Goal: Task Accomplishment & Management: Manage account settings

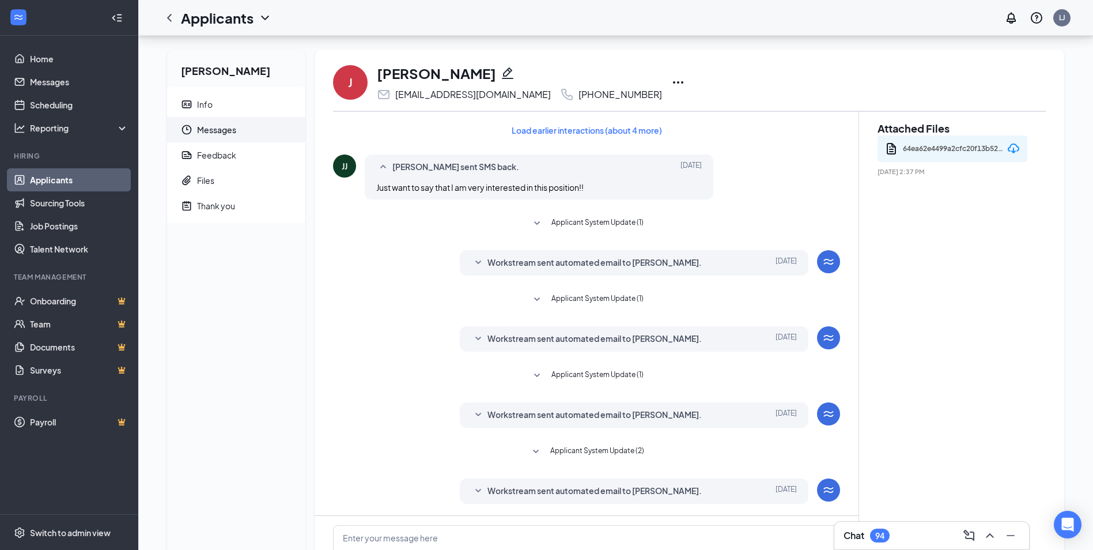
scroll to position [120, 0]
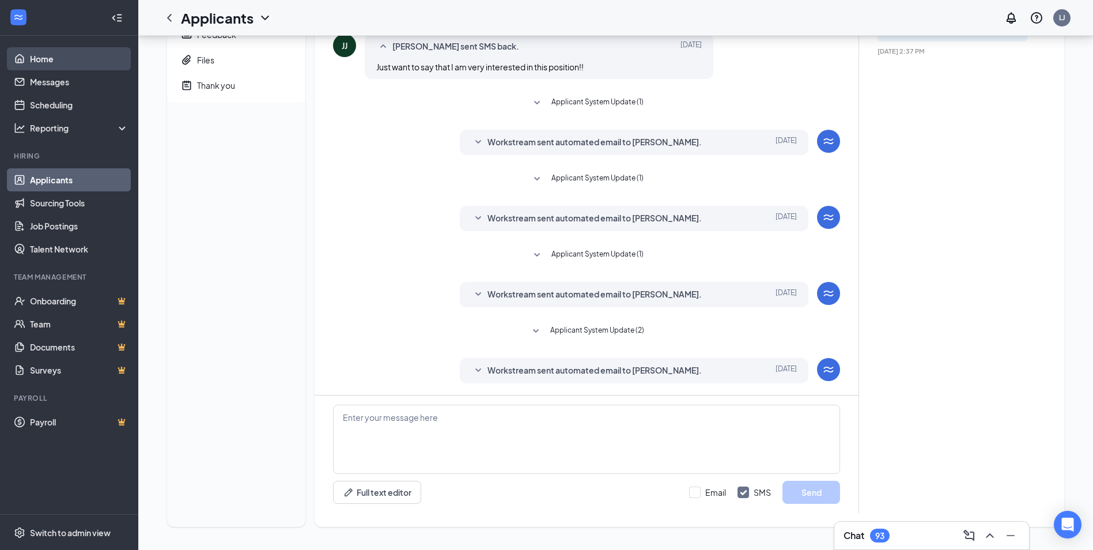
click at [60, 65] on link "Home" at bounding box center [79, 58] width 99 height 23
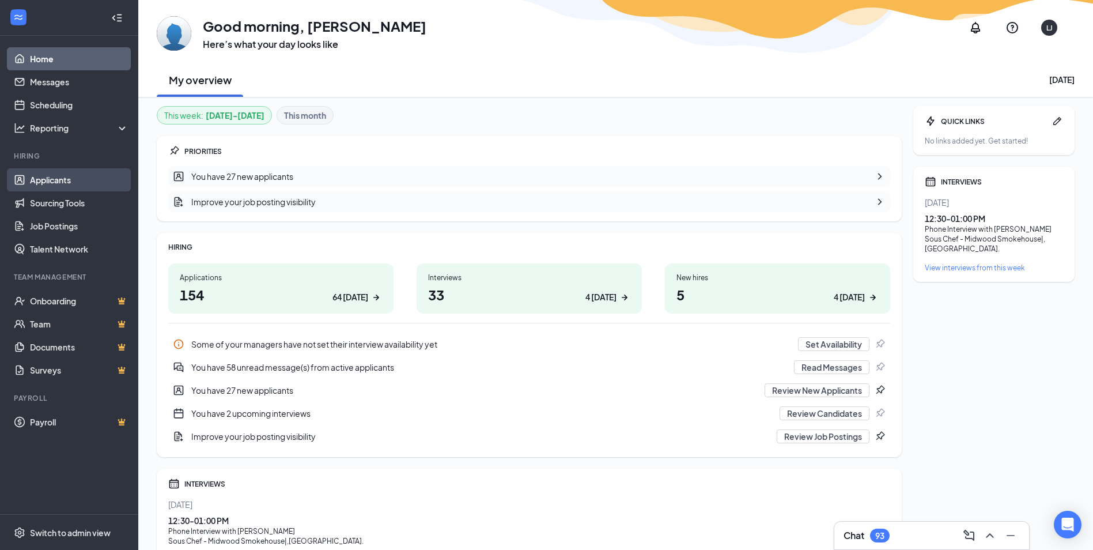
click at [52, 184] on link "Applicants" at bounding box center [79, 179] width 99 height 23
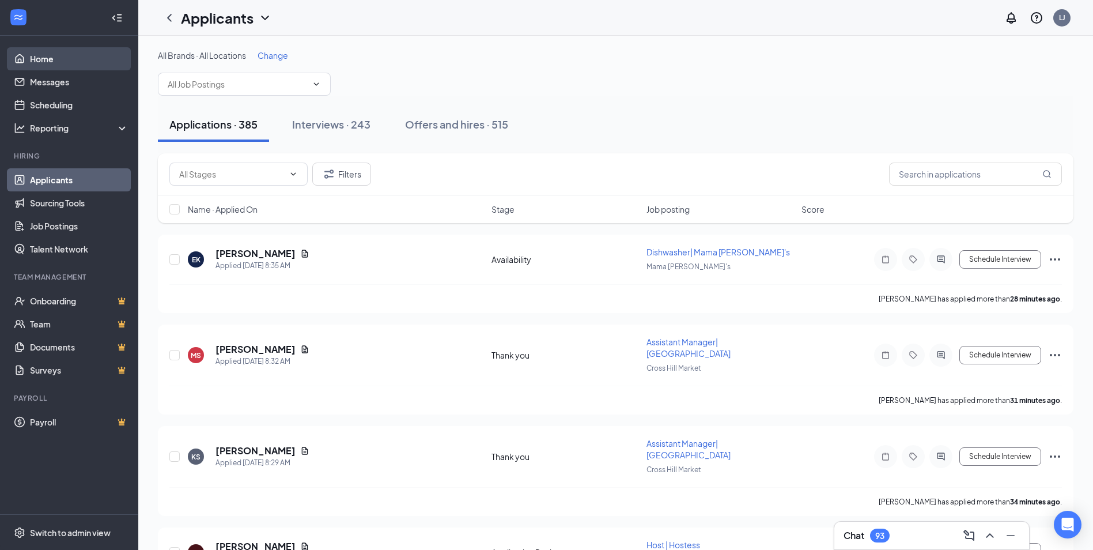
click at [48, 62] on link "Home" at bounding box center [79, 58] width 99 height 23
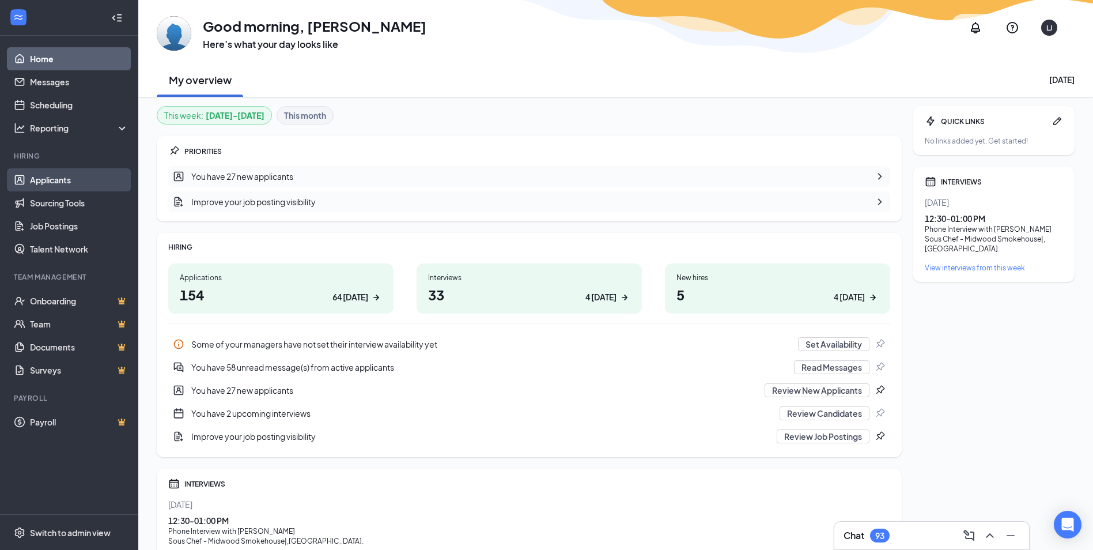
click at [59, 177] on link "Applicants" at bounding box center [79, 179] width 99 height 23
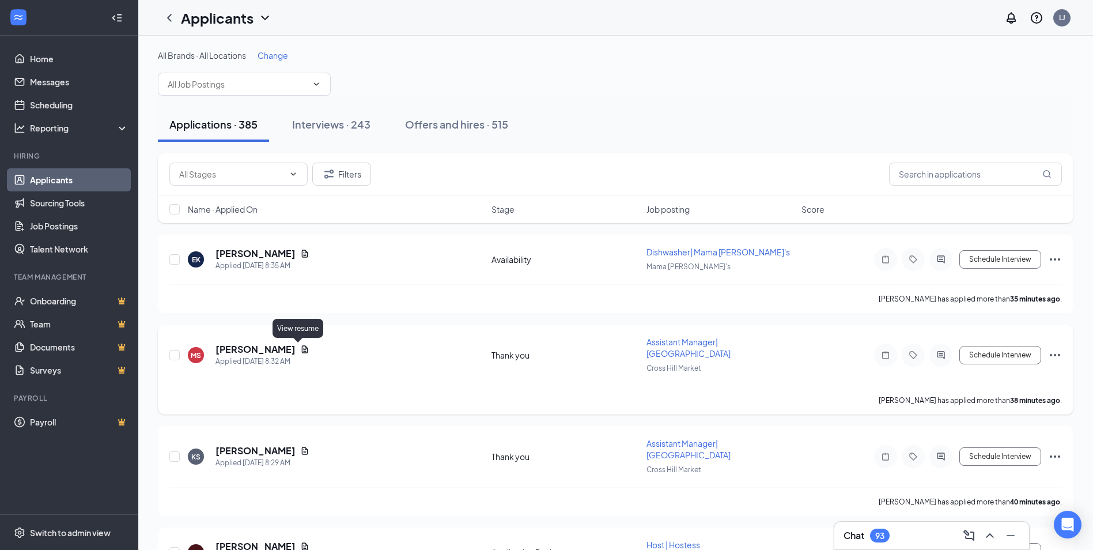
click at [300, 349] on icon "Document" at bounding box center [304, 349] width 9 height 9
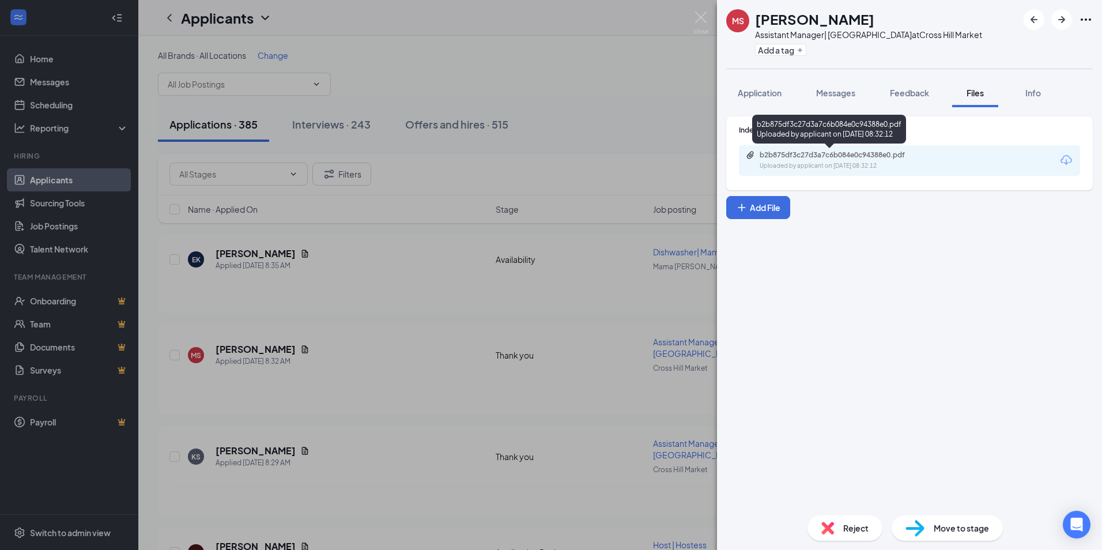
click at [784, 163] on div "Uploaded by applicant on [DATE] 08:32:12" at bounding box center [845, 165] width 173 height 9
click at [849, 539] on div "Reject" at bounding box center [844, 527] width 75 height 25
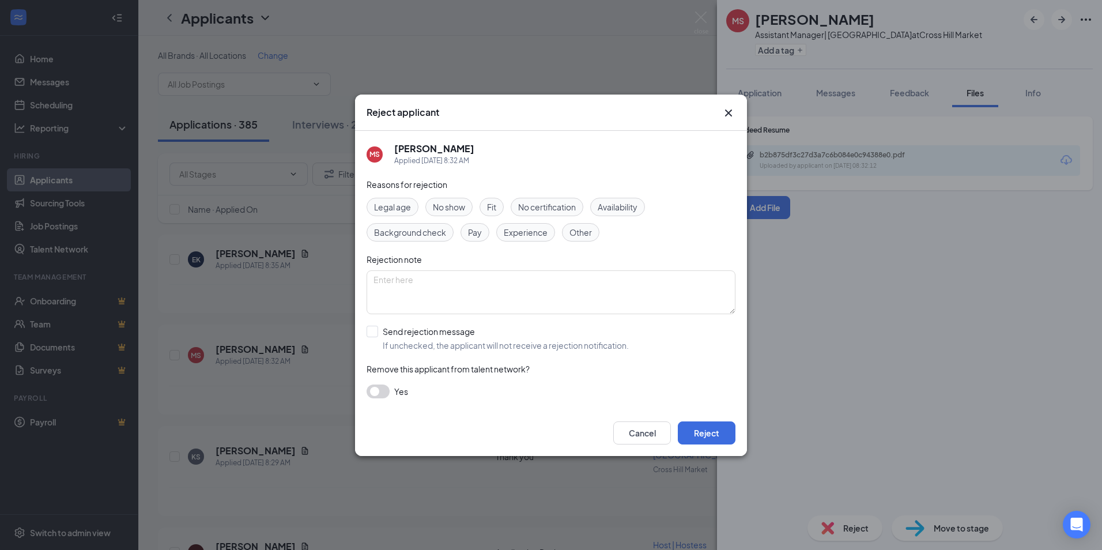
click at [528, 233] on span "Experience" at bounding box center [526, 232] width 44 height 13
click at [718, 428] on button "Reject" at bounding box center [707, 432] width 58 height 23
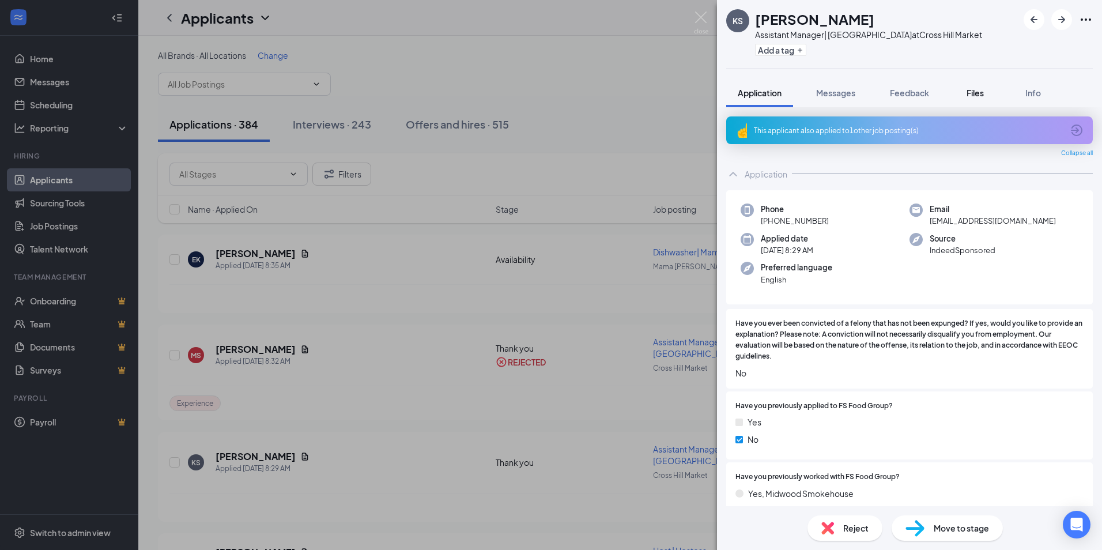
click at [975, 94] on span "Files" at bounding box center [974, 93] width 17 height 10
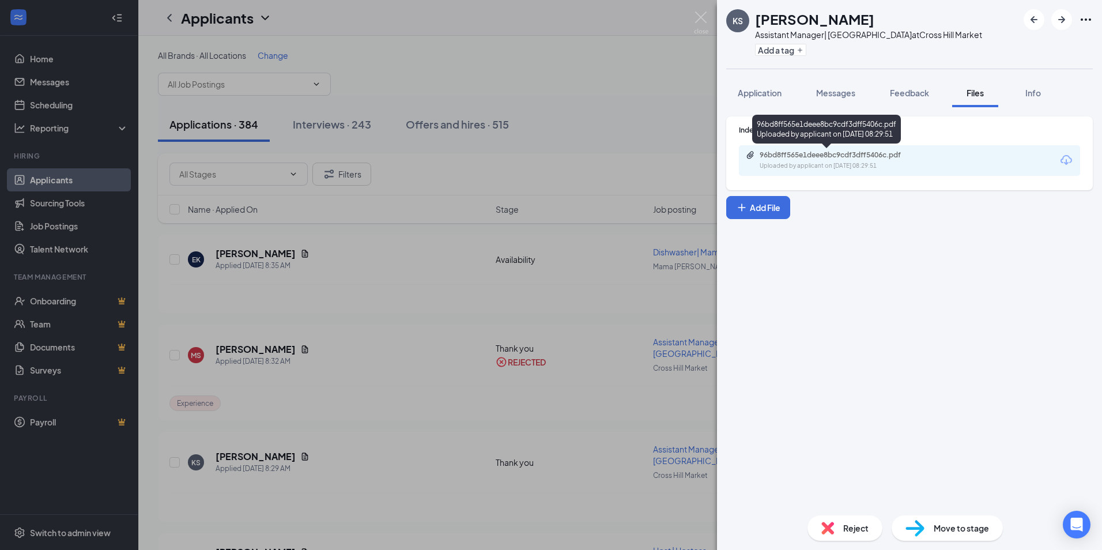
click at [786, 158] on div "96bd8ff565e1deee8bc9cdf3dff5406c.pdf" at bounding box center [839, 154] width 161 height 9
click at [832, 539] on div "Reject" at bounding box center [844, 527] width 75 height 25
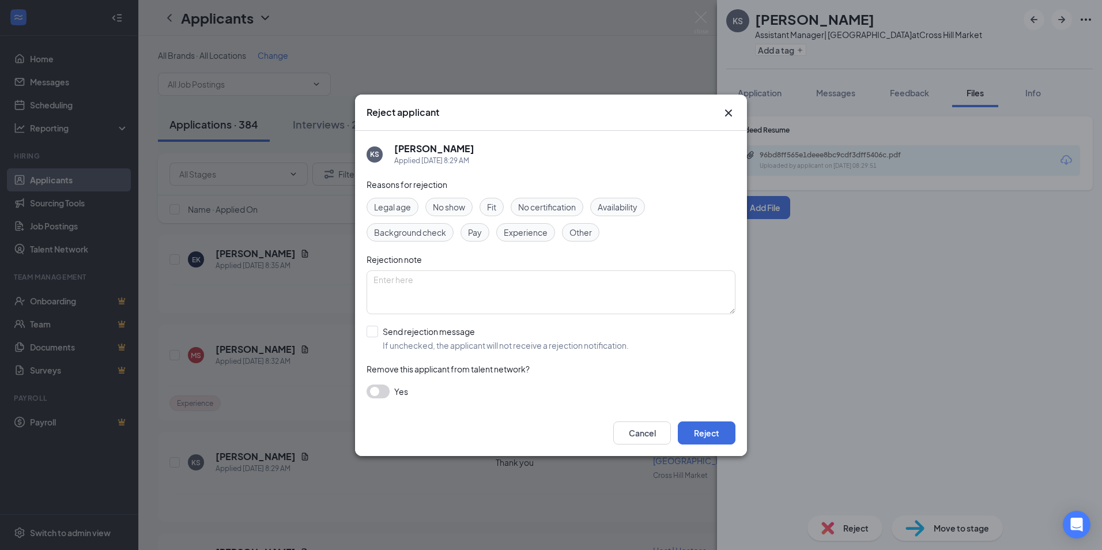
click at [546, 230] on span "Experience" at bounding box center [526, 232] width 44 height 13
click at [708, 438] on button "Reject" at bounding box center [707, 432] width 58 height 23
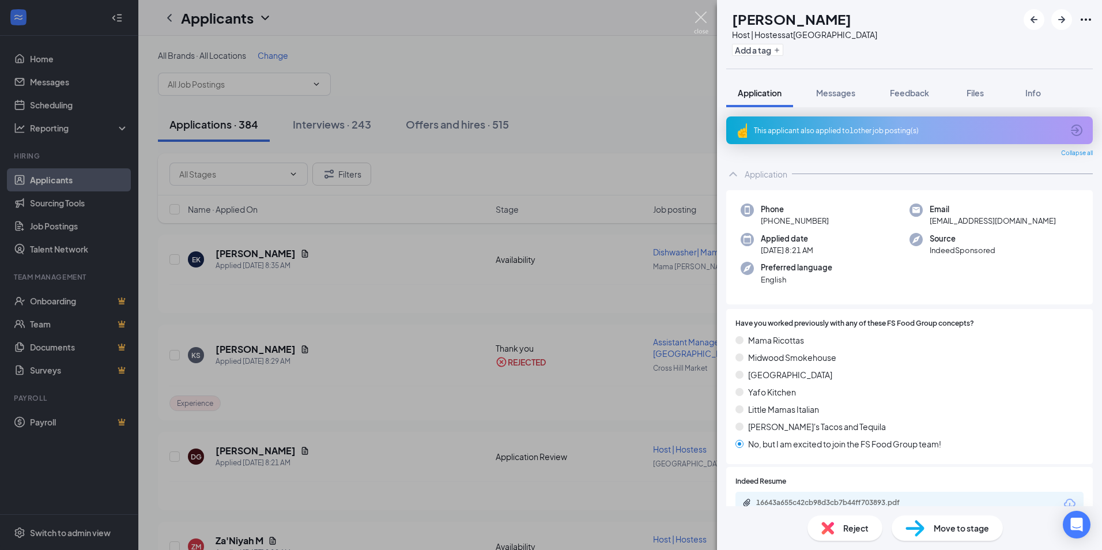
click at [703, 19] on img at bounding box center [701, 23] width 14 height 22
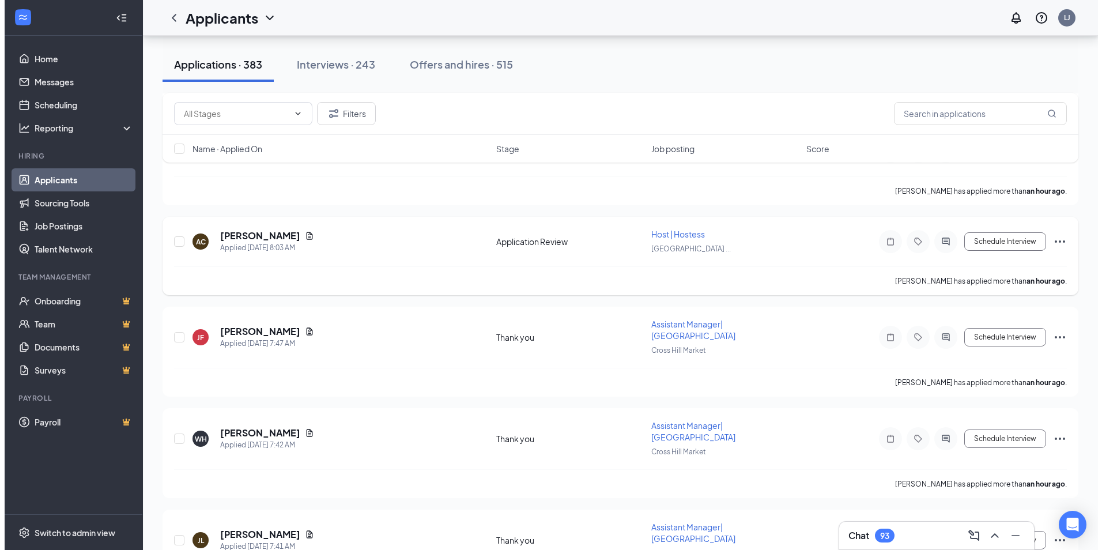
scroll to position [288, 0]
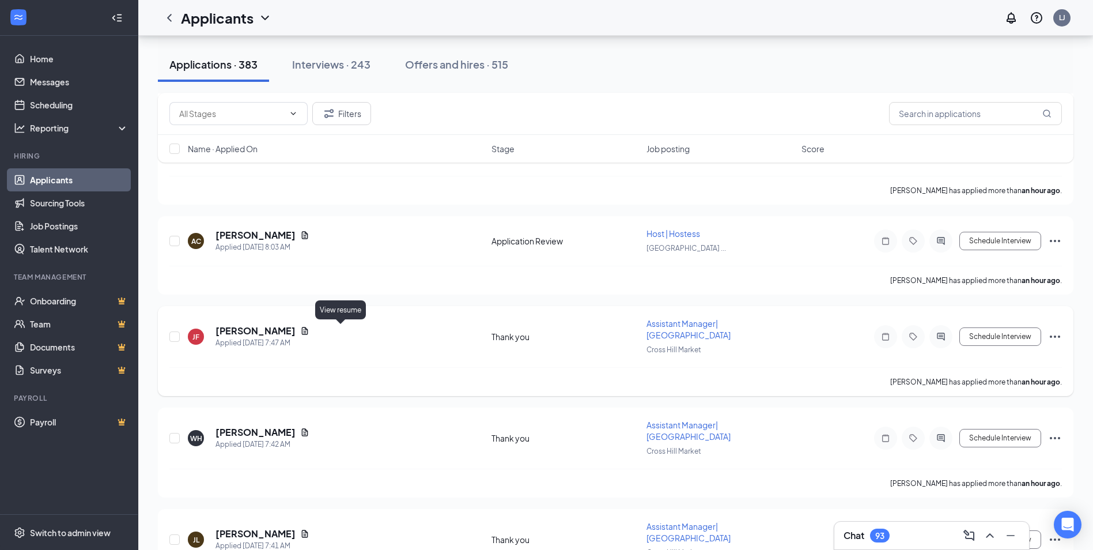
click at [308, 330] on icon "Document" at bounding box center [305, 330] width 6 height 7
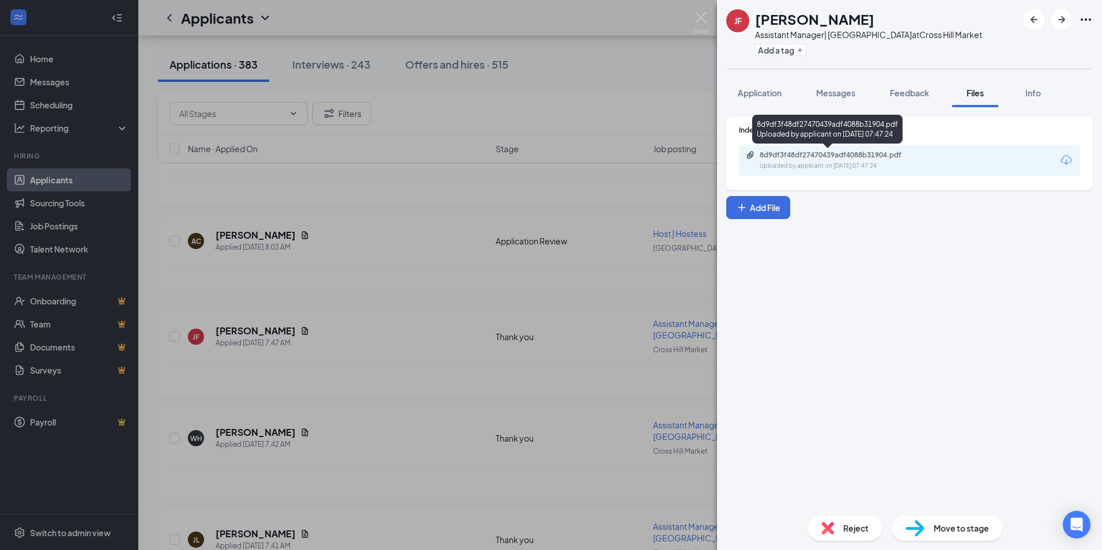
click at [833, 158] on div "8d9df3f48df27470439adf4088b31904.pdf" at bounding box center [839, 154] width 161 height 9
click at [851, 525] on span "Reject" at bounding box center [855, 527] width 25 height 13
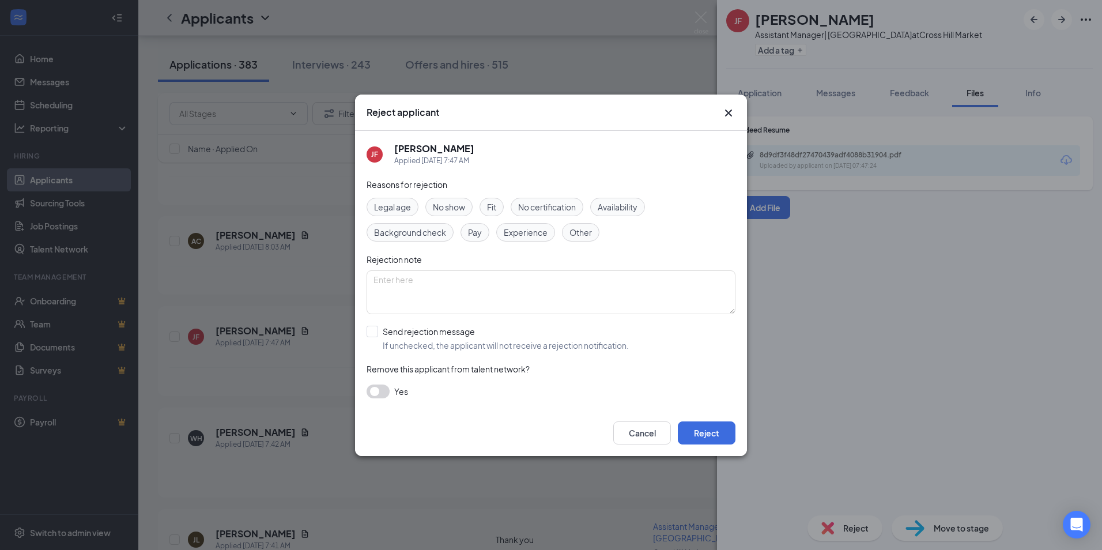
click at [525, 234] on span "Experience" at bounding box center [526, 232] width 44 height 13
click at [709, 428] on button "Reject" at bounding box center [707, 432] width 58 height 23
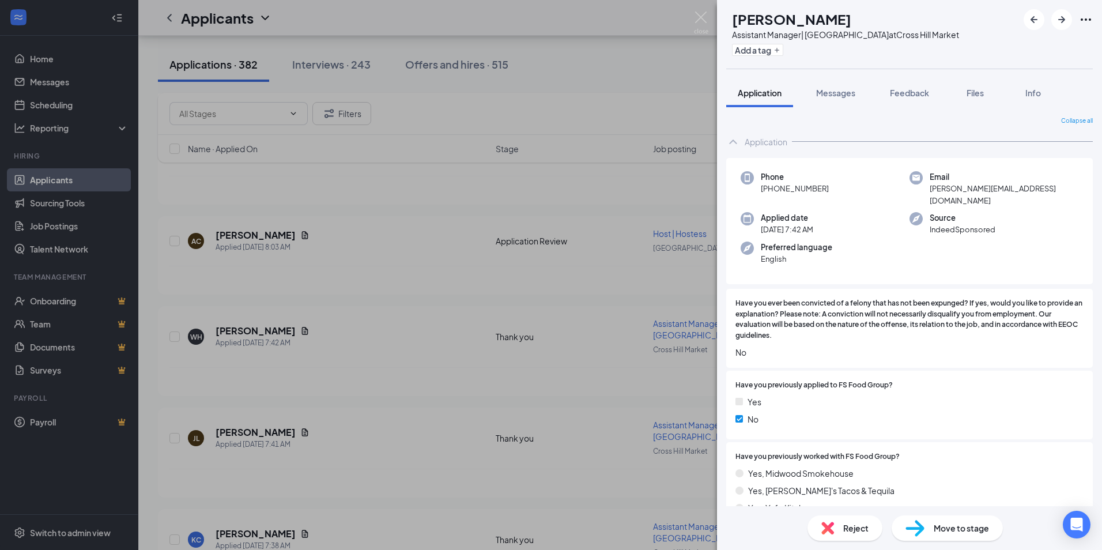
click at [976, 94] on span "Files" at bounding box center [974, 93] width 17 height 10
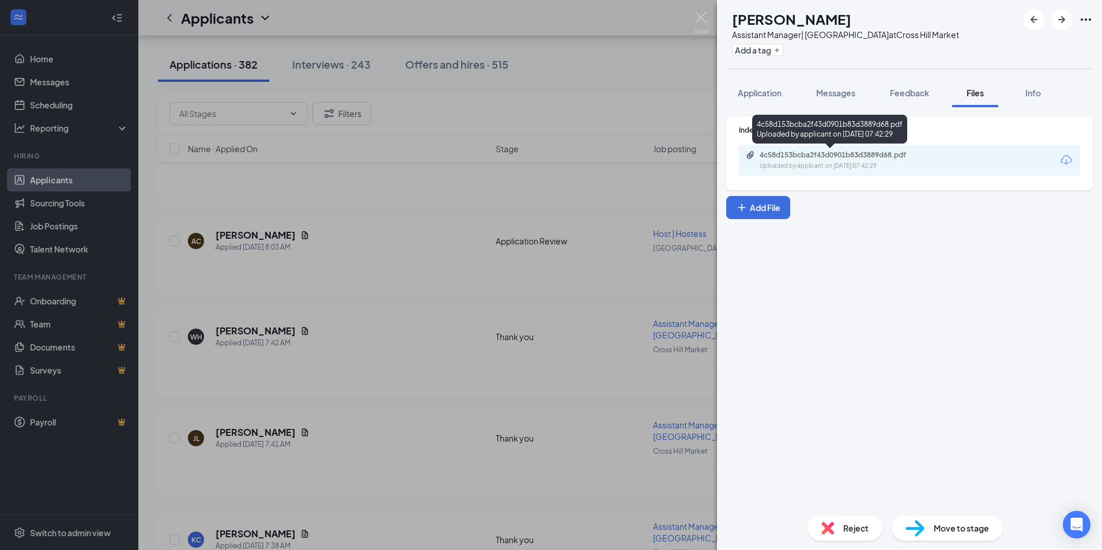
click at [846, 161] on div "Uploaded by applicant on [DATE] 07:42:29" at bounding box center [845, 165] width 173 height 9
click at [756, 88] on span "Application" at bounding box center [759, 93] width 44 height 10
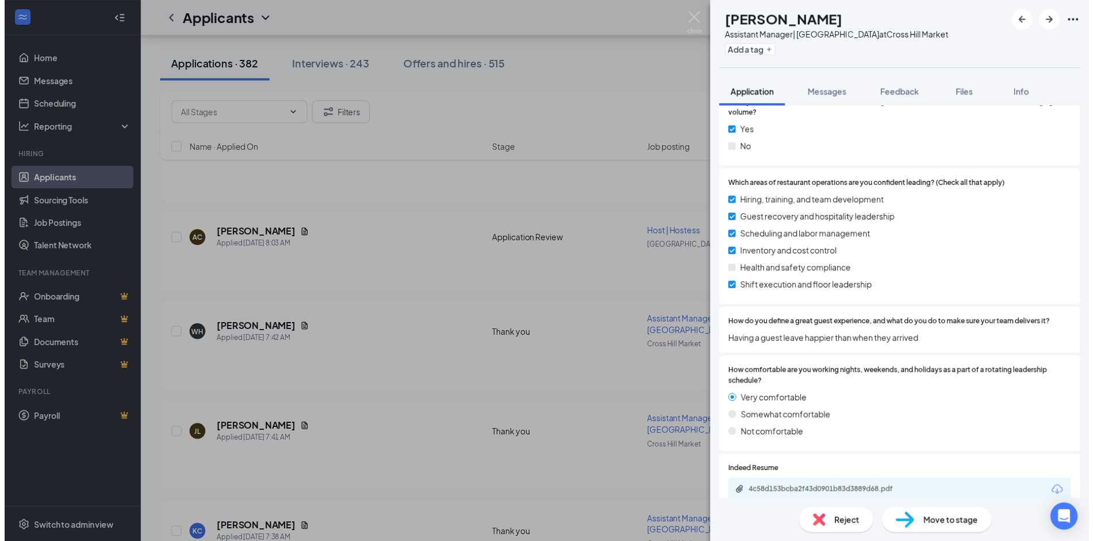
scroll to position [807, 0]
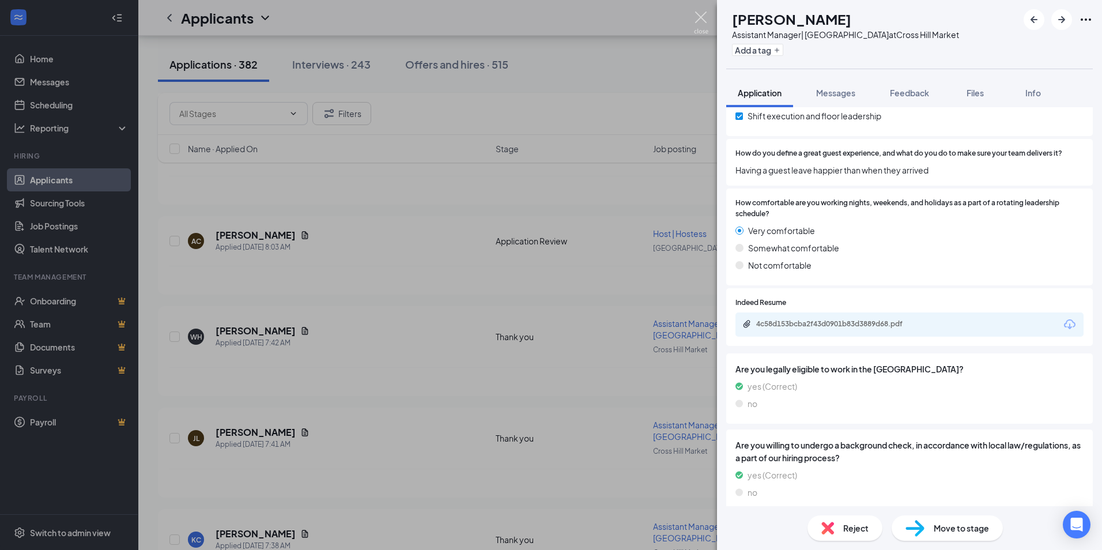
click at [705, 18] on img at bounding box center [701, 23] width 14 height 22
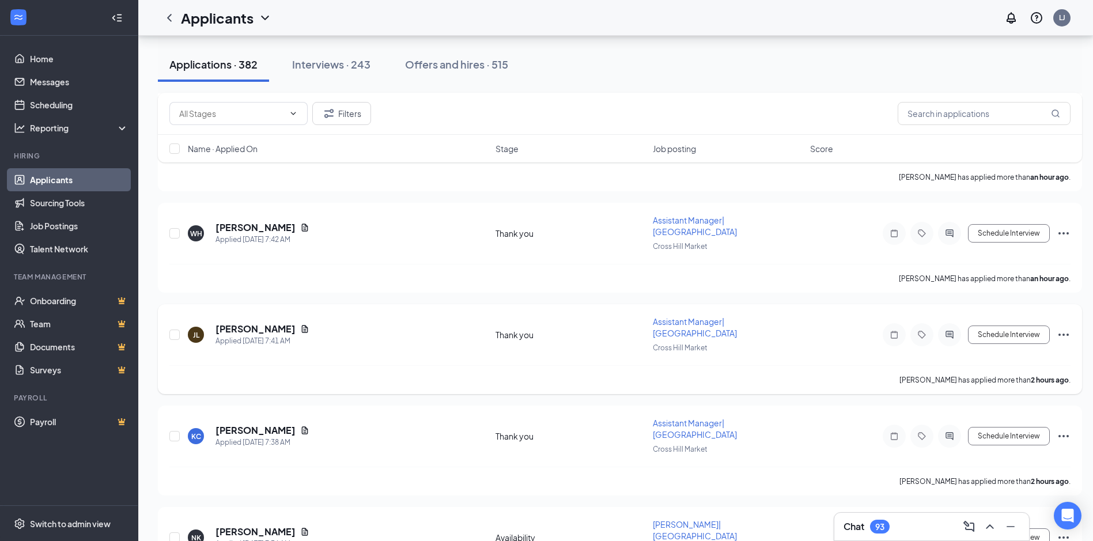
scroll to position [403, 0]
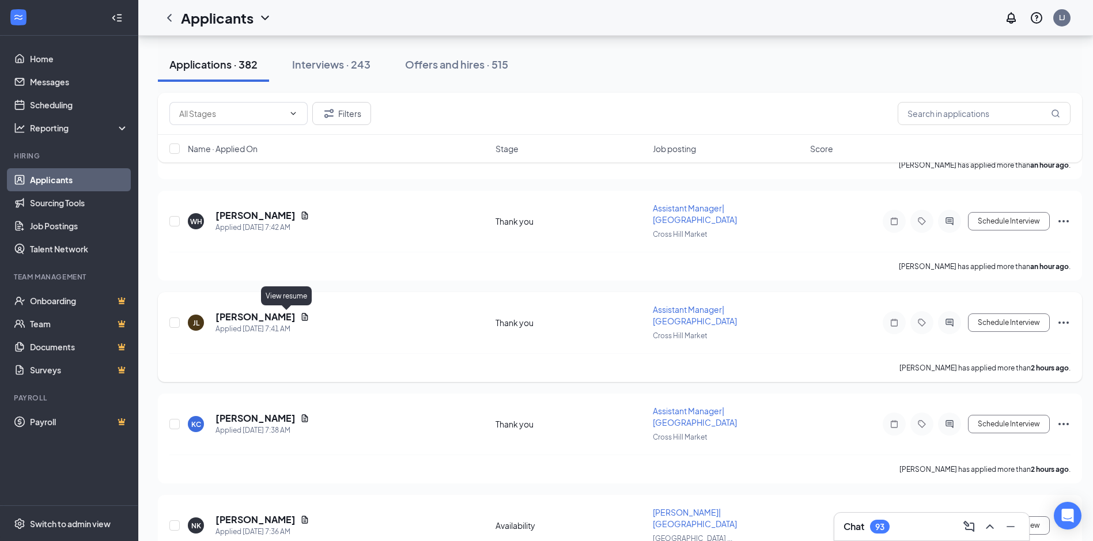
click at [300, 316] on icon "Document" at bounding box center [304, 316] width 9 height 9
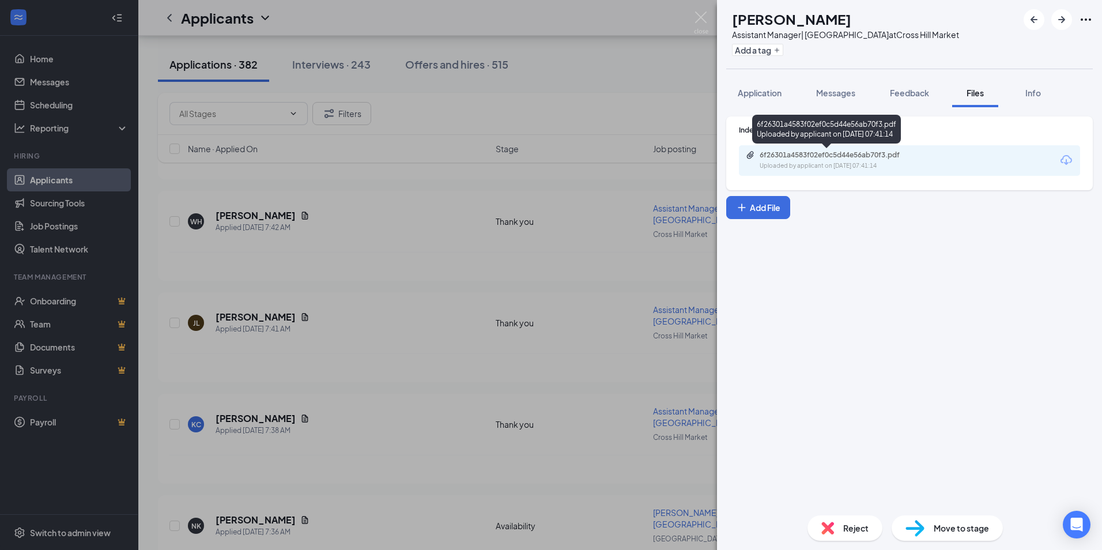
click at [786, 160] on div "6f26301a4583f02ef0c5d44e56ab70f3.pdf Uploaded by applicant on [DATE] 07:41:14" at bounding box center [839, 160] width 187 height 20
click at [860, 525] on span "Reject" at bounding box center [855, 527] width 25 height 13
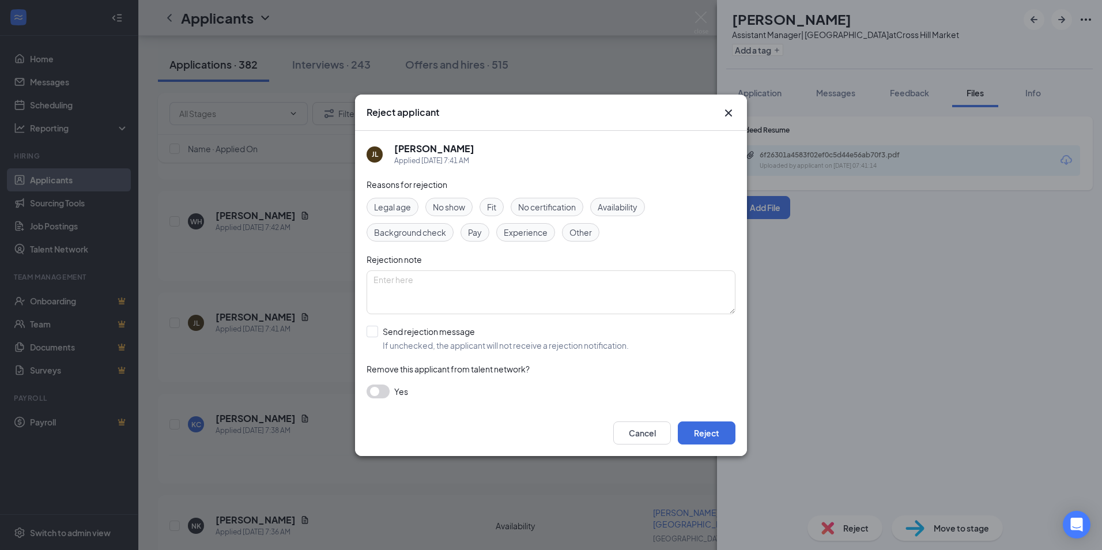
click at [545, 230] on span "Experience" at bounding box center [526, 232] width 44 height 13
click at [716, 433] on button "Reject" at bounding box center [707, 432] width 58 height 23
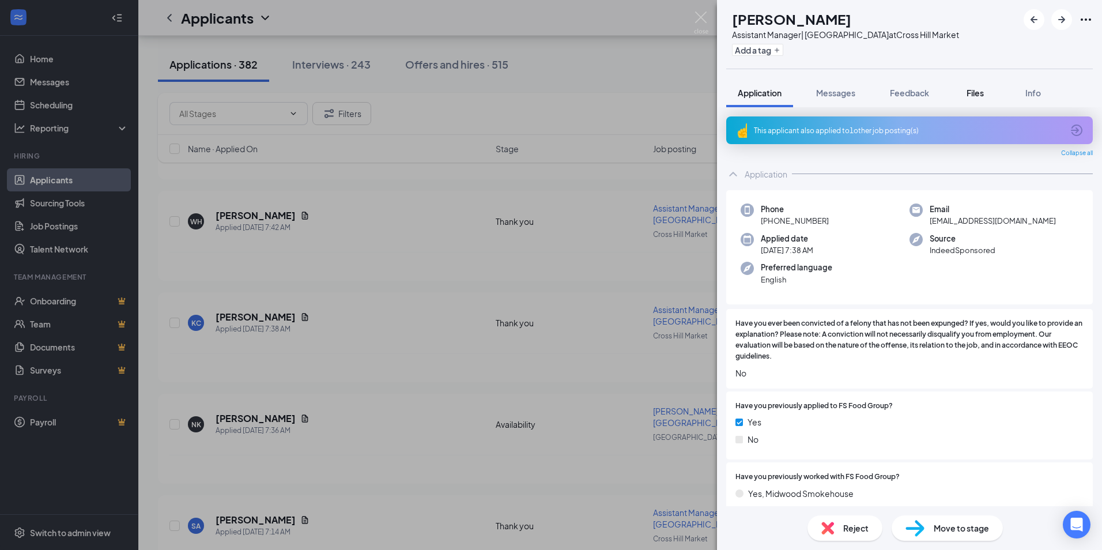
click at [975, 92] on span "Files" at bounding box center [974, 93] width 17 height 10
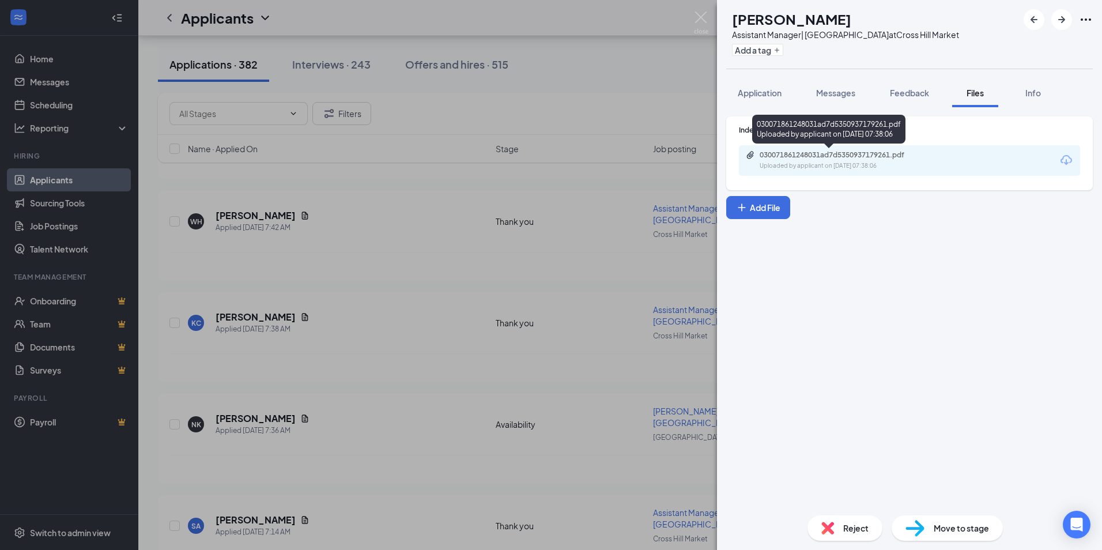
click at [796, 164] on div "Uploaded by applicant on [DATE] 07:38:06" at bounding box center [845, 165] width 173 height 9
click at [758, 96] on span "Application" at bounding box center [759, 93] width 44 height 10
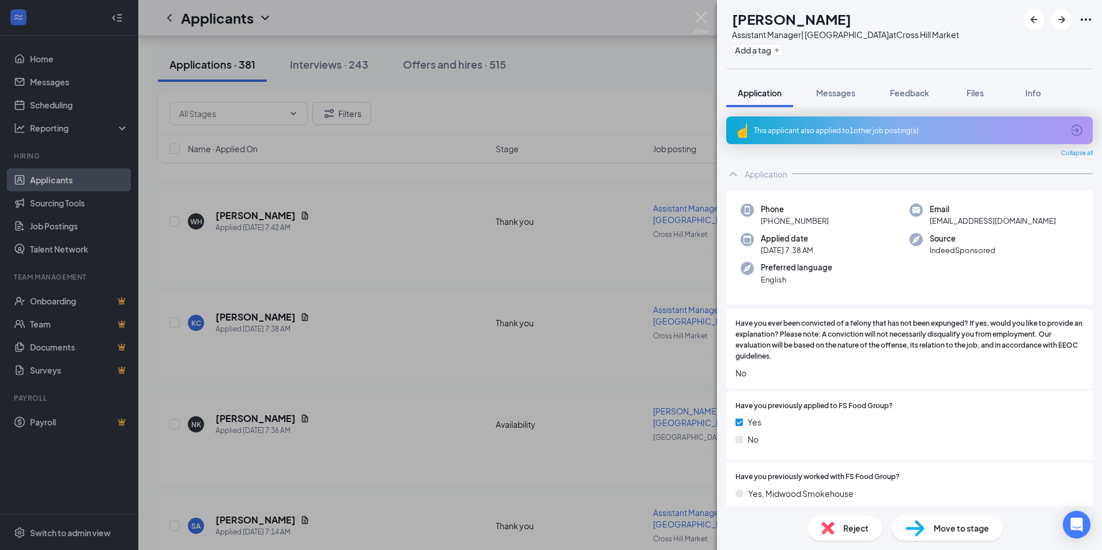
click at [823, 126] on div "This applicant also applied to 1 other job posting(s)" at bounding box center [908, 131] width 309 height 10
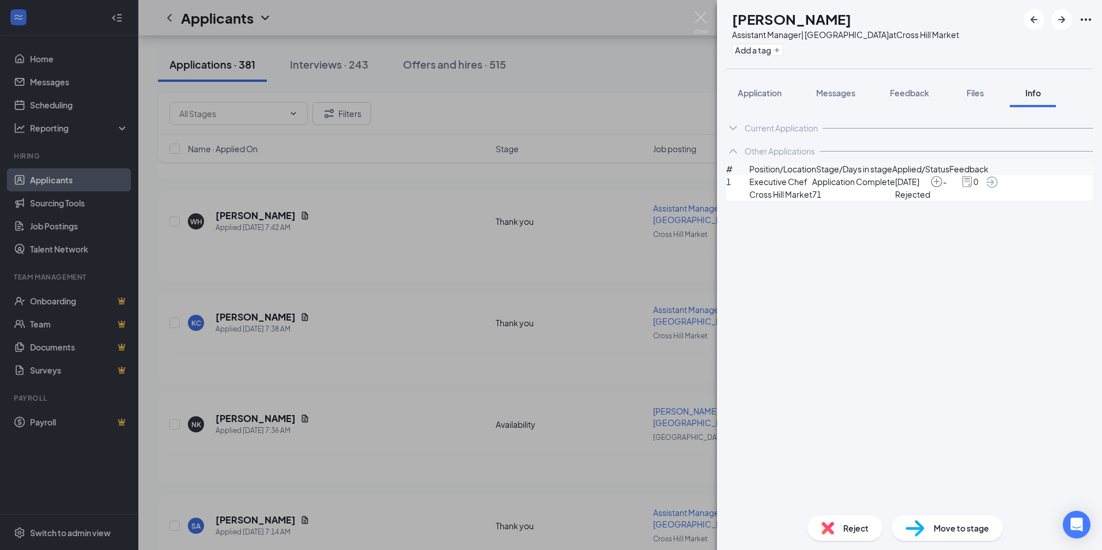
click at [838, 536] on div "Reject" at bounding box center [844, 527] width 75 height 25
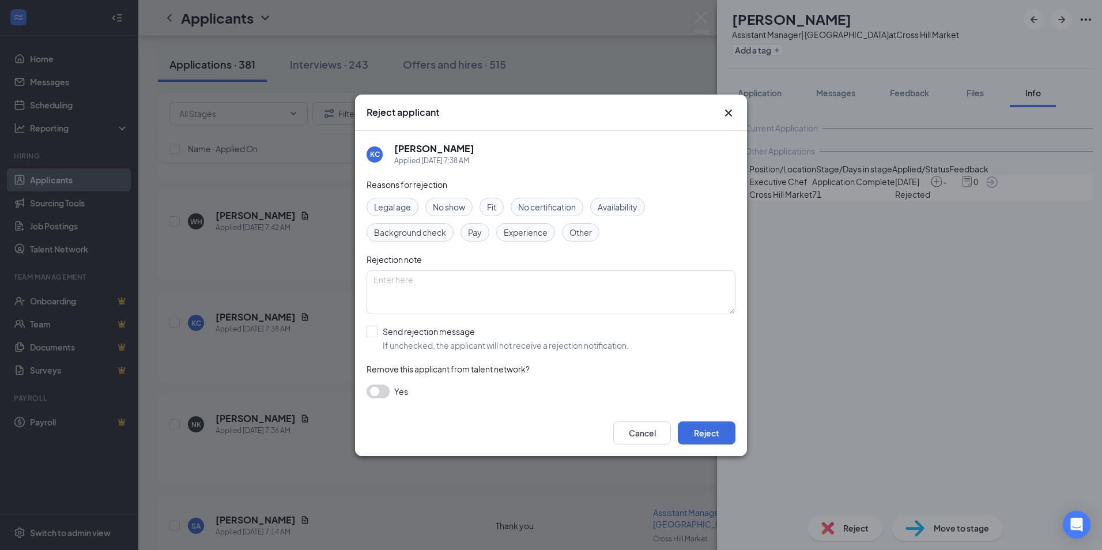
click at [539, 228] on span "Experience" at bounding box center [526, 232] width 44 height 13
click at [718, 437] on button "Reject" at bounding box center [707, 432] width 58 height 23
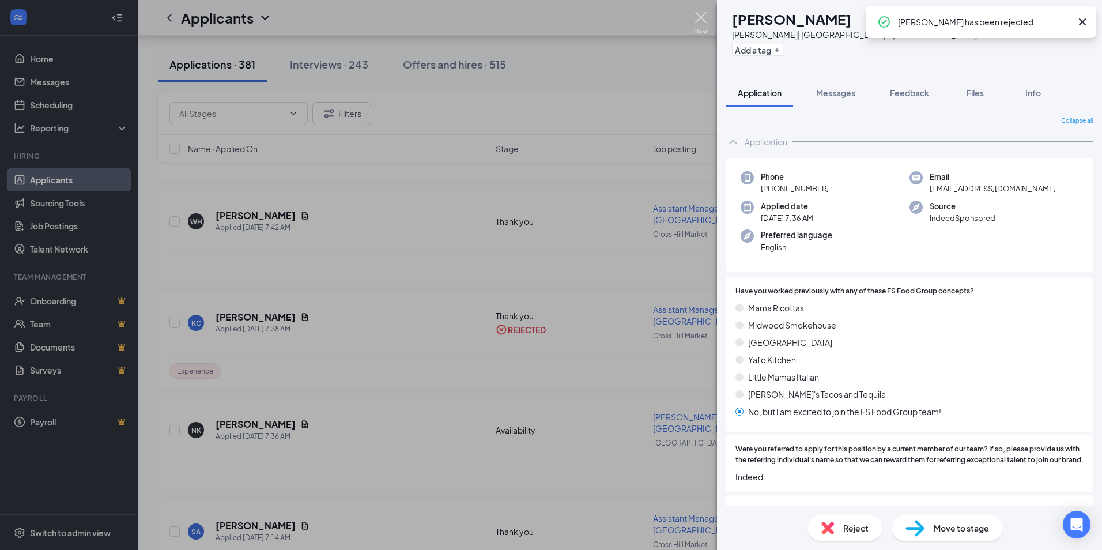
click at [701, 20] on img at bounding box center [701, 23] width 14 height 22
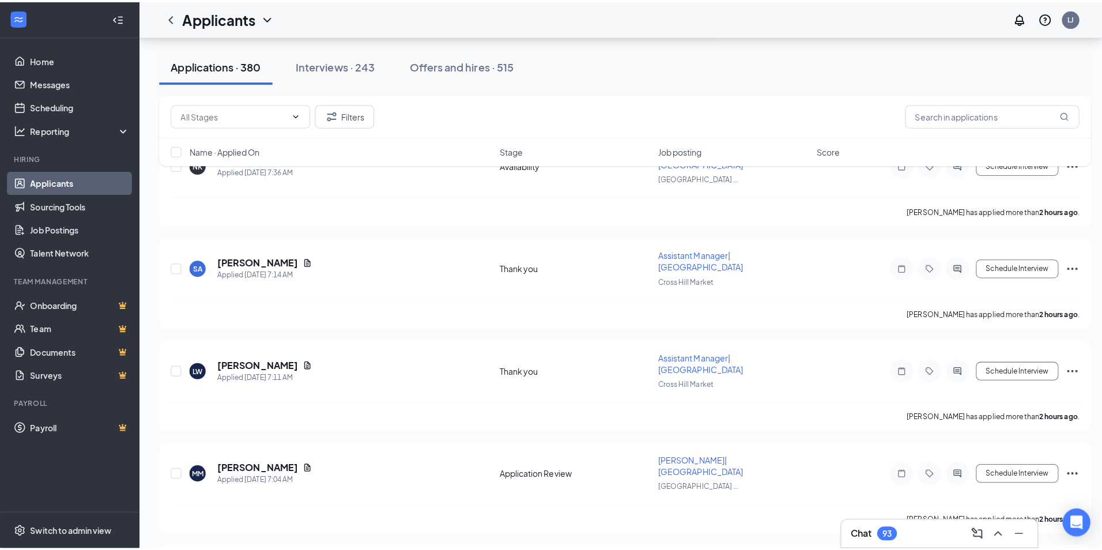
scroll to position [576, 0]
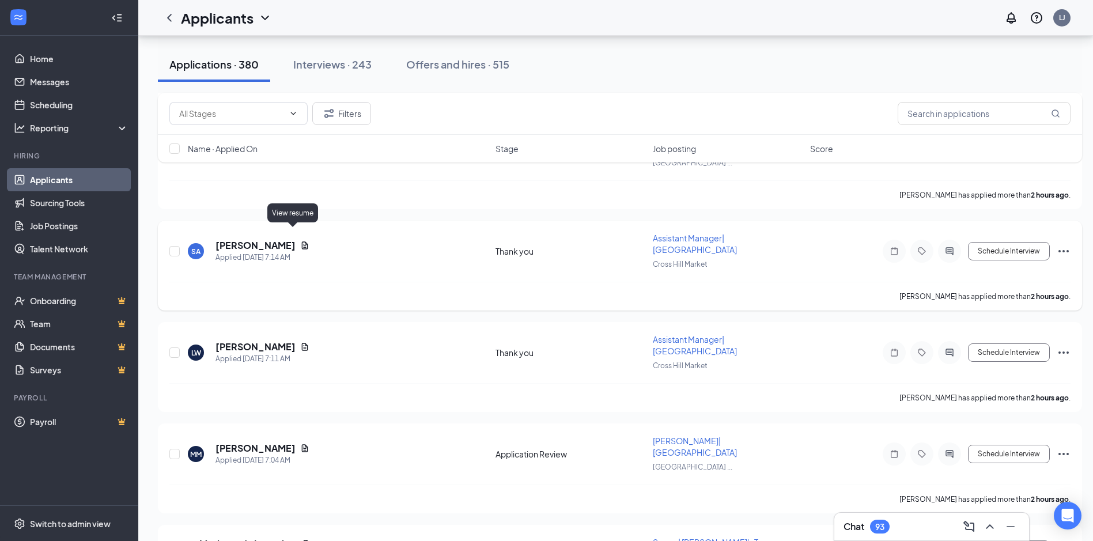
click at [300, 241] on icon "Document" at bounding box center [304, 245] width 9 height 9
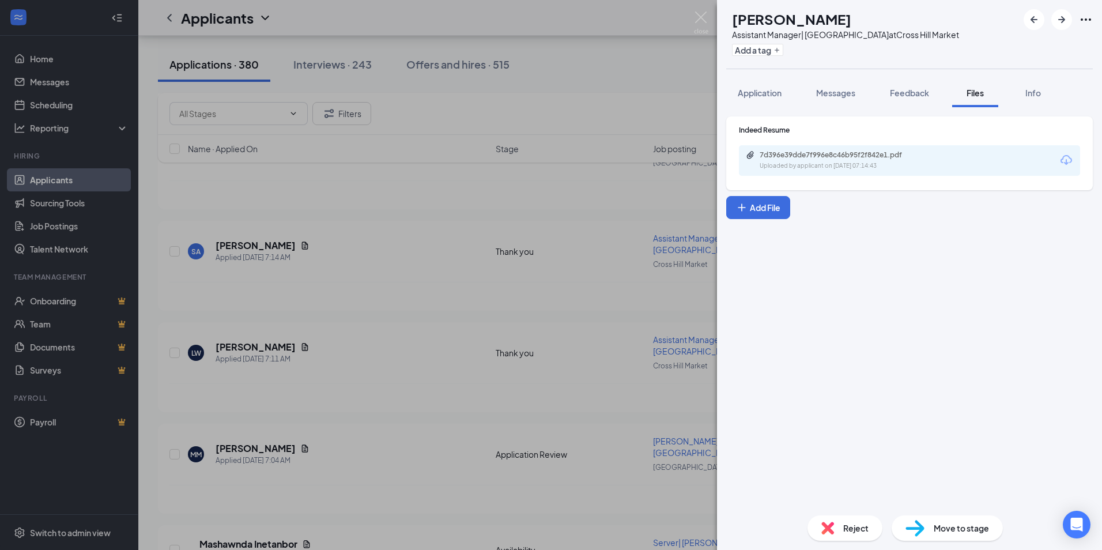
click at [842, 150] on div "7d396e39dde7f996e8c46b95f2f842e1.pdf" at bounding box center [839, 154] width 161 height 9
click at [831, 526] on img at bounding box center [827, 527] width 13 height 13
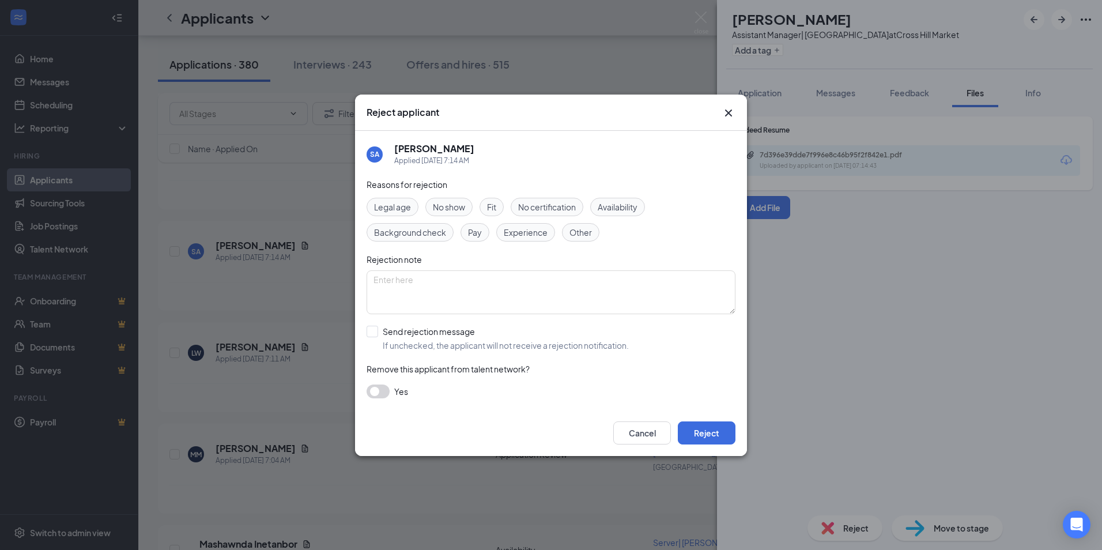
click at [519, 235] on span "Experience" at bounding box center [526, 232] width 44 height 13
click at [705, 433] on button "Reject" at bounding box center [707, 432] width 58 height 23
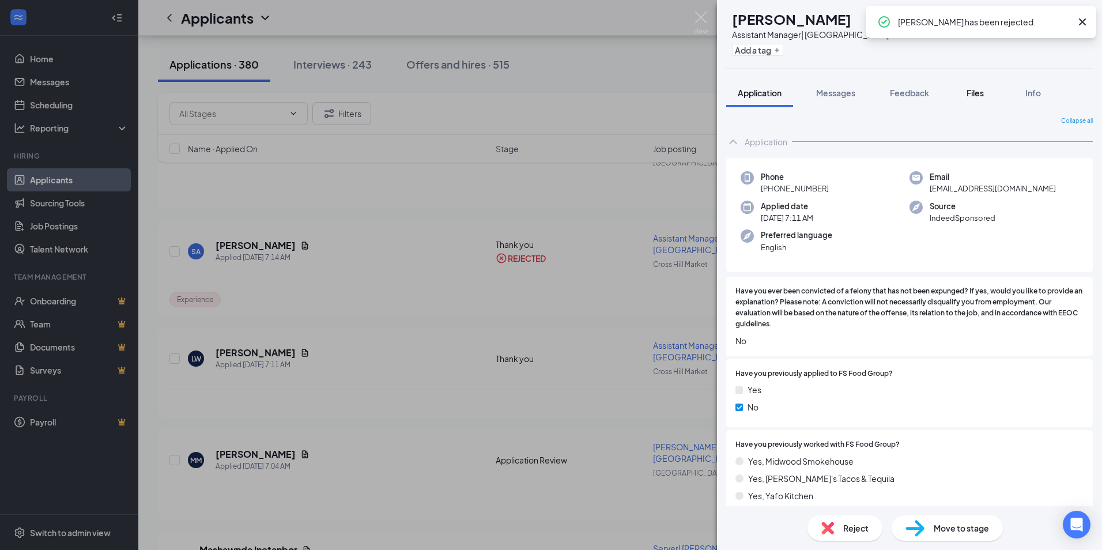
click at [982, 93] on span "Files" at bounding box center [974, 93] width 17 height 10
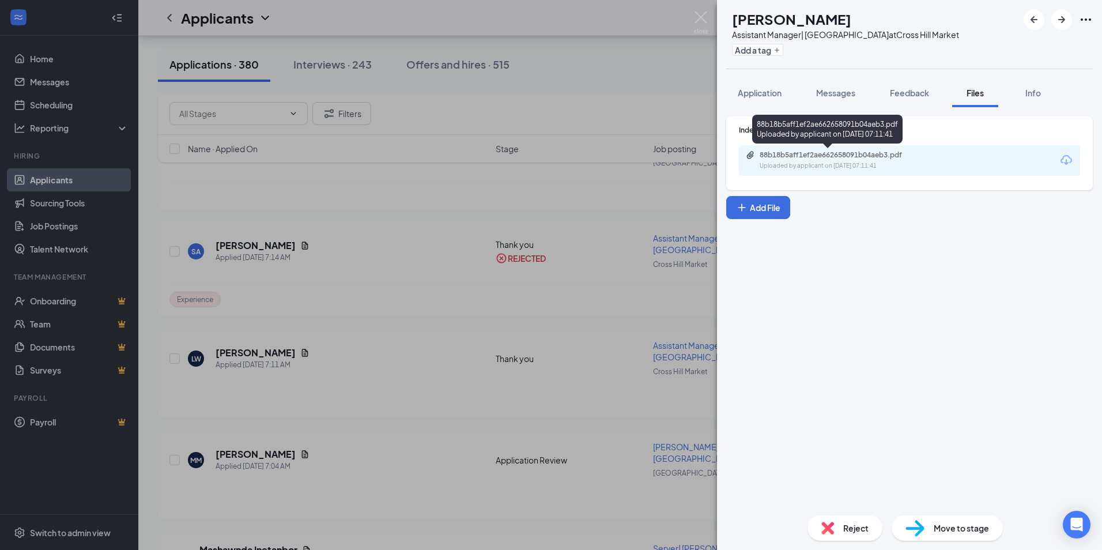
drag, startPoint x: 780, startPoint y: 162, endPoint x: 801, endPoint y: 170, distance: 23.3
click at [801, 170] on div "Uploaded by applicant on [DATE] 07:11:41" at bounding box center [845, 165] width 173 height 9
click at [760, 94] on span "Application" at bounding box center [759, 93] width 44 height 10
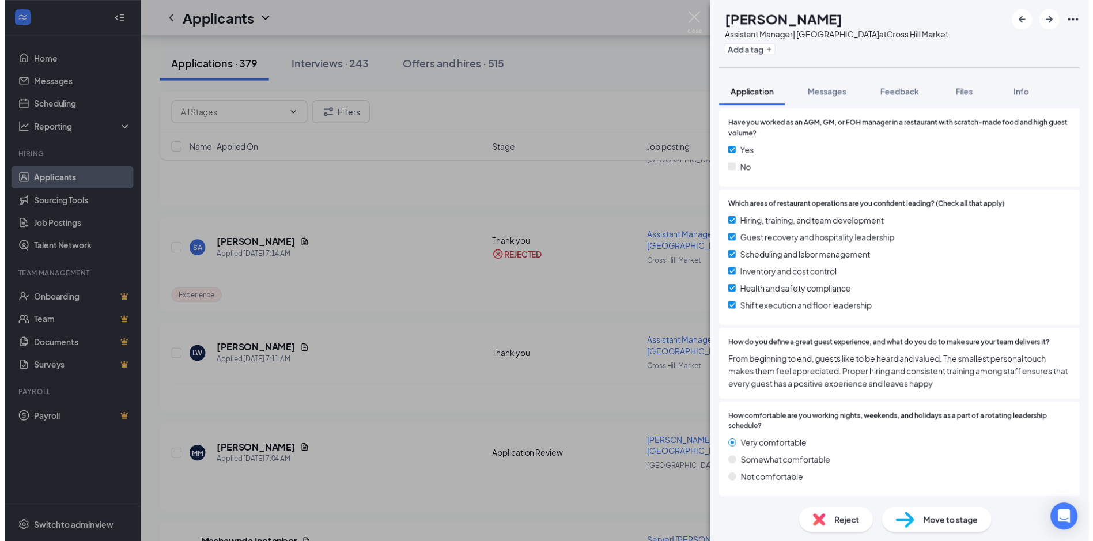
scroll to position [634, 0]
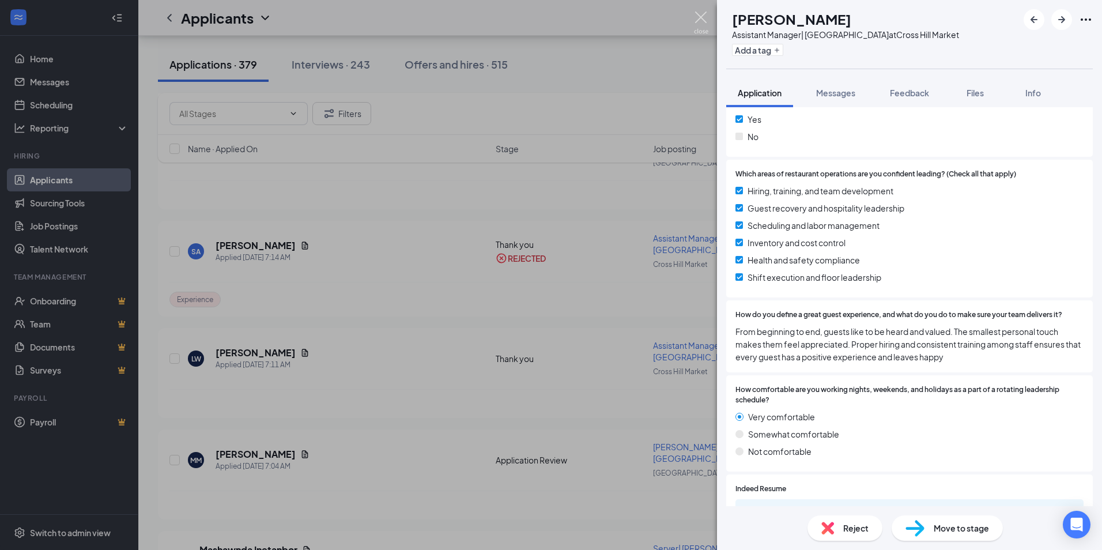
click at [699, 16] on img at bounding box center [701, 23] width 14 height 22
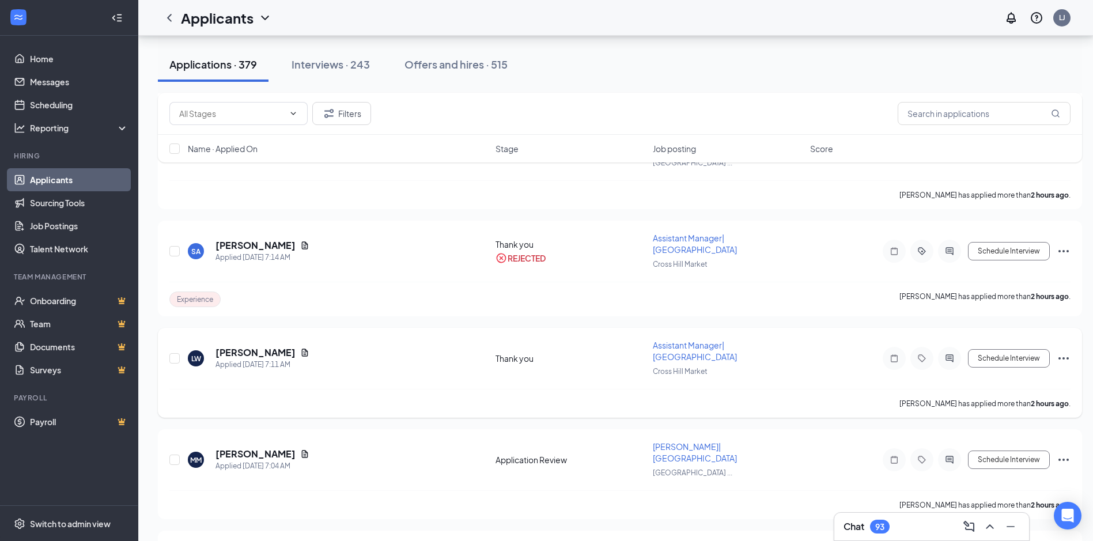
click at [1027, 351] on div "[PERSON_NAME] Applied [DATE] 7:11 AM Thank you Assistant Manager| [GEOGRAPHIC_D…" at bounding box center [619, 364] width 901 height 50
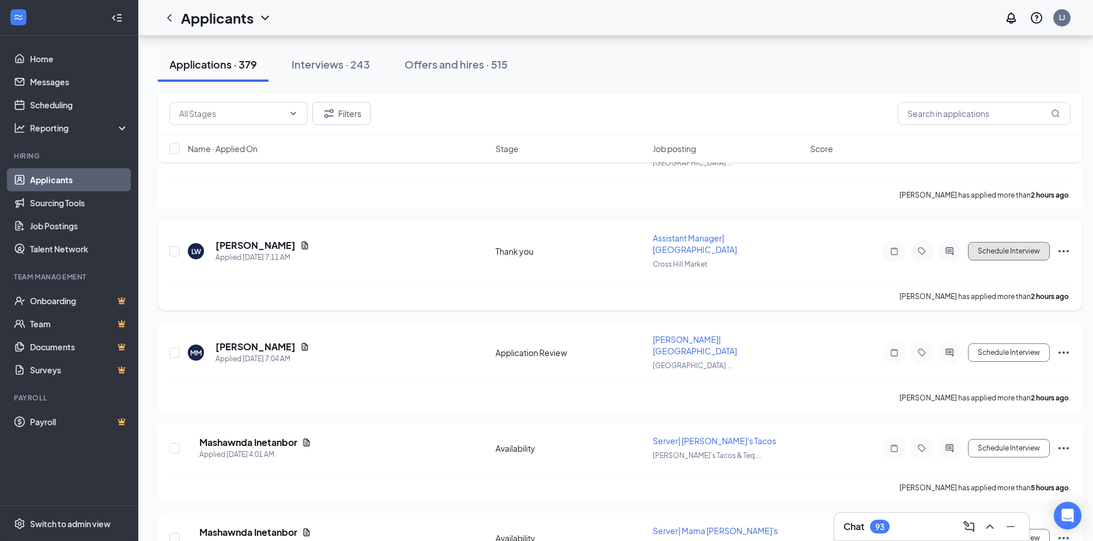
click at [1022, 242] on button "Schedule Interview" at bounding box center [1009, 251] width 82 height 18
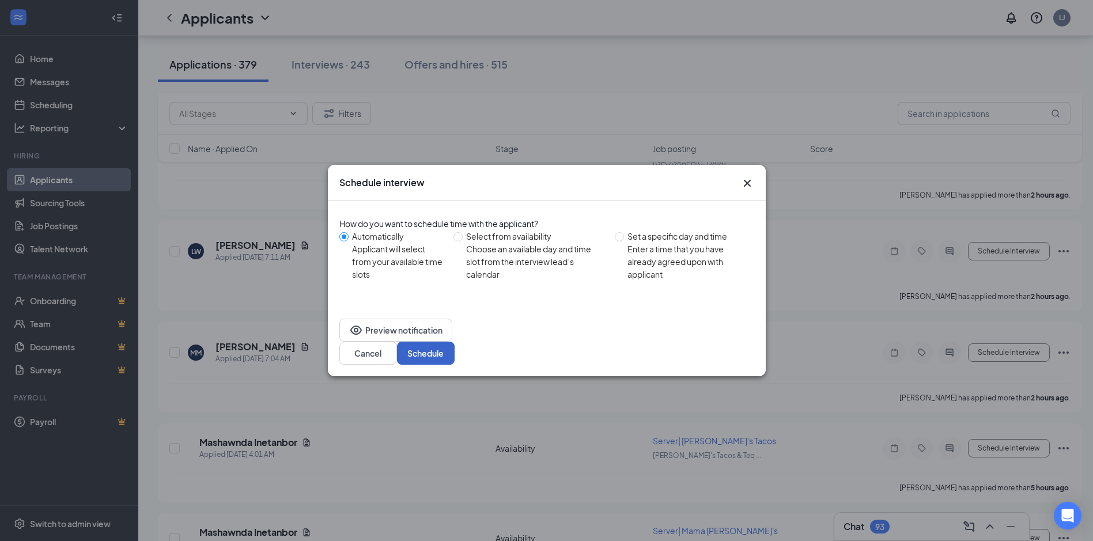
click at [455, 342] on button "Schedule" at bounding box center [426, 353] width 58 height 23
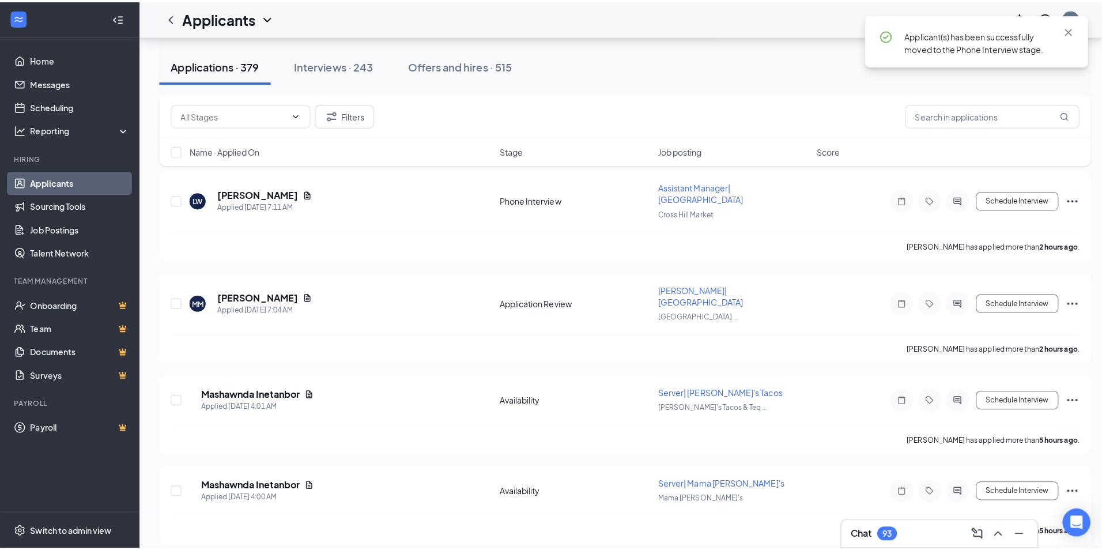
scroll to position [749, 0]
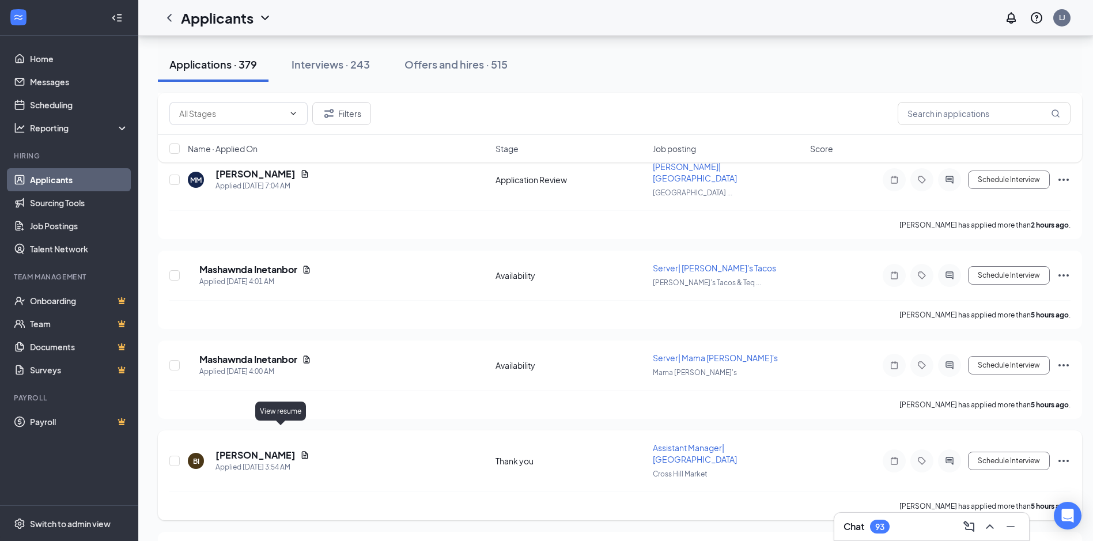
click at [300, 451] on icon "Document" at bounding box center [304, 455] width 9 height 9
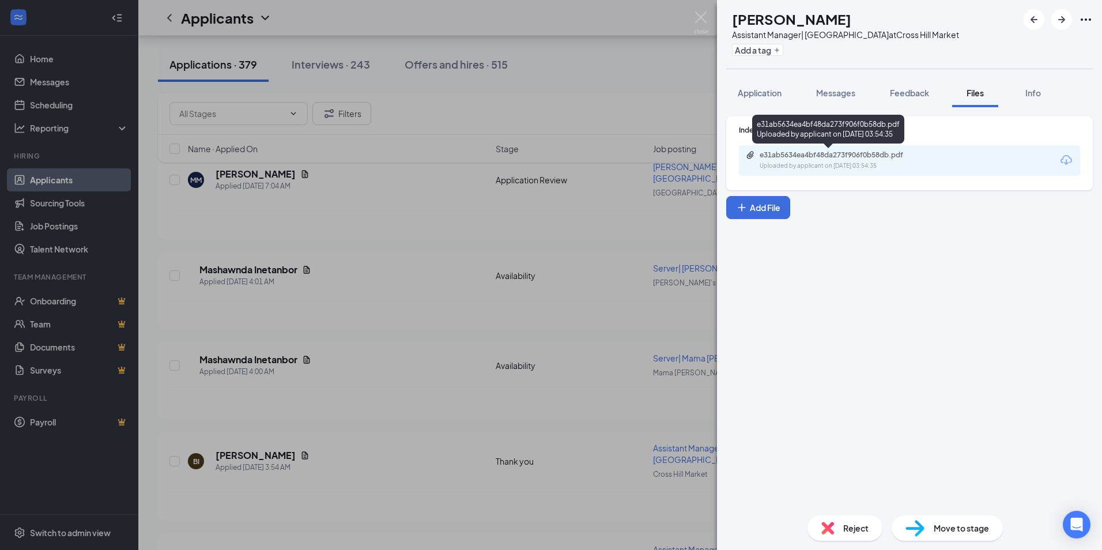
click at [846, 156] on div "e31ab5634ea4bf48da273f906f0b58db.pdf" at bounding box center [839, 154] width 161 height 9
click at [848, 527] on span "Reject" at bounding box center [855, 527] width 25 height 13
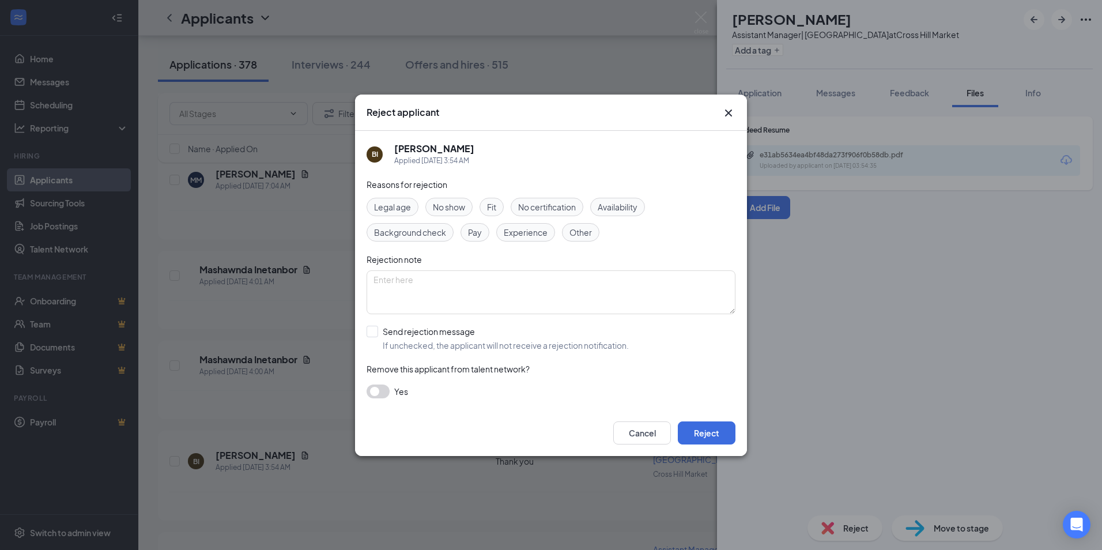
click at [535, 232] on span "Experience" at bounding box center [526, 232] width 44 height 13
click at [695, 429] on button "Reject" at bounding box center [707, 432] width 58 height 23
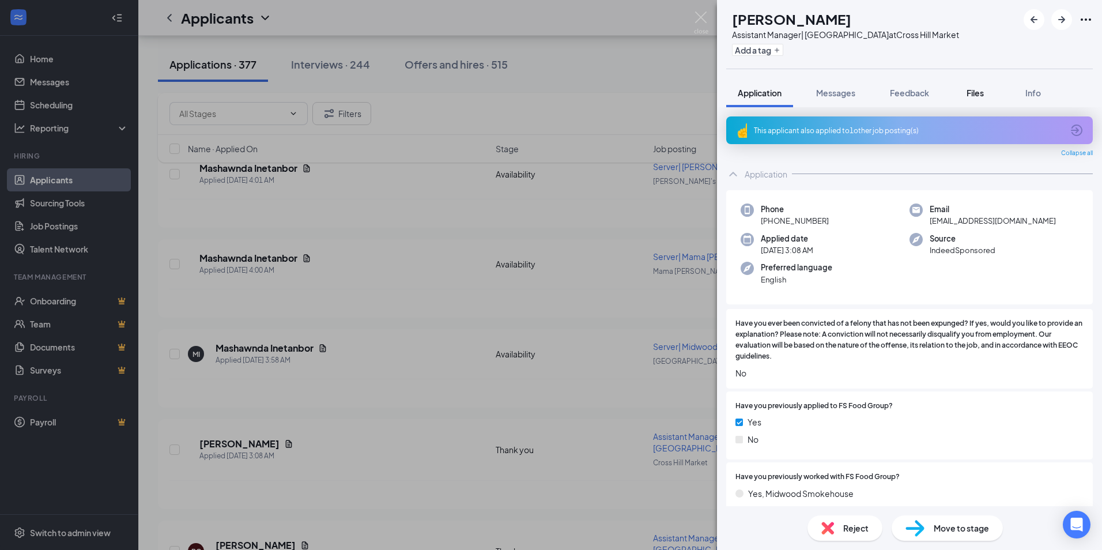
click at [966, 93] on div "Files" at bounding box center [974, 93] width 23 height 12
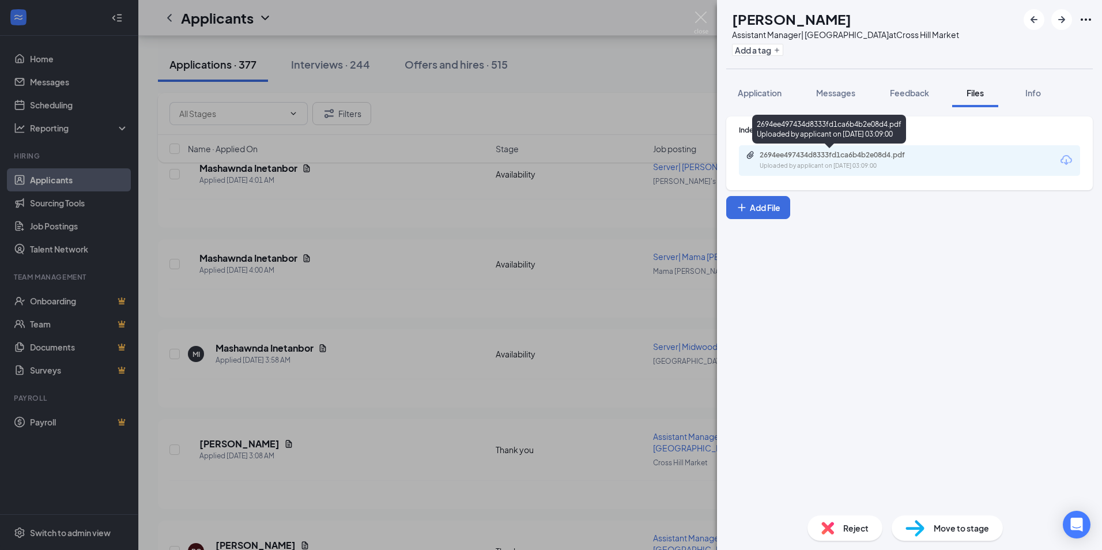
click at [843, 161] on div "2694ee497434d8333fd1ca6b4b2e08d4.pdf Uploaded by applicant on [DATE] 03:09:00" at bounding box center [839, 160] width 187 height 20
click at [869, 532] on div "Reject" at bounding box center [844, 527] width 75 height 25
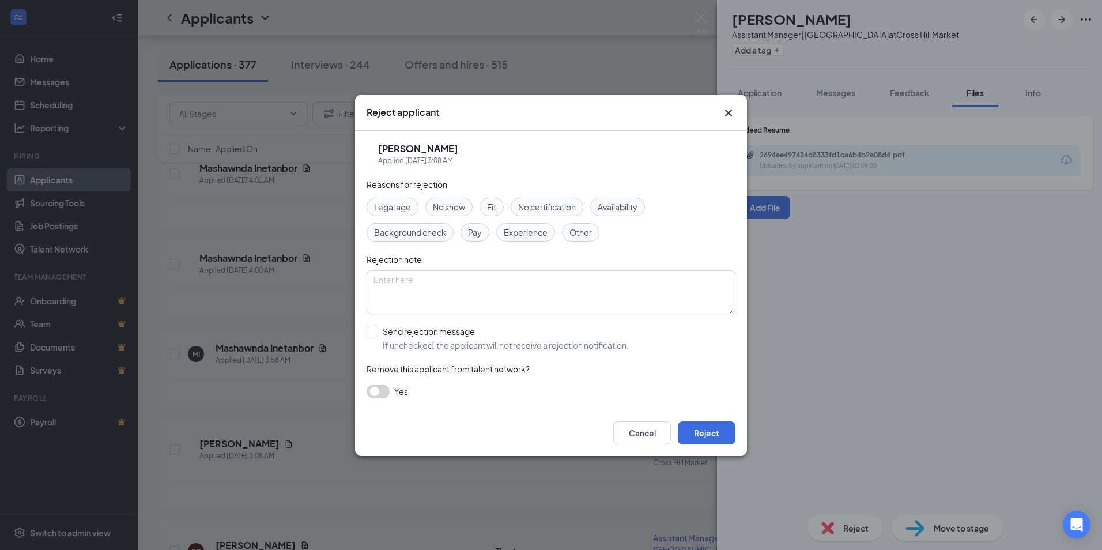
click at [517, 228] on span "Experience" at bounding box center [526, 232] width 44 height 13
click at [697, 431] on button "Reject" at bounding box center [707, 432] width 58 height 23
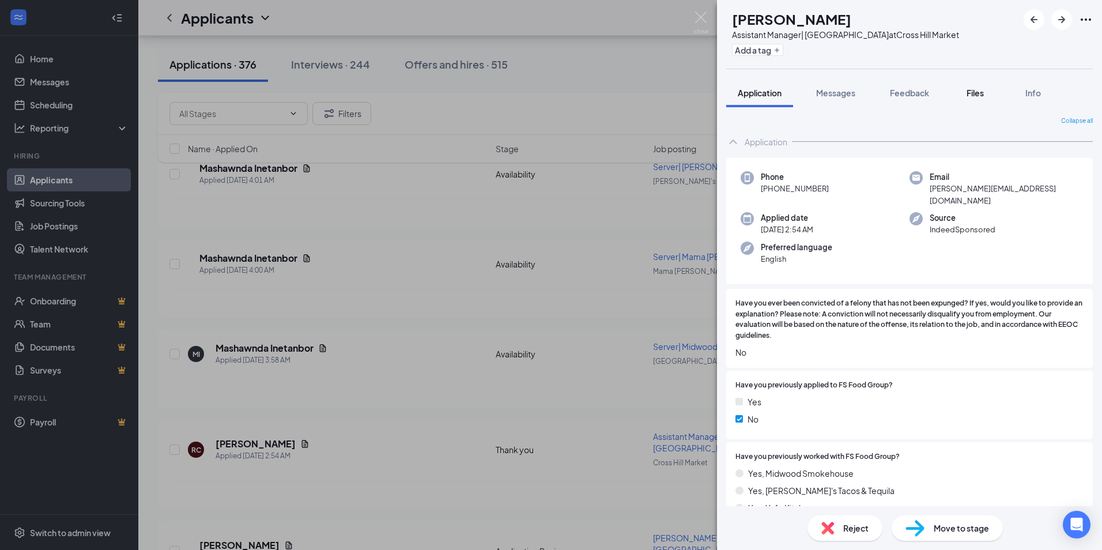
click at [982, 90] on span "Files" at bounding box center [974, 93] width 17 height 10
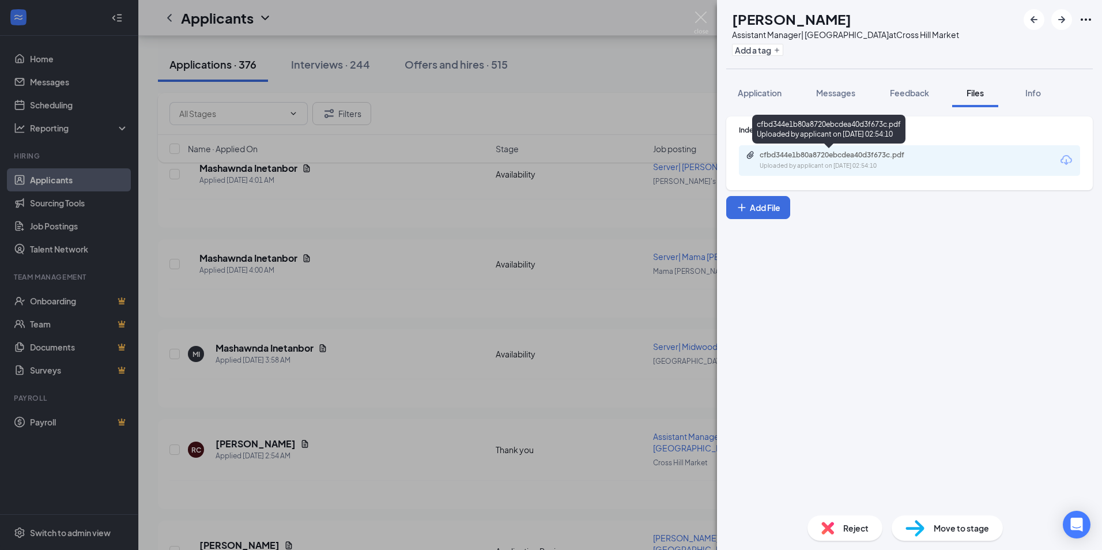
click at [819, 165] on div "Uploaded by applicant on [DATE] 02:54:10" at bounding box center [845, 165] width 173 height 9
click at [829, 519] on div "Reject" at bounding box center [844, 527] width 75 height 25
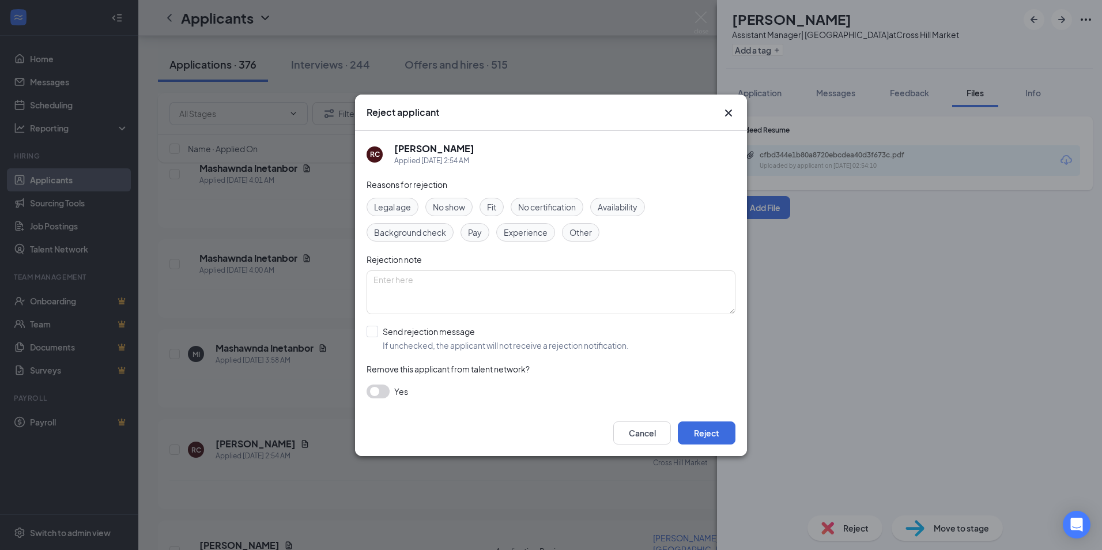
click at [532, 232] on span "Experience" at bounding box center [526, 232] width 44 height 13
click at [701, 433] on button "Reject" at bounding box center [707, 432] width 58 height 23
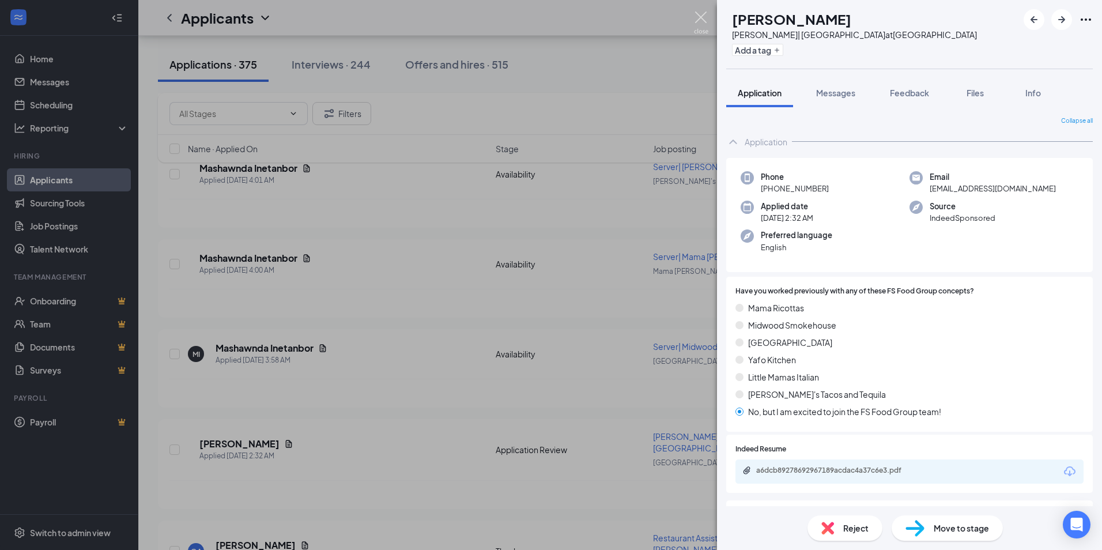
click at [699, 14] on img at bounding box center [701, 23] width 14 height 22
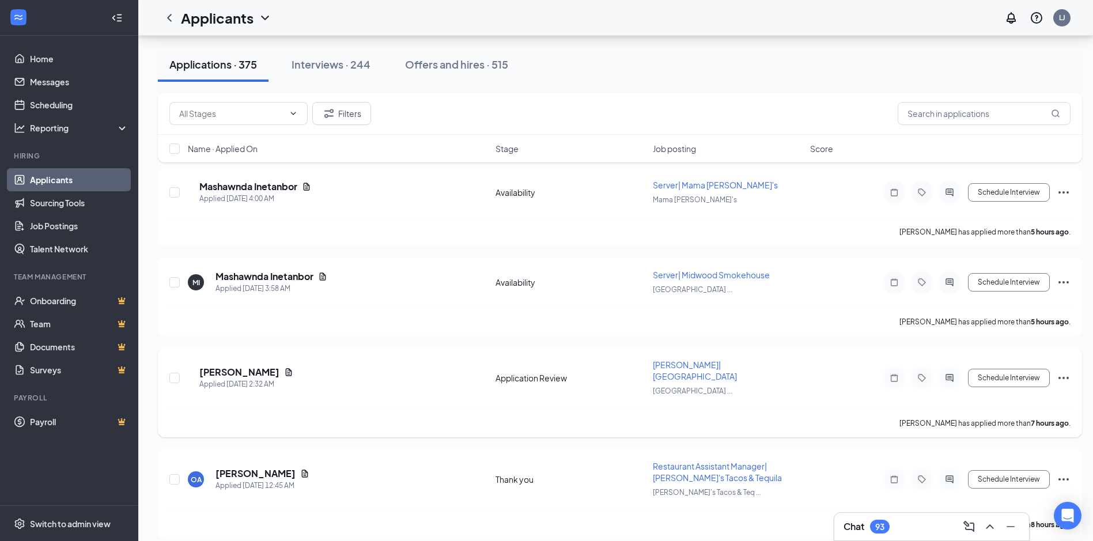
scroll to position [864, 0]
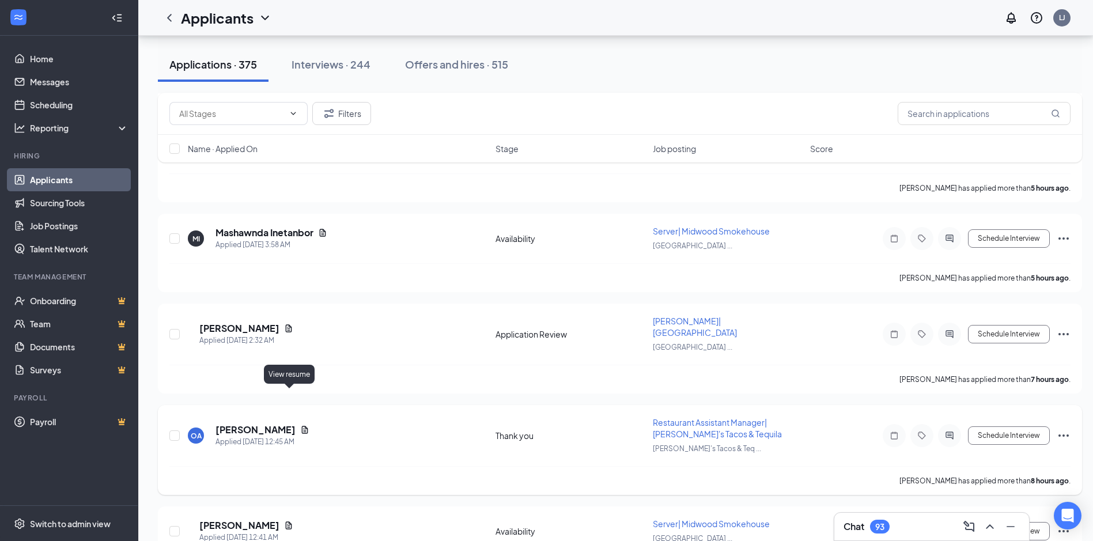
click at [300, 425] on icon "Document" at bounding box center [304, 429] width 9 height 9
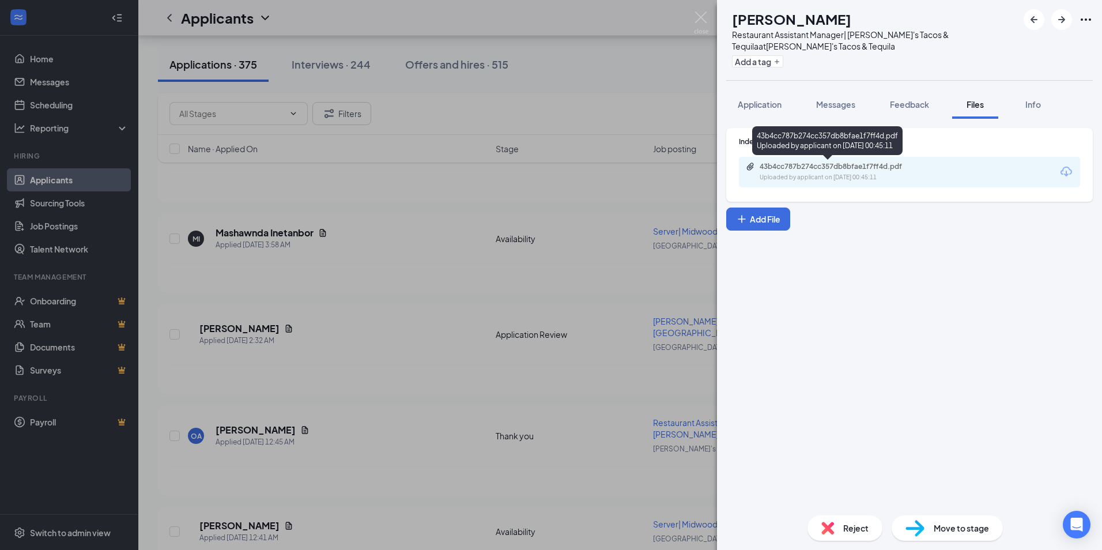
click at [827, 166] on div "43b4cc787b274cc357db8bfae1f7ff4d.pdf" at bounding box center [839, 166] width 161 height 9
click at [832, 526] on img at bounding box center [827, 527] width 13 height 13
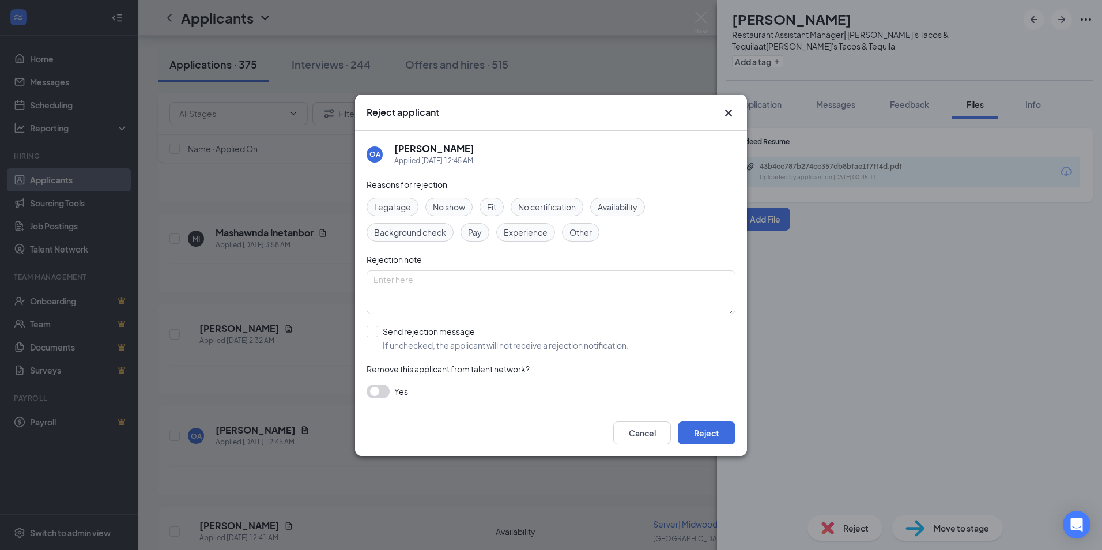
click at [520, 232] on span "Experience" at bounding box center [526, 232] width 44 height 13
click at [710, 431] on button "Reject" at bounding box center [707, 432] width 58 height 23
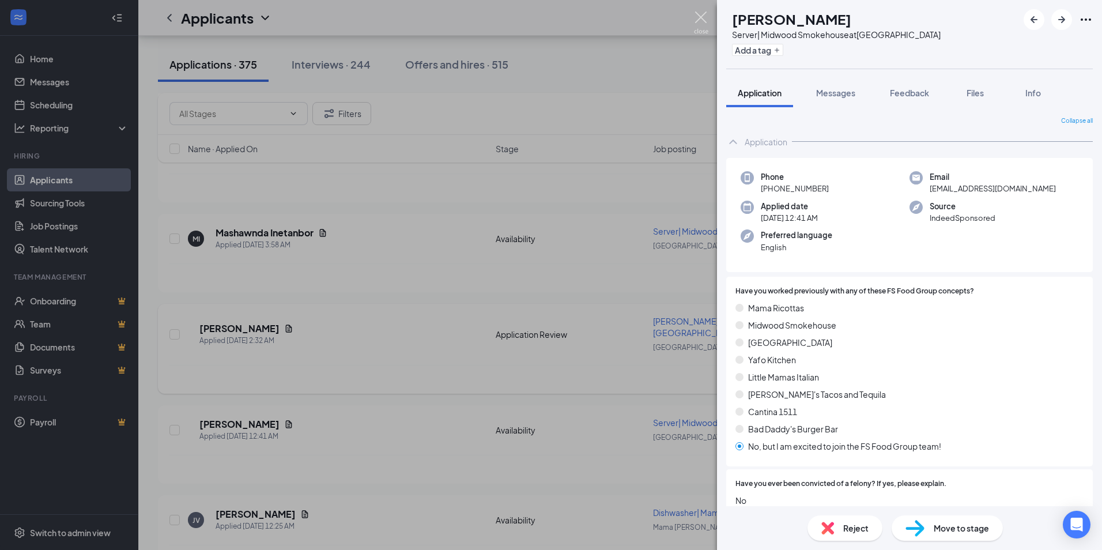
drag, startPoint x: 702, startPoint y: 14, endPoint x: 569, endPoint y: 355, distance: 366.9
click at [702, 13] on img at bounding box center [701, 23] width 14 height 22
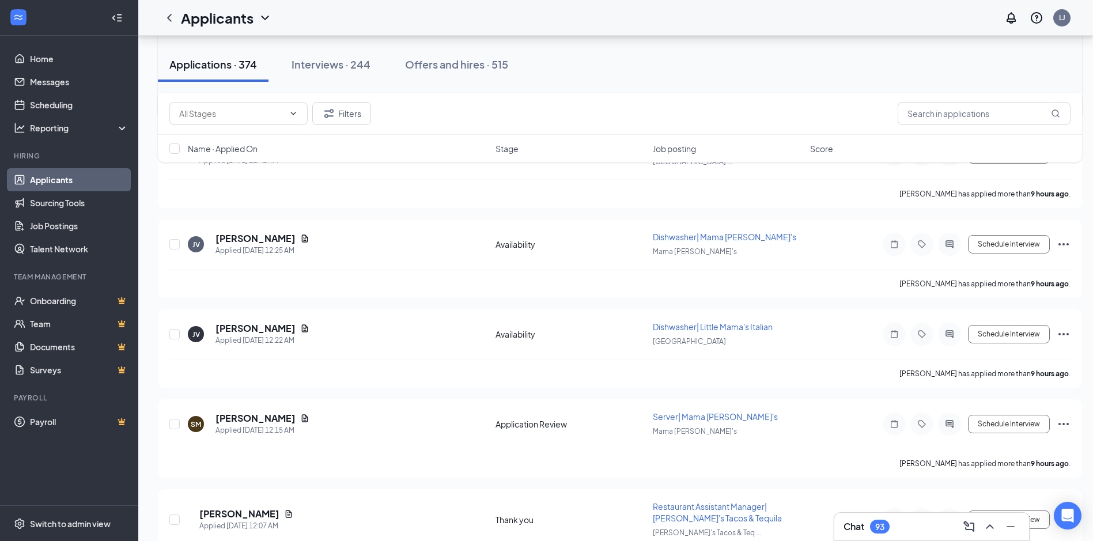
scroll to position [1268, 0]
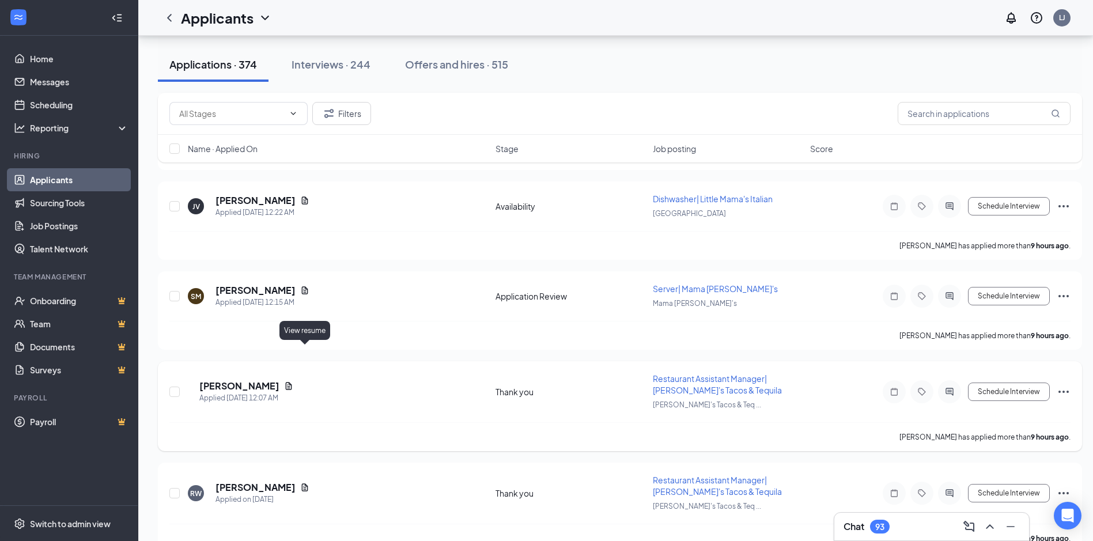
click at [293, 381] on icon "Document" at bounding box center [288, 385] width 9 height 9
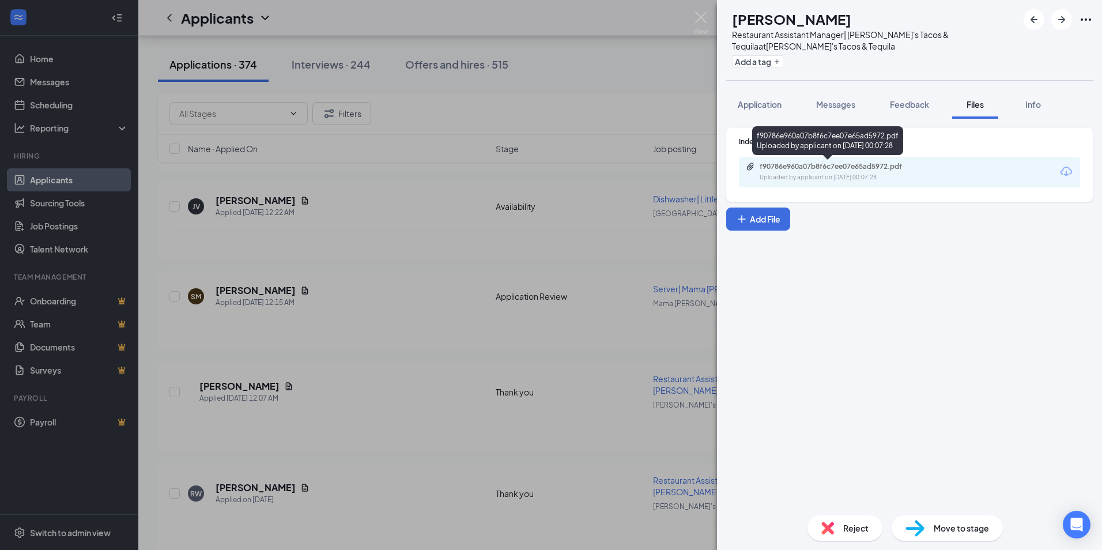
click at [791, 171] on div "f90786e960a07b8f6c7ee07e65ad5972.pdf Uploaded by applicant on [DATE] 00:07:28" at bounding box center [839, 172] width 187 height 20
click at [855, 531] on span "Reject" at bounding box center [855, 527] width 25 height 13
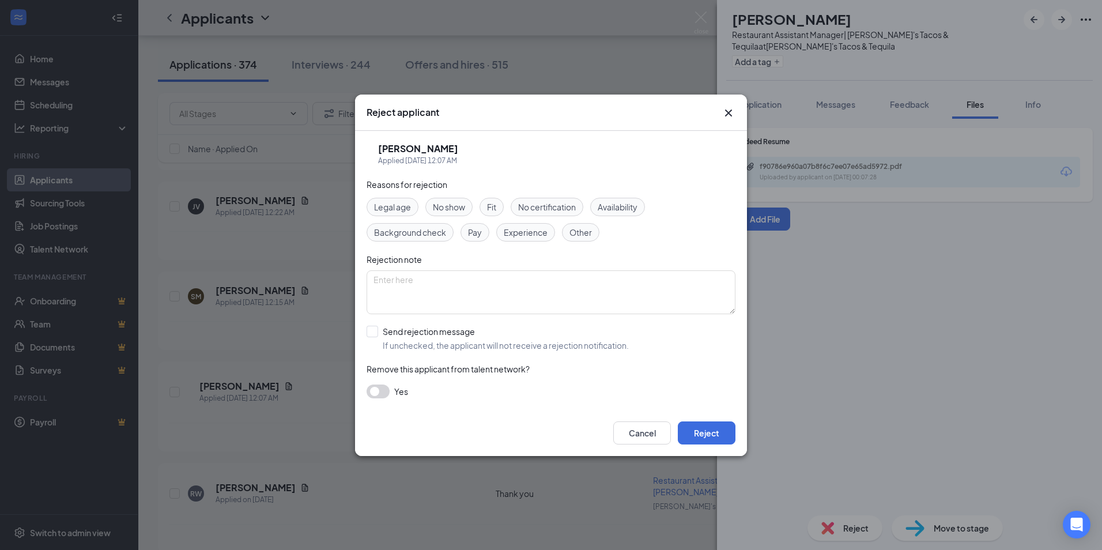
click at [536, 229] on span "Experience" at bounding box center [526, 232] width 44 height 13
click at [710, 429] on button "Reject" at bounding box center [707, 432] width 58 height 23
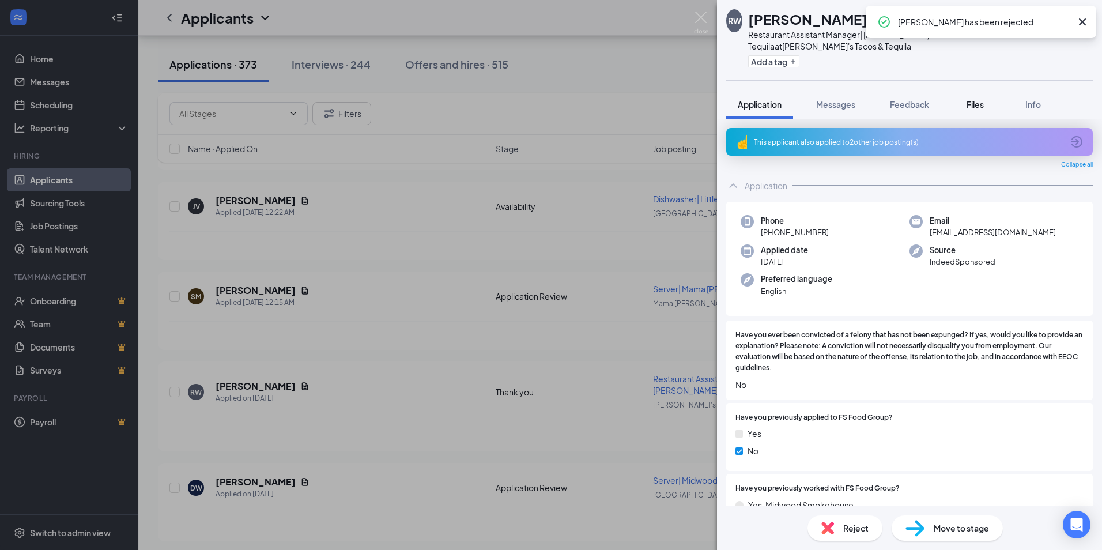
click at [978, 106] on span "Files" at bounding box center [974, 104] width 17 height 10
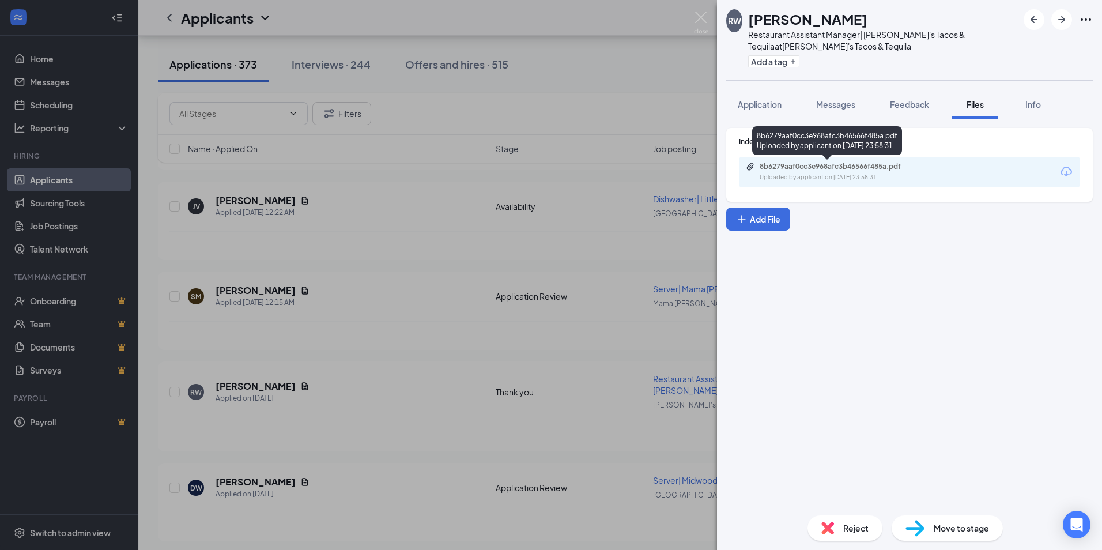
click at [858, 165] on div "8b6279aaf0cc3e968afc3b46566f485a.pdf" at bounding box center [839, 166] width 161 height 9
click at [843, 527] on span "Reject" at bounding box center [855, 527] width 25 height 13
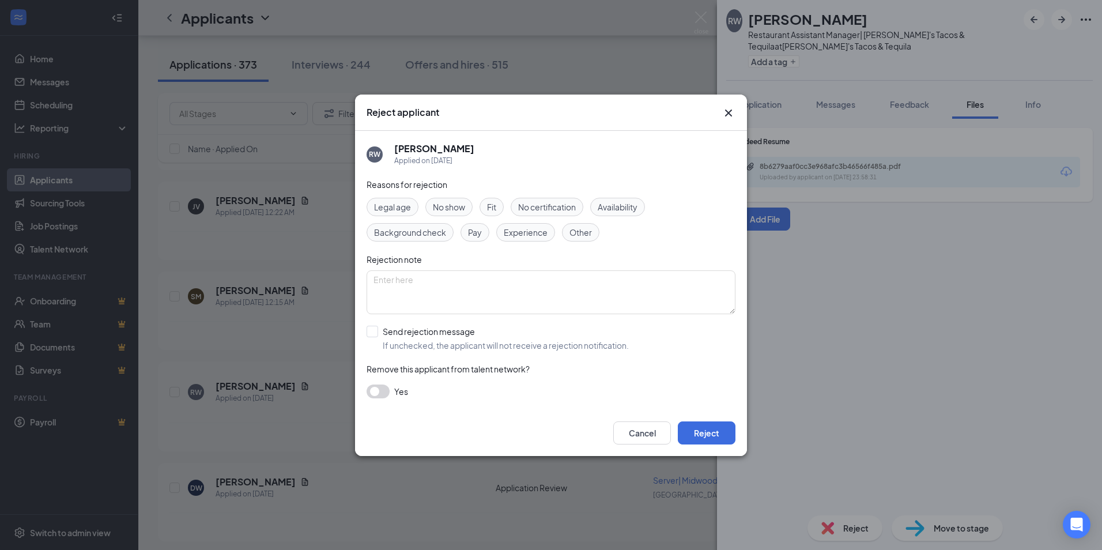
click at [528, 234] on span "Experience" at bounding box center [526, 232] width 44 height 13
click at [698, 428] on button "Reject" at bounding box center [707, 432] width 58 height 23
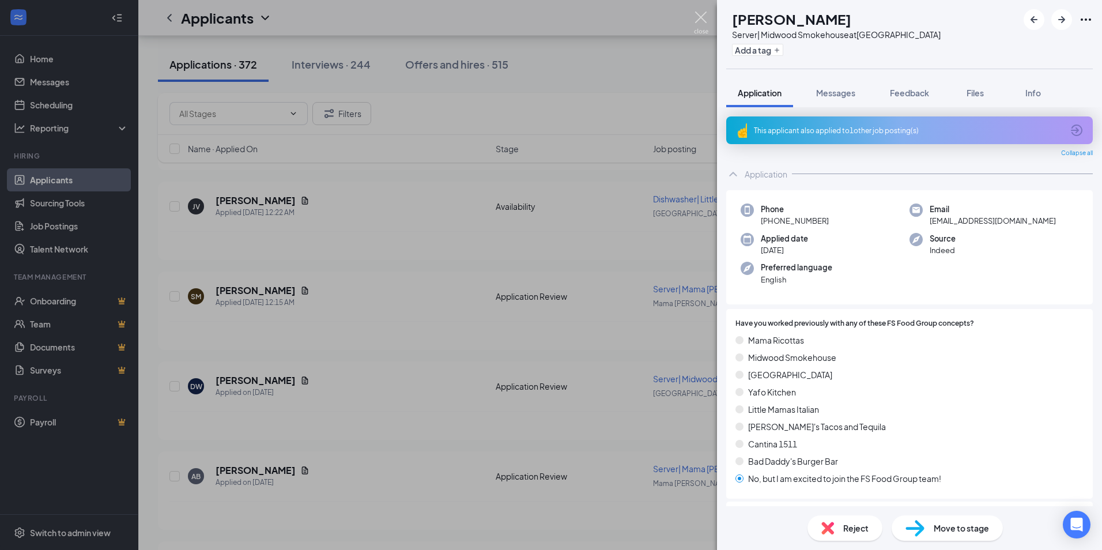
click at [698, 18] on img at bounding box center [701, 23] width 14 height 22
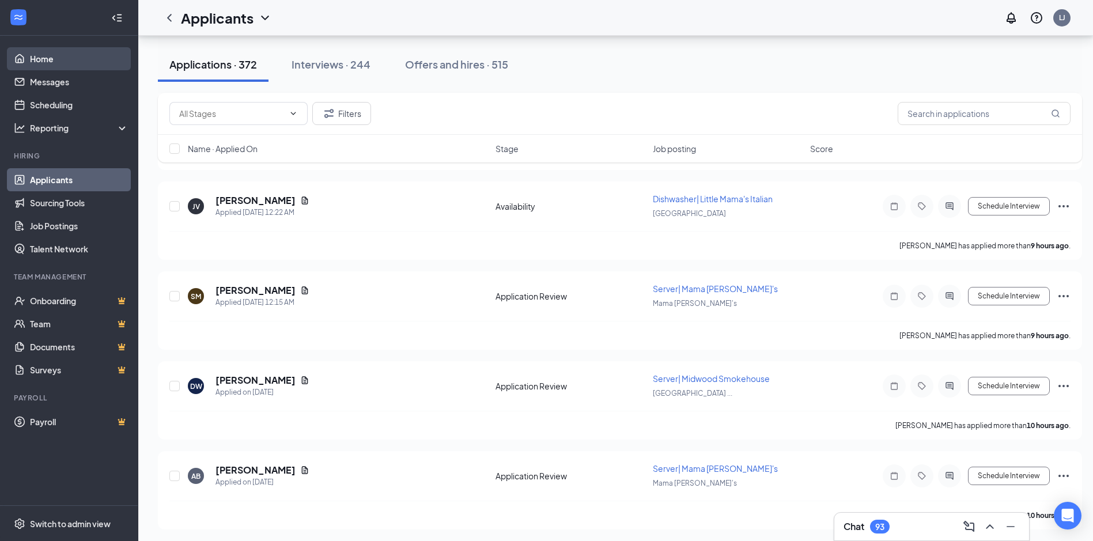
click at [30, 57] on link "Home" at bounding box center [79, 58] width 99 height 23
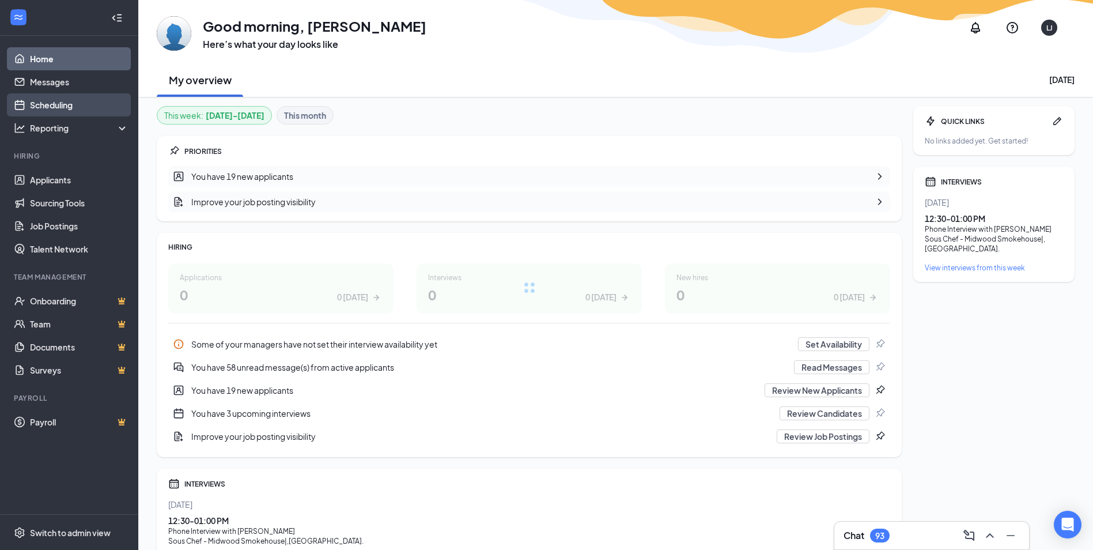
click at [61, 107] on link "Scheduling" at bounding box center [79, 104] width 99 height 23
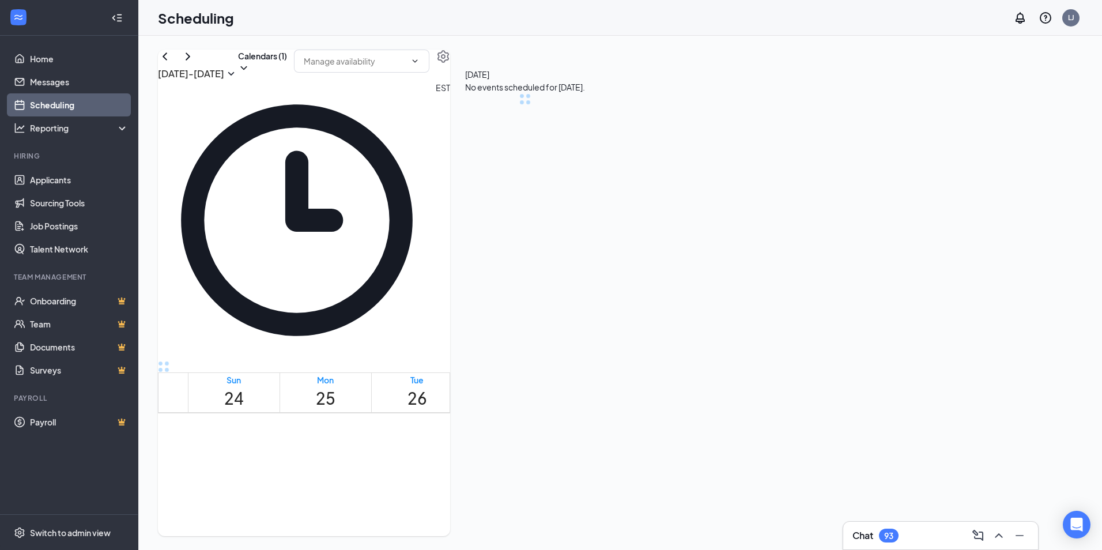
scroll to position [566, 0]
click at [694, 472] on span "8:30-9:00 AM" at bounding box center [706, 483] width 33 height 23
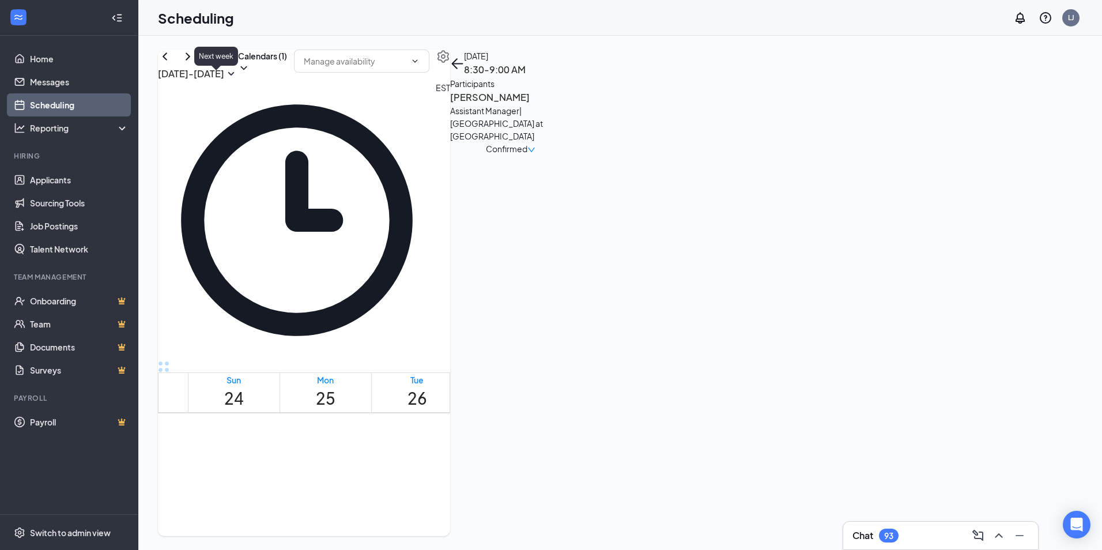
click at [195, 63] on icon "ChevronRight" at bounding box center [188, 57] width 14 height 14
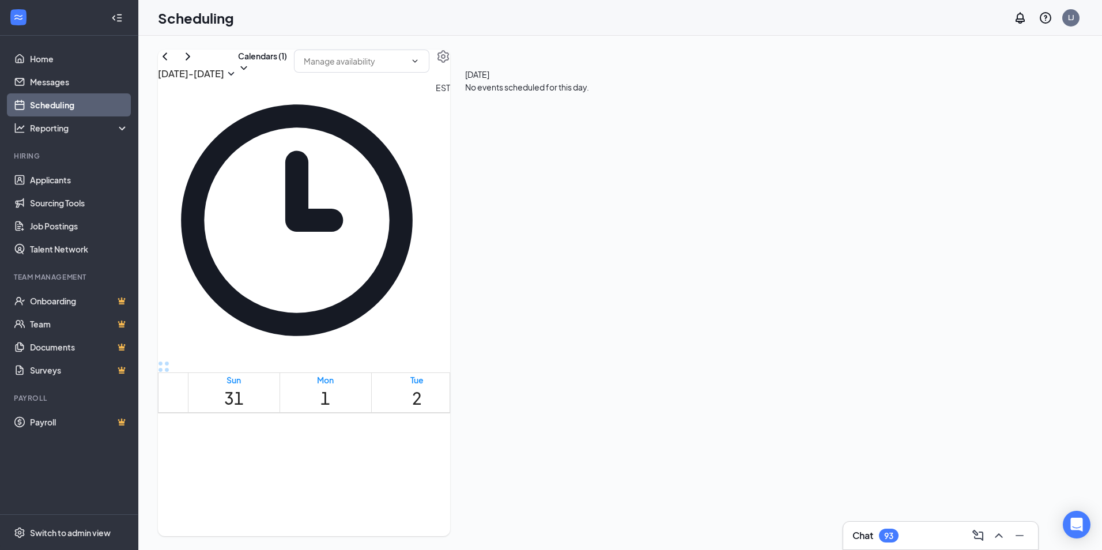
scroll to position [739, 0]
click at [172, 63] on icon "ChevronLeft" at bounding box center [165, 57] width 14 height 14
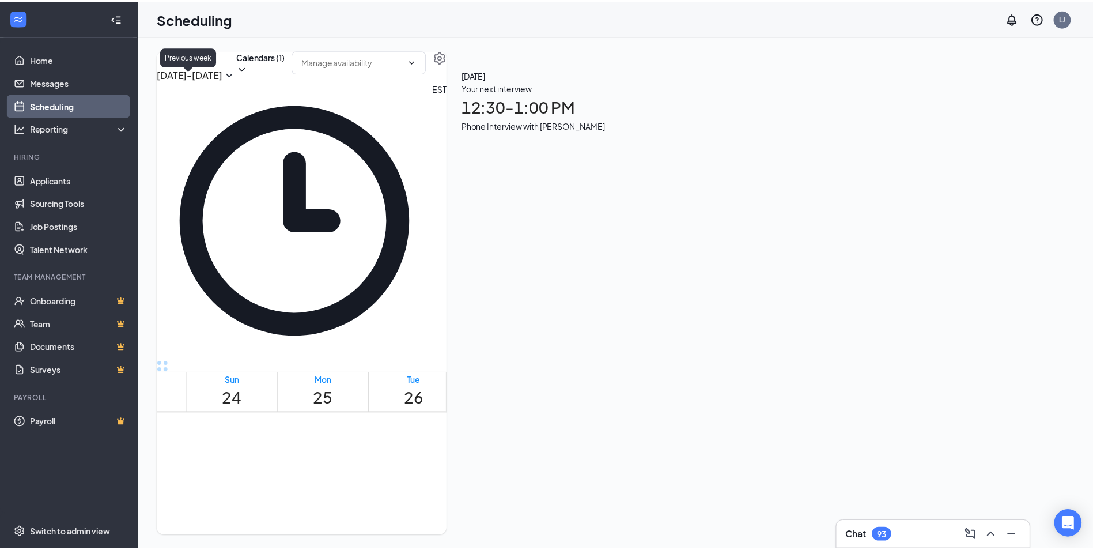
scroll to position [566, 0]
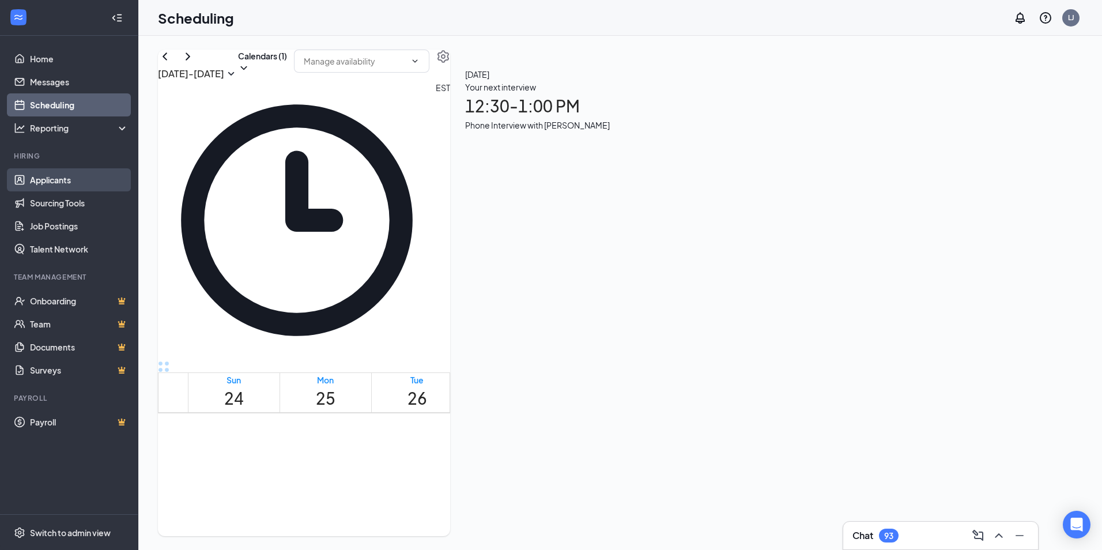
click at [62, 179] on link "Applicants" at bounding box center [79, 179] width 99 height 23
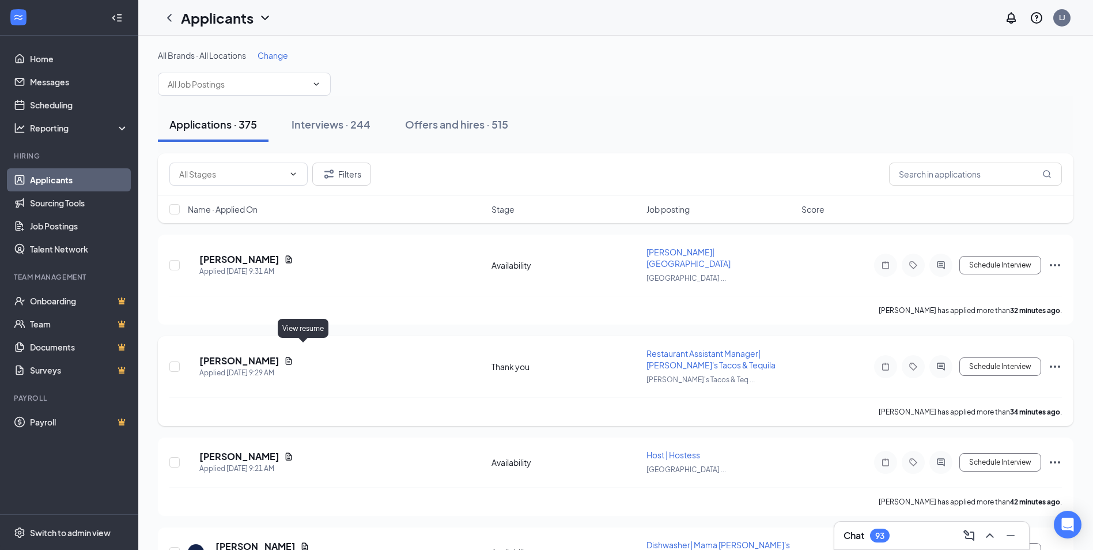
click at [293, 356] on icon "Document" at bounding box center [288, 360] width 9 height 9
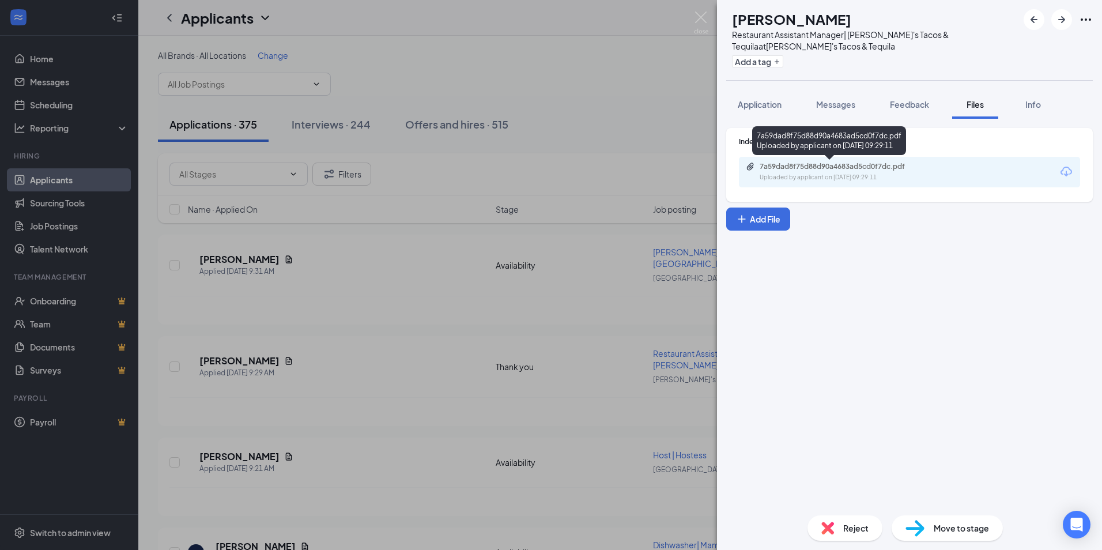
click at [820, 175] on div "Uploaded by applicant on [DATE] 09:29:11" at bounding box center [845, 177] width 173 height 9
click at [850, 527] on span "Reject" at bounding box center [855, 527] width 25 height 13
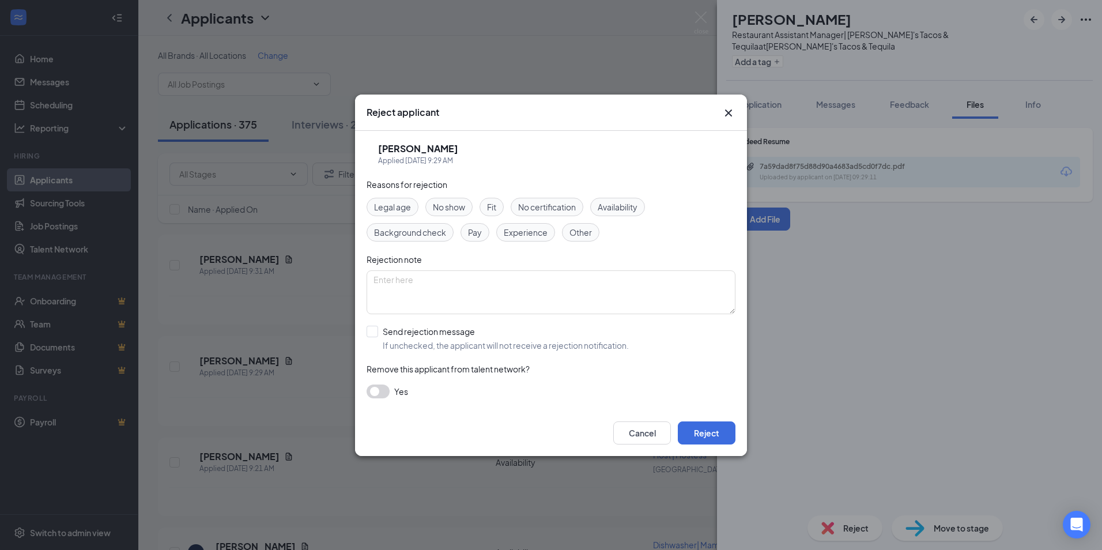
click at [513, 229] on span "Experience" at bounding box center [526, 232] width 44 height 13
click at [701, 427] on button "Reject" at bounding box center [707, 432] width 58 height 23
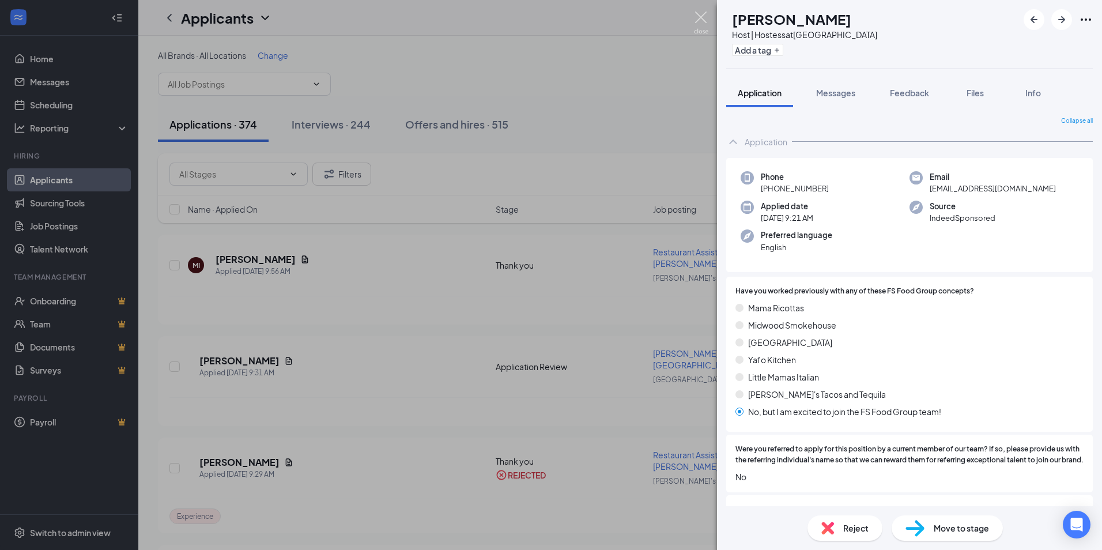
drag, startPoint x: 705, startPoint y: 20, endPoint x: 663, endPoint y: 47, distance: 50.0
click at [705, 20] on img at bounding box center [701, 23] width 14 height 22
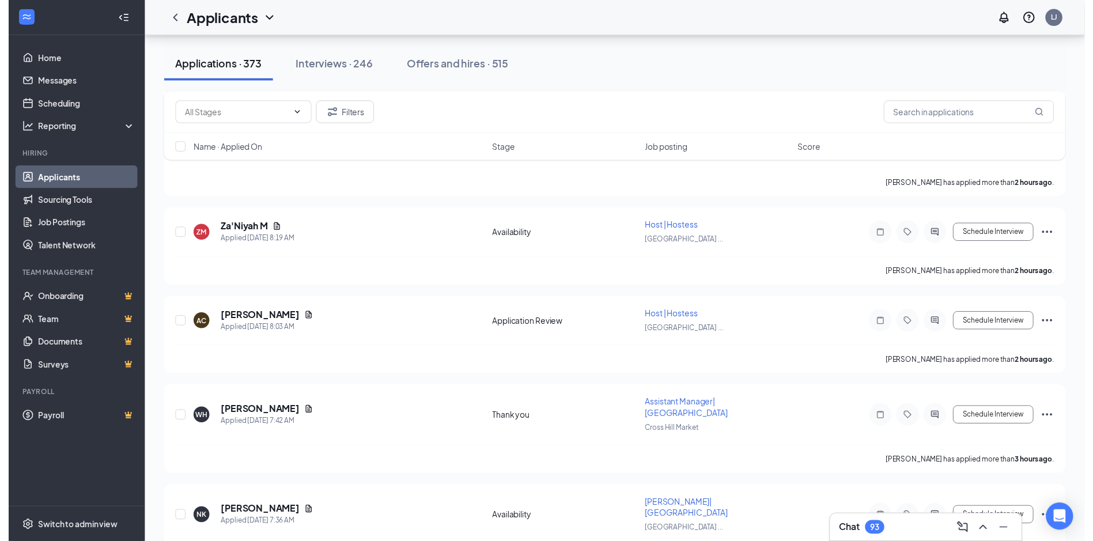
scroll to position [691, 0]
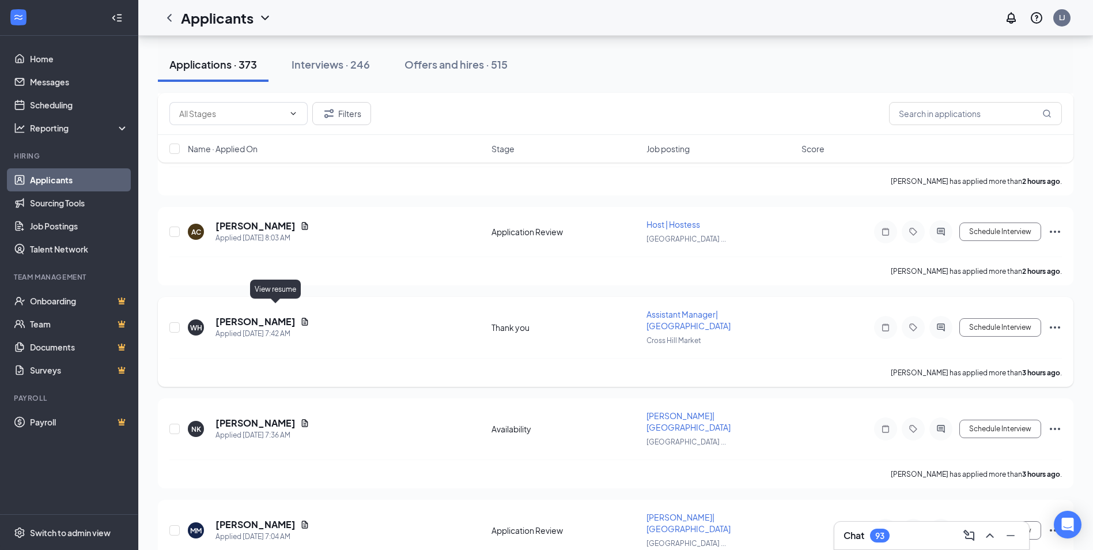
click at [300, 317] on icon "Document" at bounding box center [304, 321] width 9 height 9
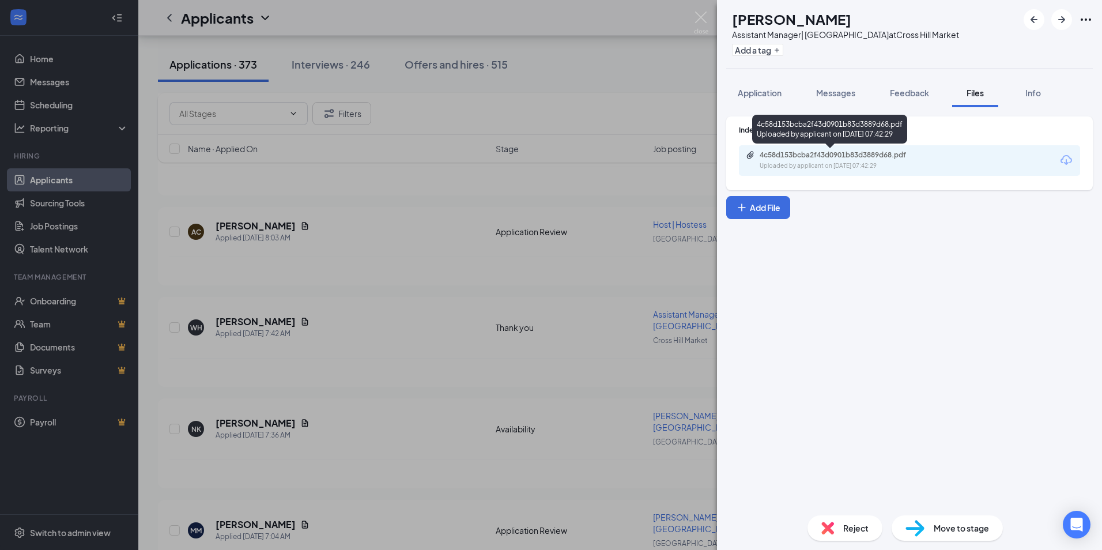
click at [852, 164] on div "Uploaded by applicant on [DATE] 07:42:29" at bounding box center [845, 165] width 173 height 9
click at [699, 20] on img at bounding box center [701, 23] width 14 height 22
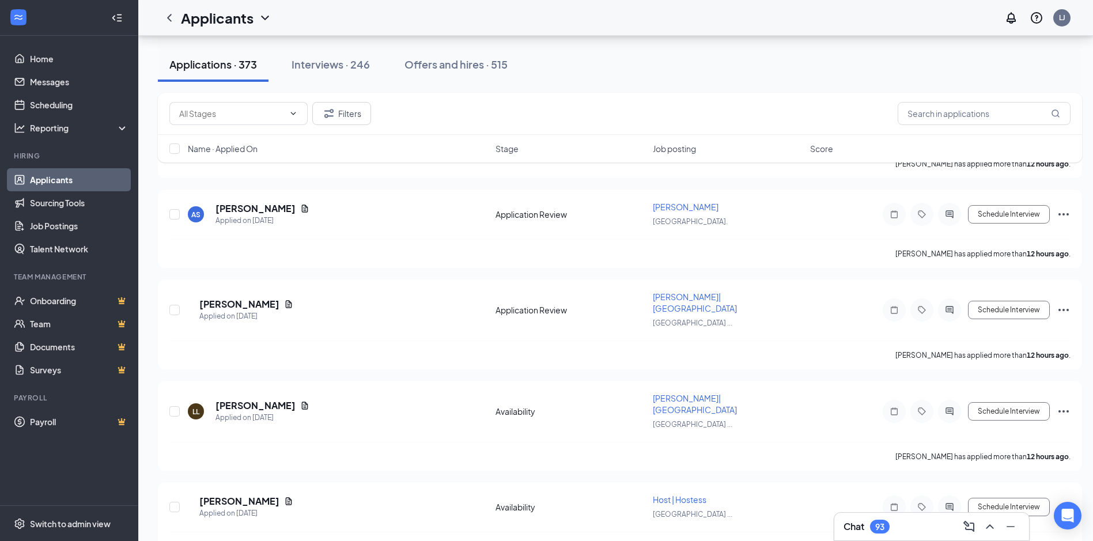
scroll to position [2189, 0]
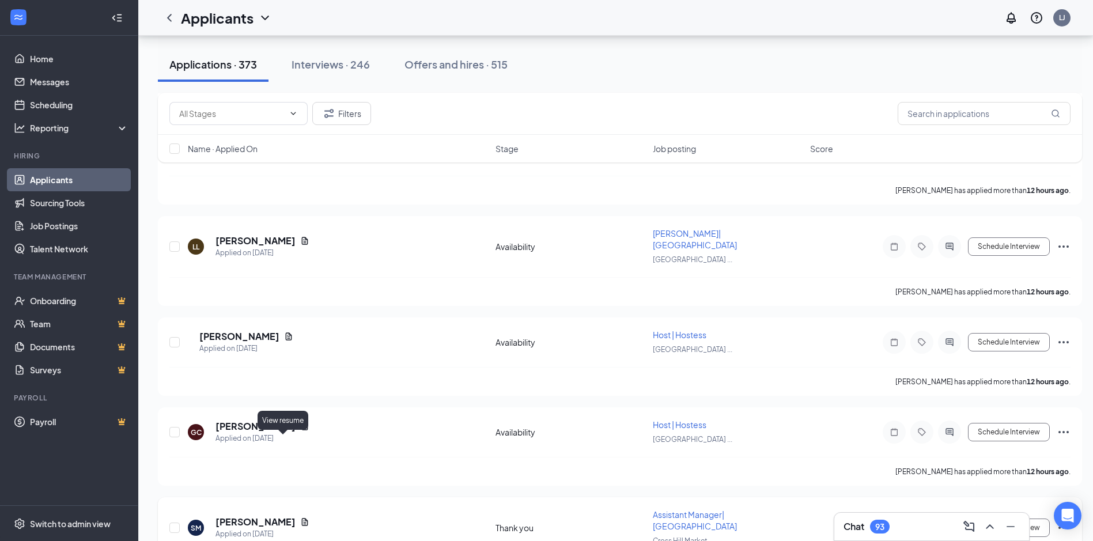
click at [300, 517] on icon "Document" at bounding box center [304, 521] width 9 height 9
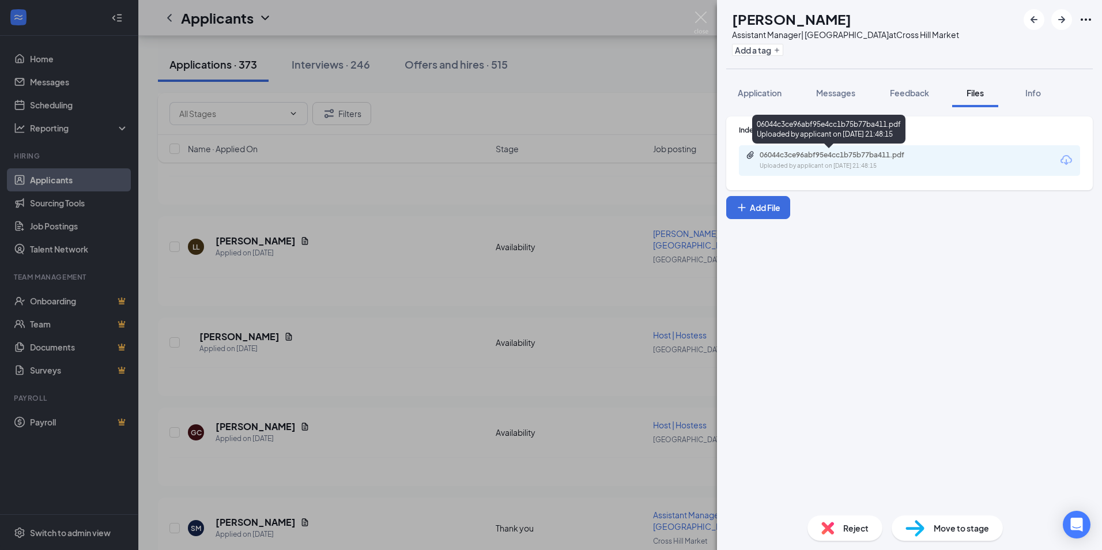
click at [854, 161] on div "06044c3ce96abf95e4cc1b75b77ba411.pdf Uploaded by applicant on [DATE] 21:48:15" at bounding box center [839, 160] width 187 height 20
click at [832, 166] on div "Uploaded by applicant on [DATE] 21:48:15" at bounding box center [845, 165] width 173 height 9
click at [694, 17] on img at bounding box center [701, 23] width 14 height 22
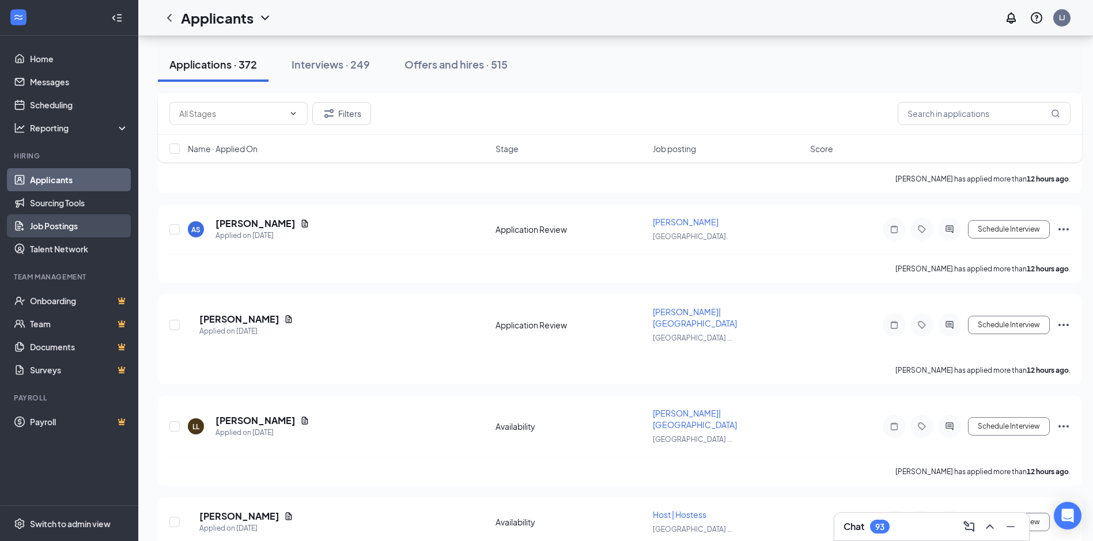
click at [65, 226] on link "Job Postings" at bounding box center [79, 225] width 99 height 23
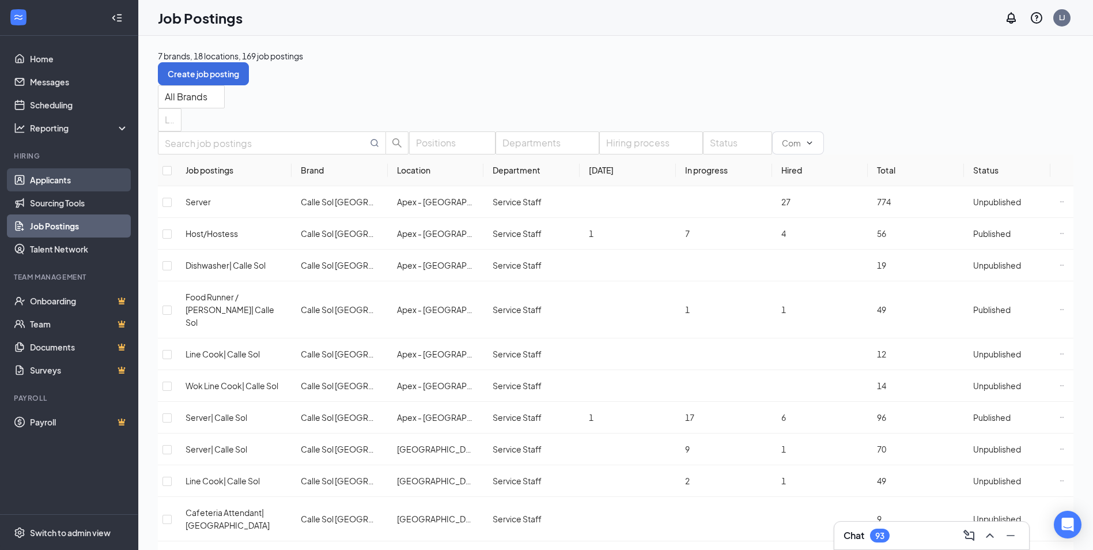
drag, startPoint x: 63, startPoint y: 171, endPoint x: 89, endPoint y: 172, distance: 25.4
click at [63, 171] on link "Applicants" at bounding box center [79, 179] width 99 height 23
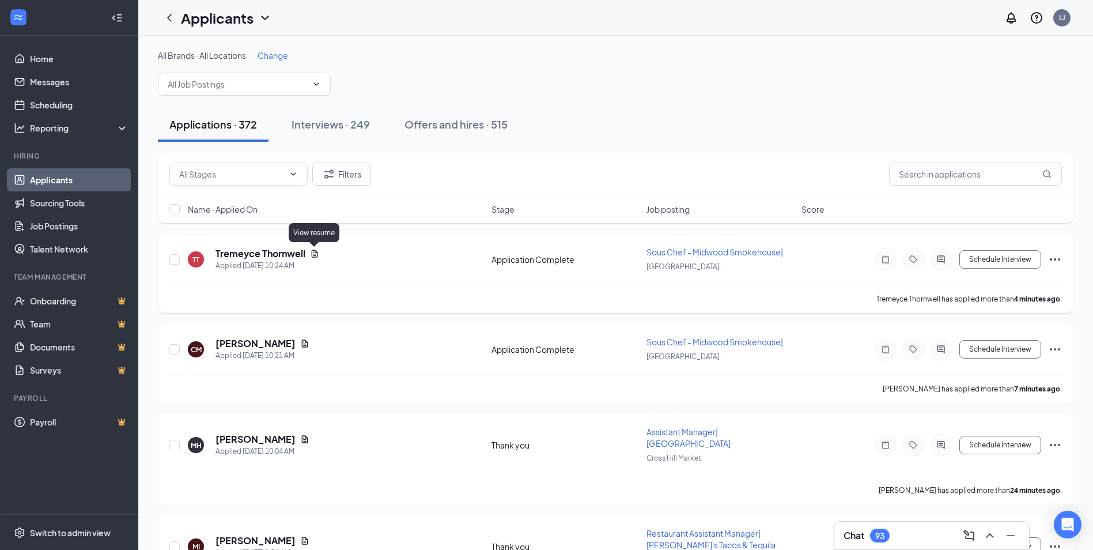
click at [315, 252] on icon "Document" at bounding box center [315, 252] width 6 height 7
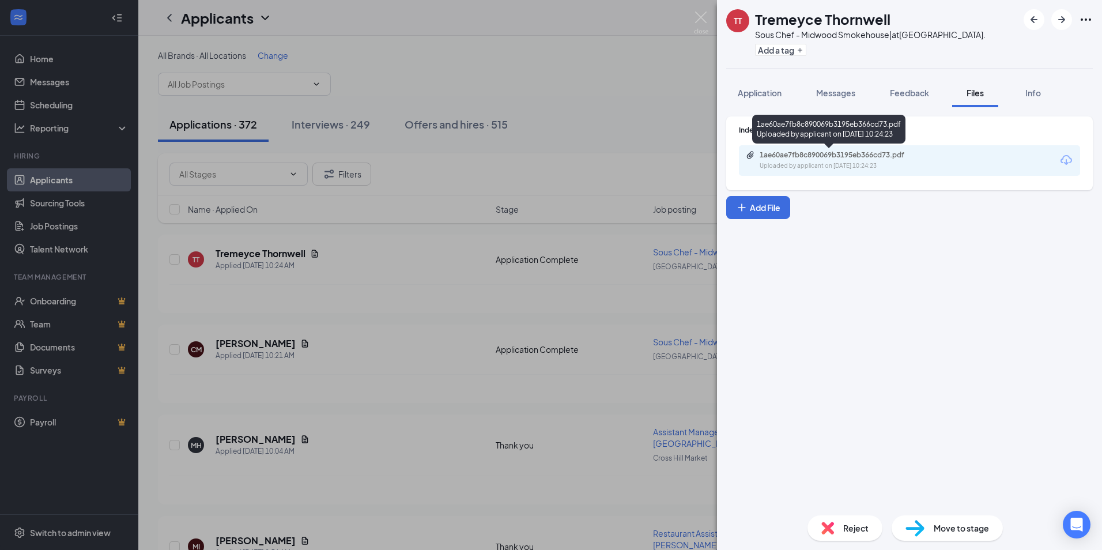
click at [895, 160] on div "1ae60ae7fb8c890069b3195eb366cd73.pdf Uploaded by applicant on [DATE] 10:24:23" at bounding box center [839, 160] width 187 height 20
click at [773, 93] on span "Application" at bounding box center [759, 93] width 44 height 10
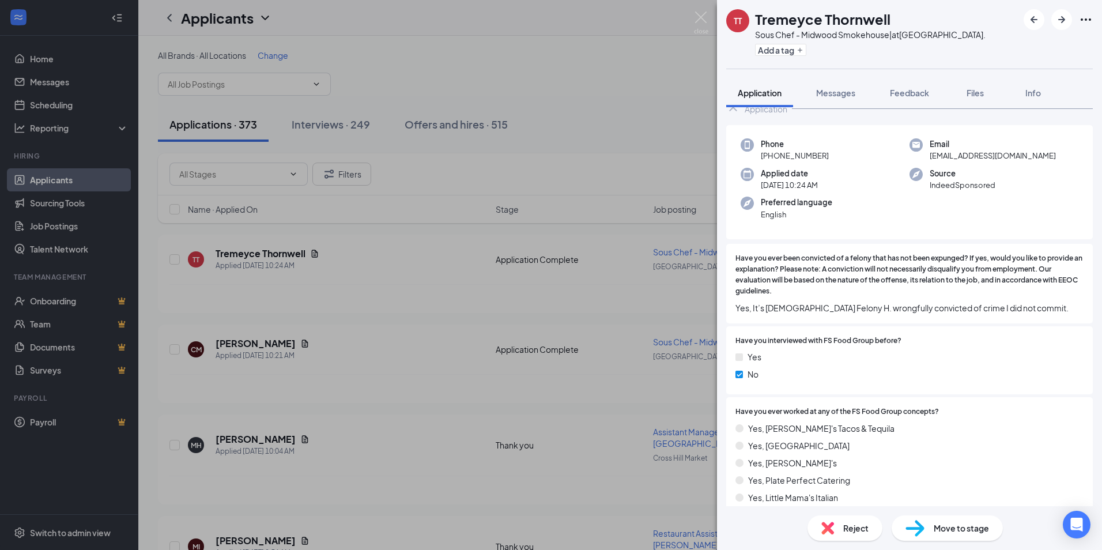
scroll to position [58, 0]
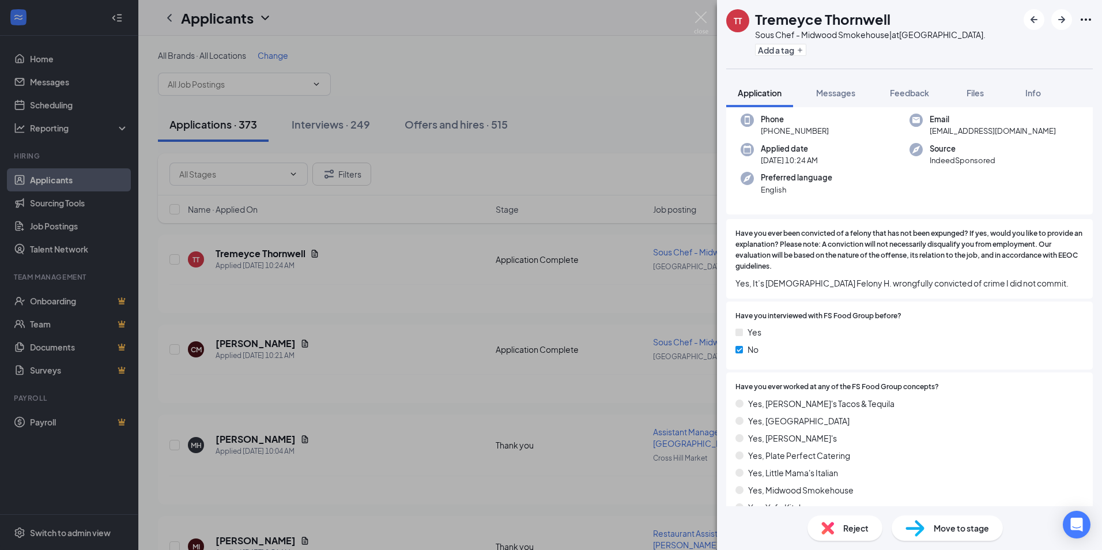
click at [843, 529] on span "Reject" at bounding box center [855, 527] width 25 height 13
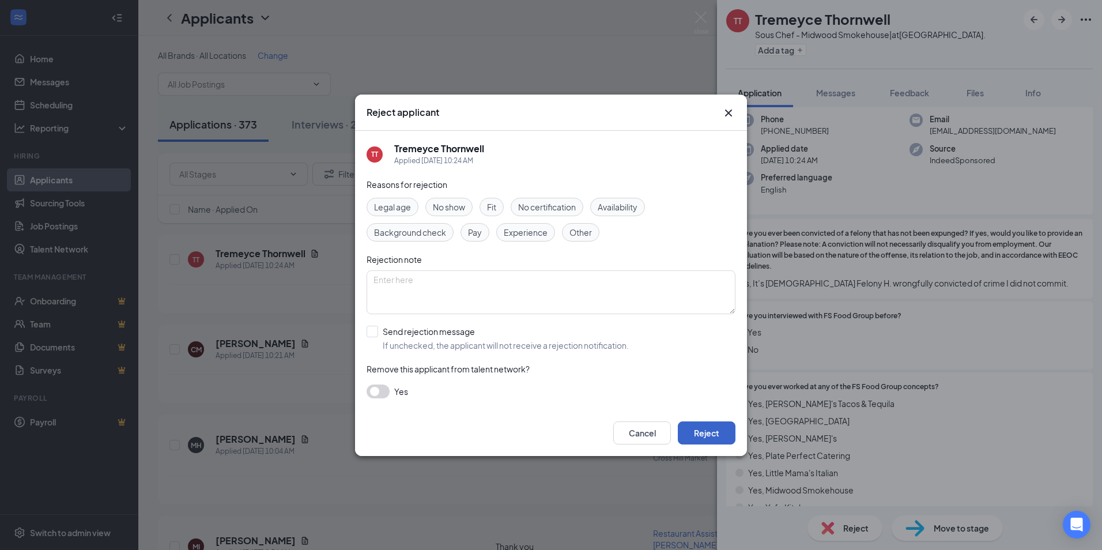
click at [712, 442] on button "Reject" at bounding box center [707, 432] width 58 height 23
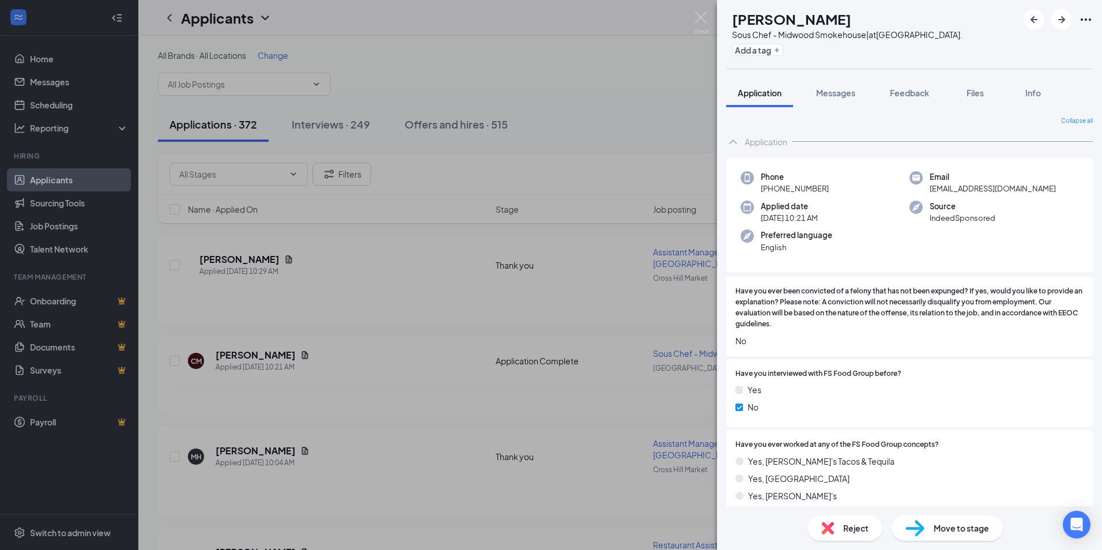
drag, startPoint x: 983, startPoint y: 97, endPoint x: 852, endPoint y: 184, distance: 158.0
click at [983, 97] on span "Files" at bounding box center [974, 93] width 17 height 10
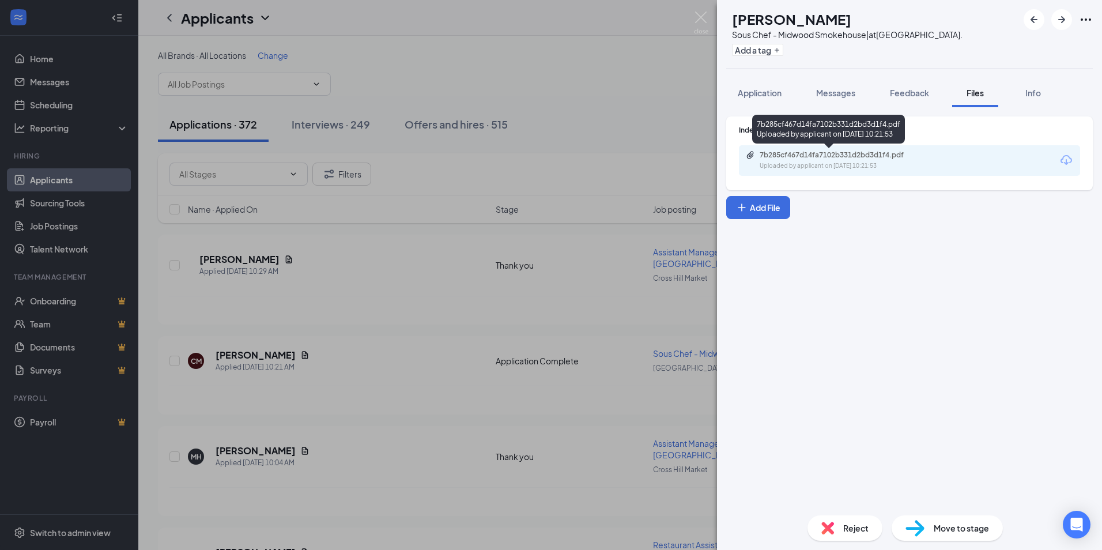
click at [822, 165] on div "Uploaded by applicant on [DATE] 10:21:53" at bounding box center [845, 165] width 173 height 9
click at [852, 524] on span "Reject" at bounding box center [855, 527] width 25 height 13
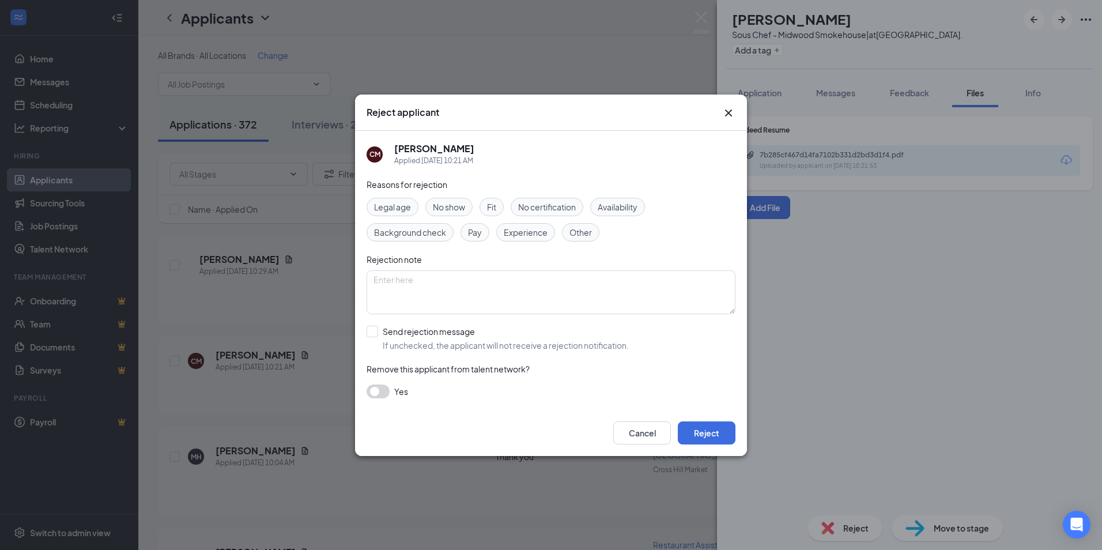
click at [529, 234] on span "Experience" at bounding box center [526, 232] width 44 height 13
click at [720, 430] on button "Reject" at bounding box center [707, 432] width 58 height 23
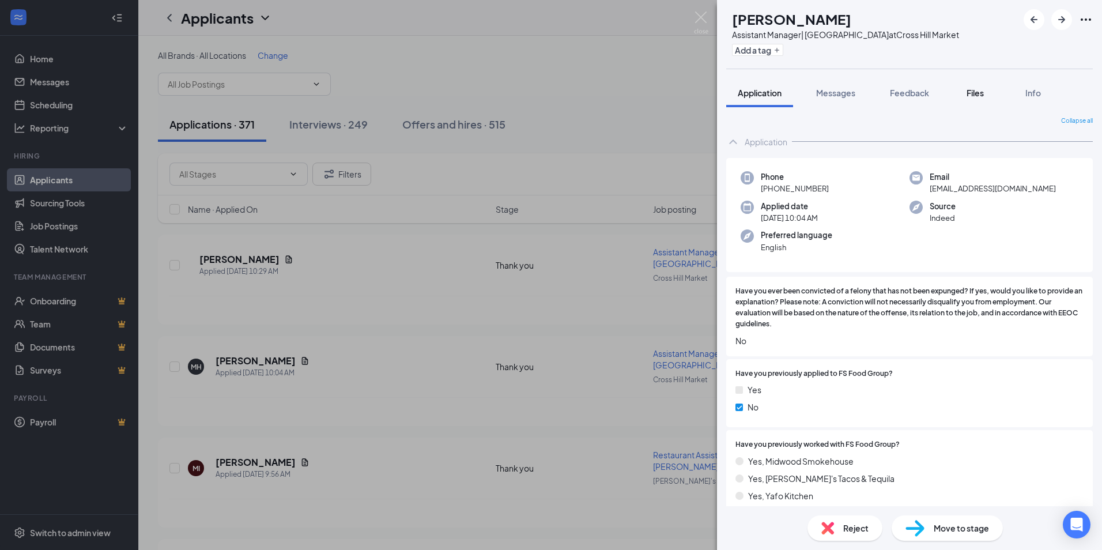
click at [975, 90] on span "Files" at bounding box center [974, 93] width 17 height 10
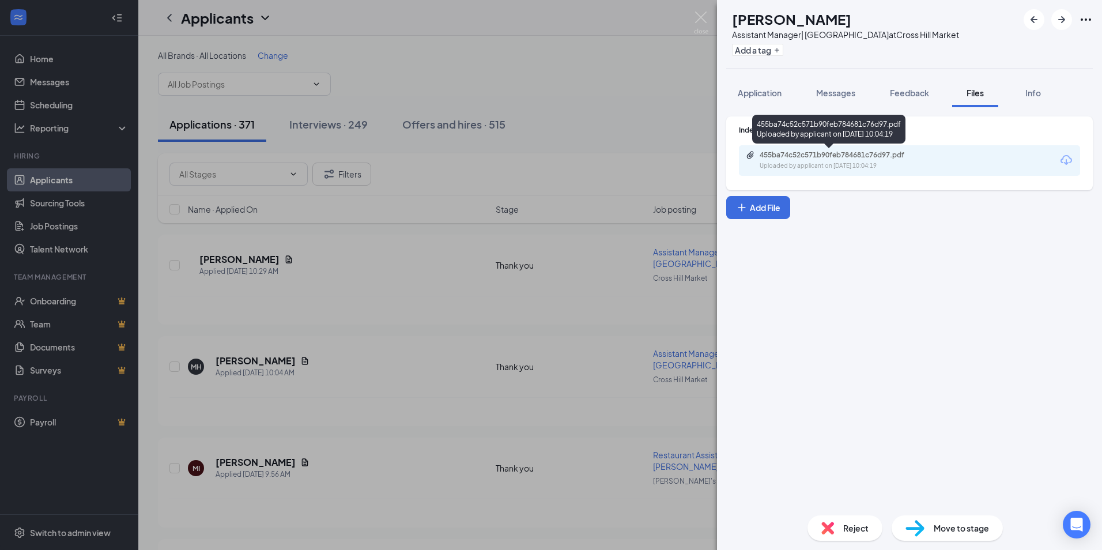
click at [836, 164] on div "Uploaded by applicant on [DATE] 10:04:19" at bounding box center [845, 165] width 173 height 9
drag, startPoint x: 769, startPoint y: 98, endPoint x: 776, endPoint y: 136, distance: 38.8
click at [767, 97] on div "Application" at bounding box center [759, 93] width 44 height 12
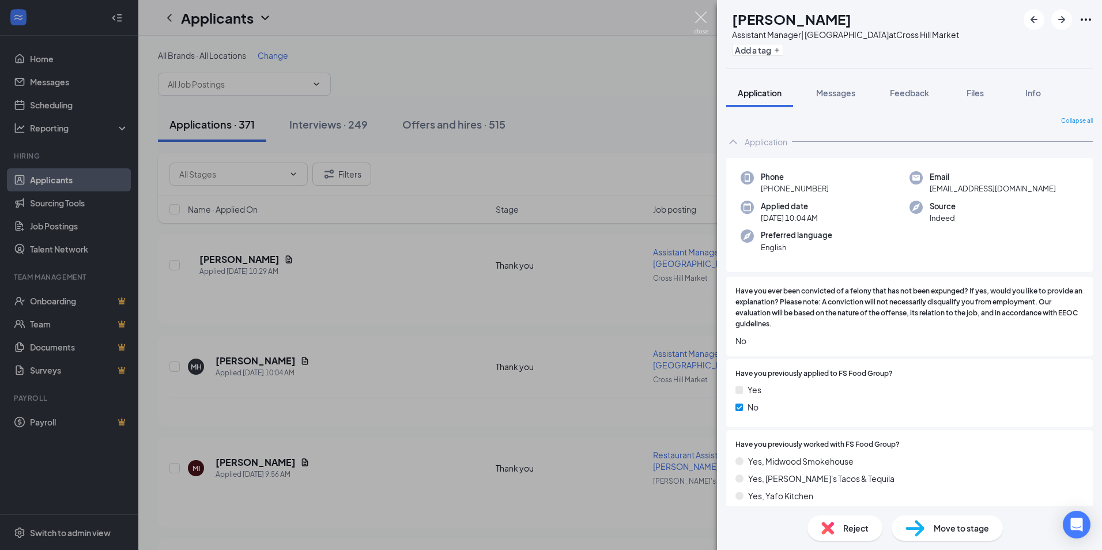
click at [697, 16] on img at bounding box center [701, 23] width 14 height 22
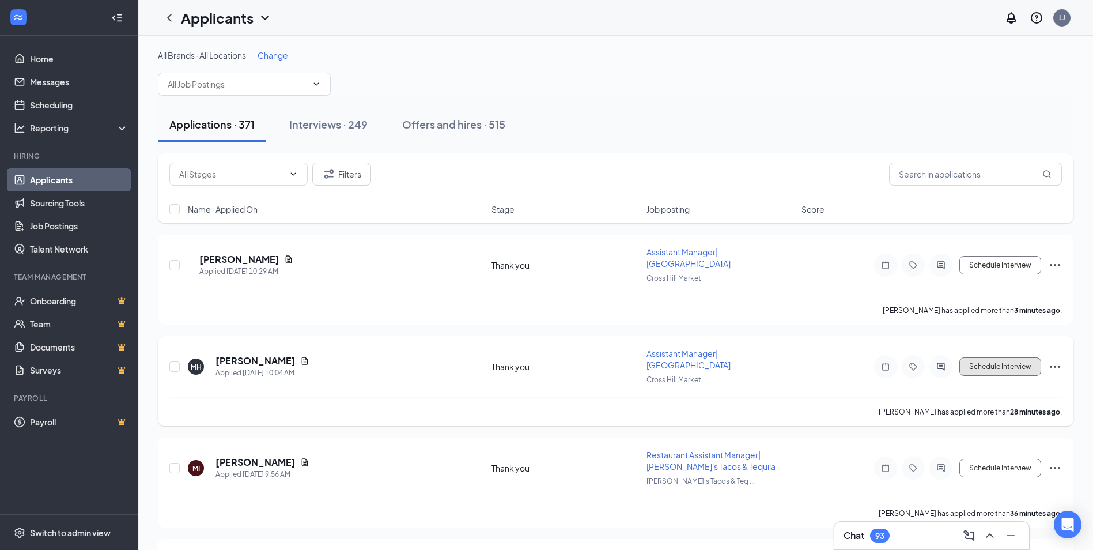
click at [1007, 364] on button "Schedule Interview" at bounding box center [1000, 366] width 82 height 18
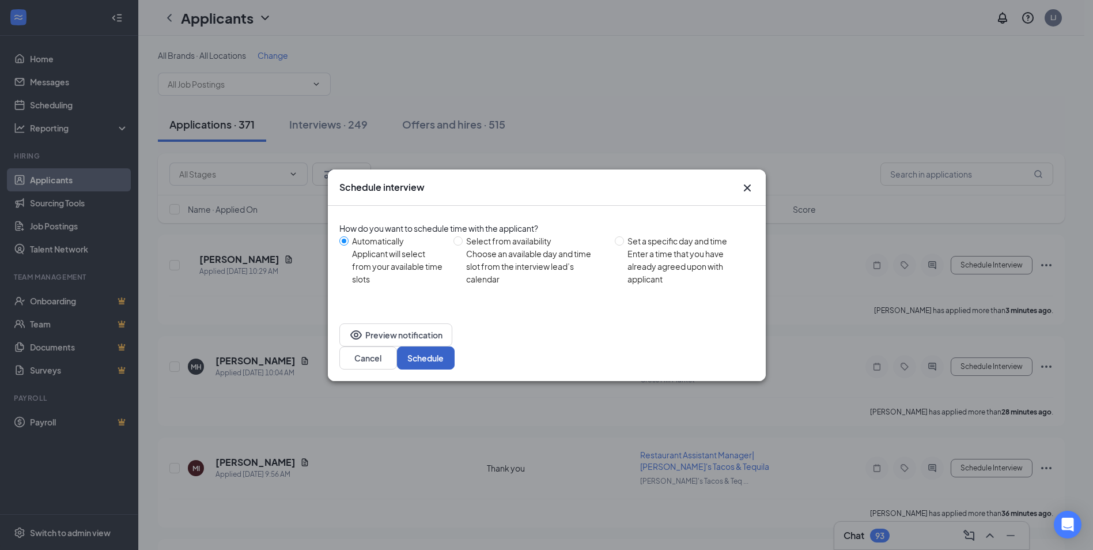
click at [455, 346] on button "Schedule" at bounding box center [426, 357] width 58 height 23
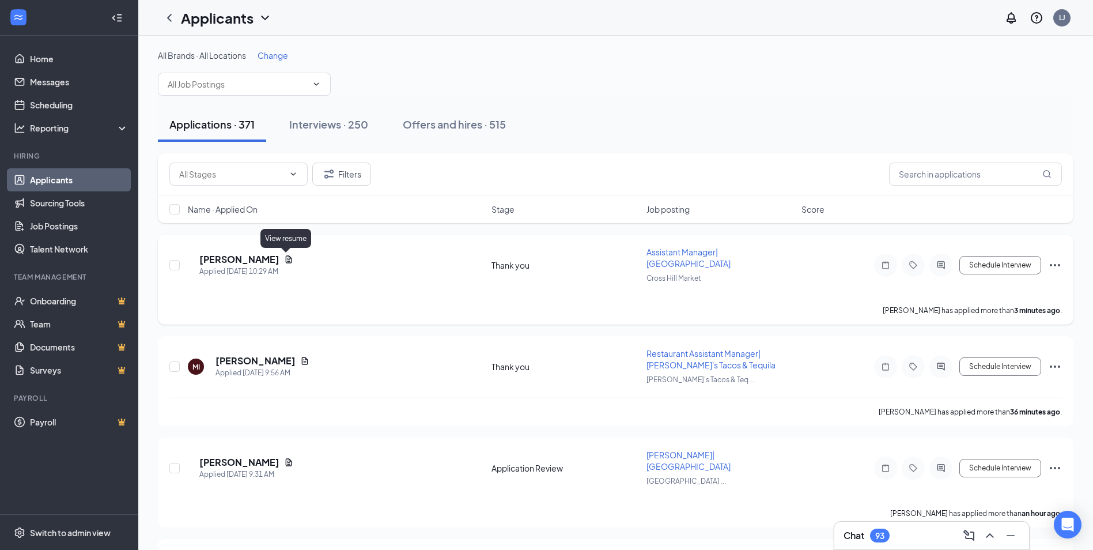
click at [288, 259] on icon "Document" at bounding box center [288, 259] width 9 height 9
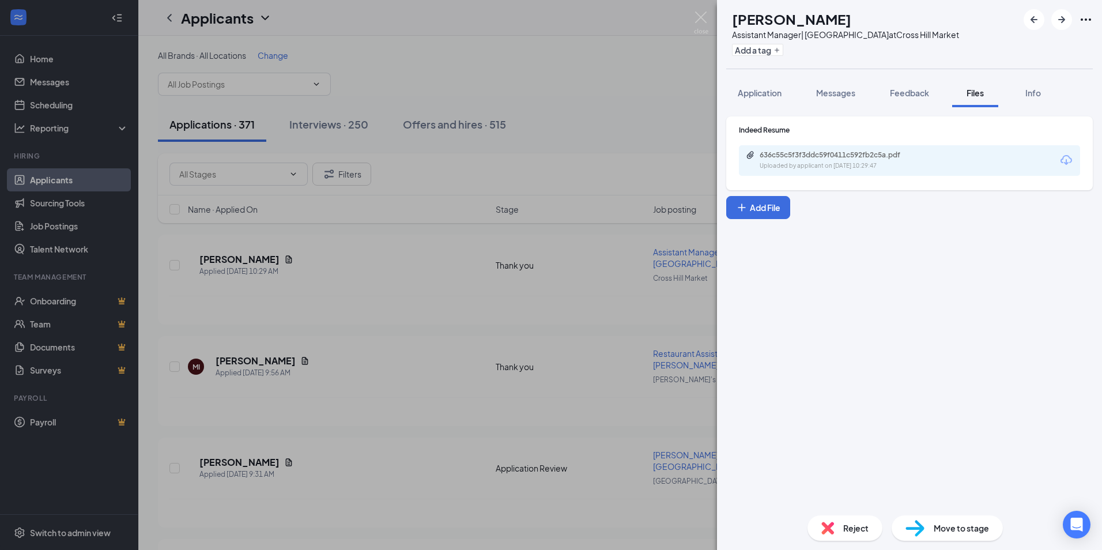
click at [822, 171] on div "636c55c5f3f3ddc59f0411c592fb2c5a.pdf Uploaded by applicant on [DATE] 10:29:47" at bounding box center [909, 160] width 341 height 31
click at [826, 157] on div "636c55c5f3f3ddc59f0411c592fb2c5a.pdf" at bounding box center [839, 154] width 161 height 9
click at [837, 521] on div "Reject" at bounding box center [844, 527] width 75 height 25
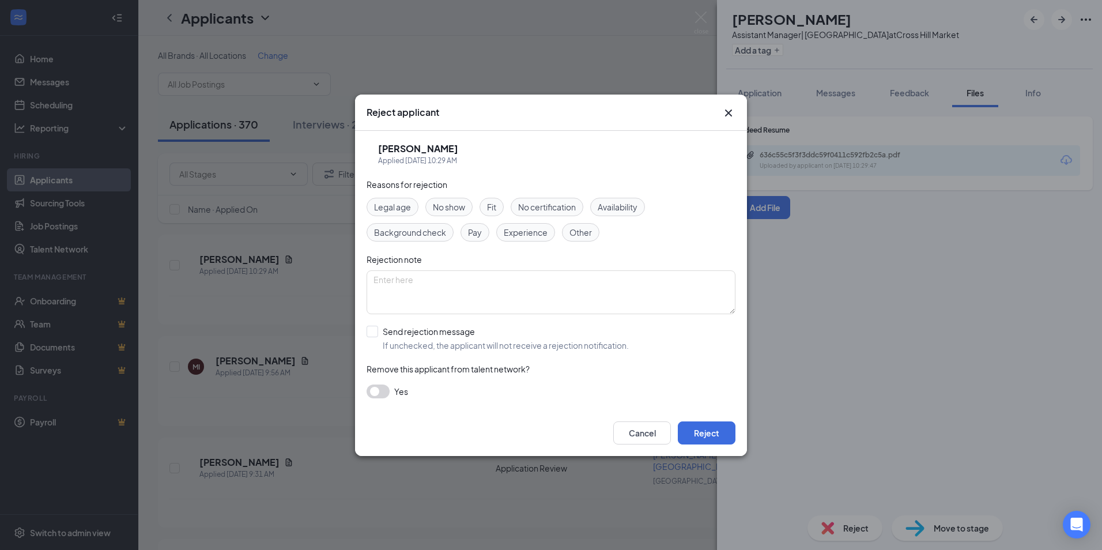
click at [531, 233] on span "Experience" at bounding box center [526, 232] width 44 height 13
click at [709, 432] on button "Reject" at bounding box center [707, 432] width 58 height 23
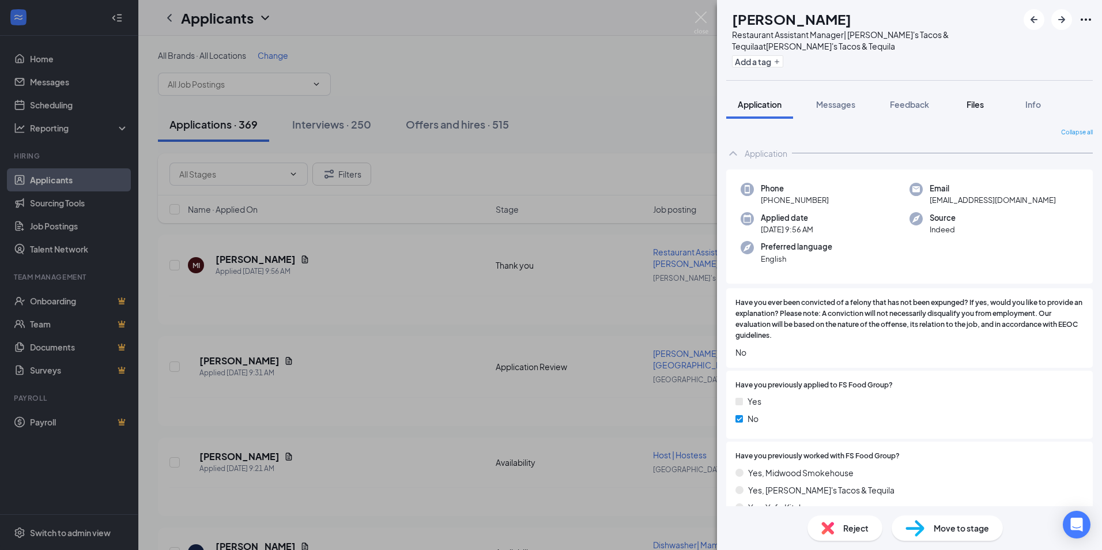
click at [969, 101] on span "Files" at bounding box center [974, 104] width 17 height 10
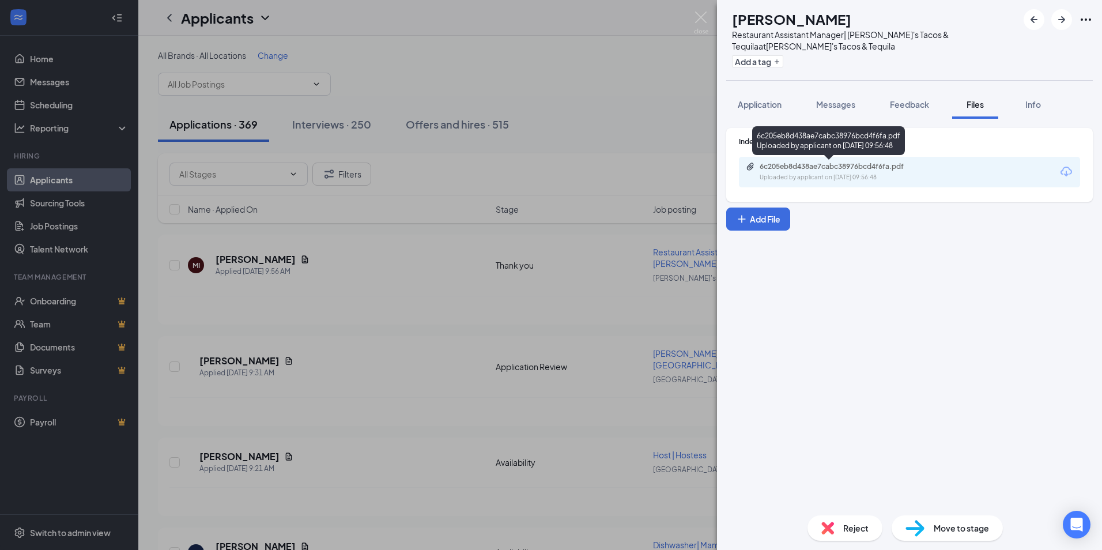
click at [808, 167] on div "6c205eb8d438ae7cabc38976bcd4f6fa.pdf" at bounding box center [839, 166] width 161 height 9
click at [829, 523] on img at bounding box center [827, 527] width 13 height 13
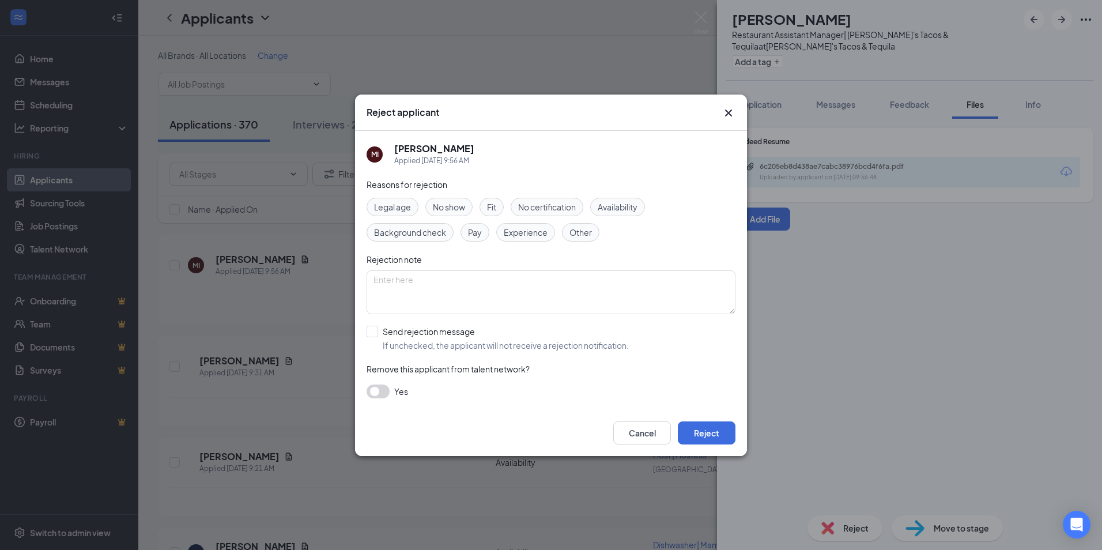
click at [536, 234] on span "Experience" at bounding box center [526, 232] width 44 height 13
click at [705, 440] on button "Reject" at bounding box center [707, 432] width 58 height 23
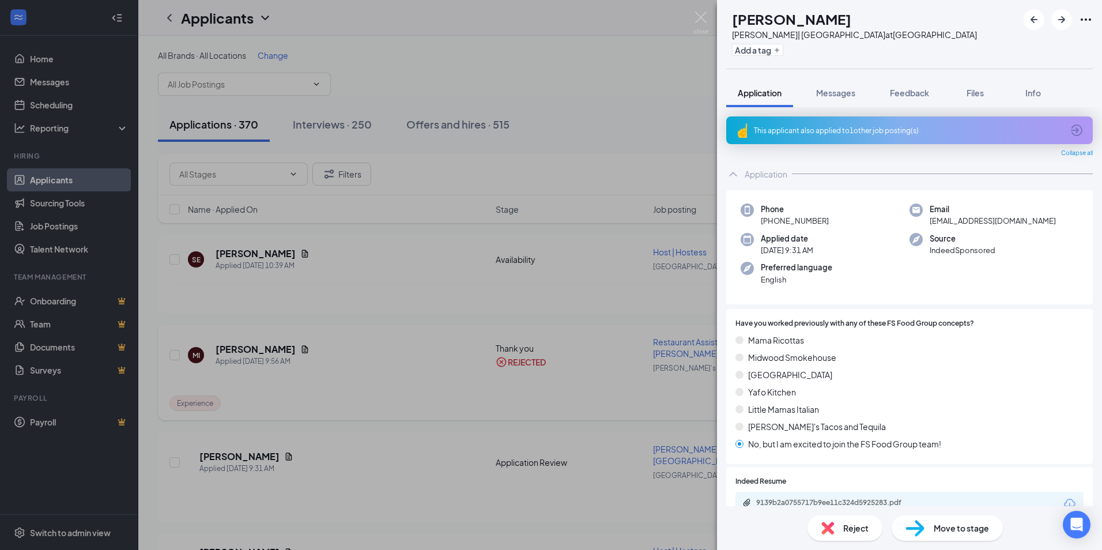
click at [694, 17] on img at bounding box center [701, 23] width 14 height 22
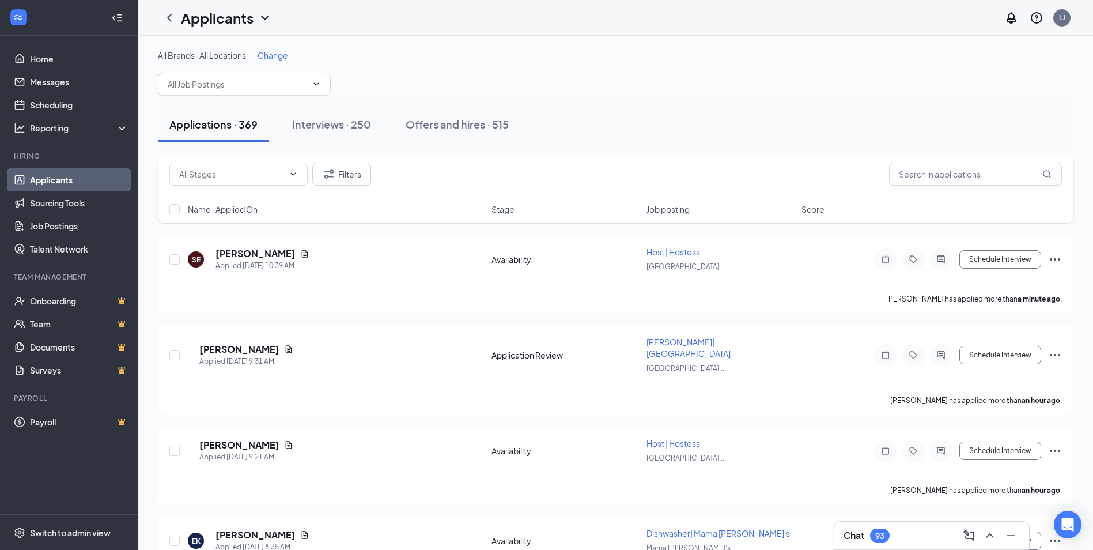
click at [279, 53] on span "Change" at bounding box center [273, 55] width 31 height 10
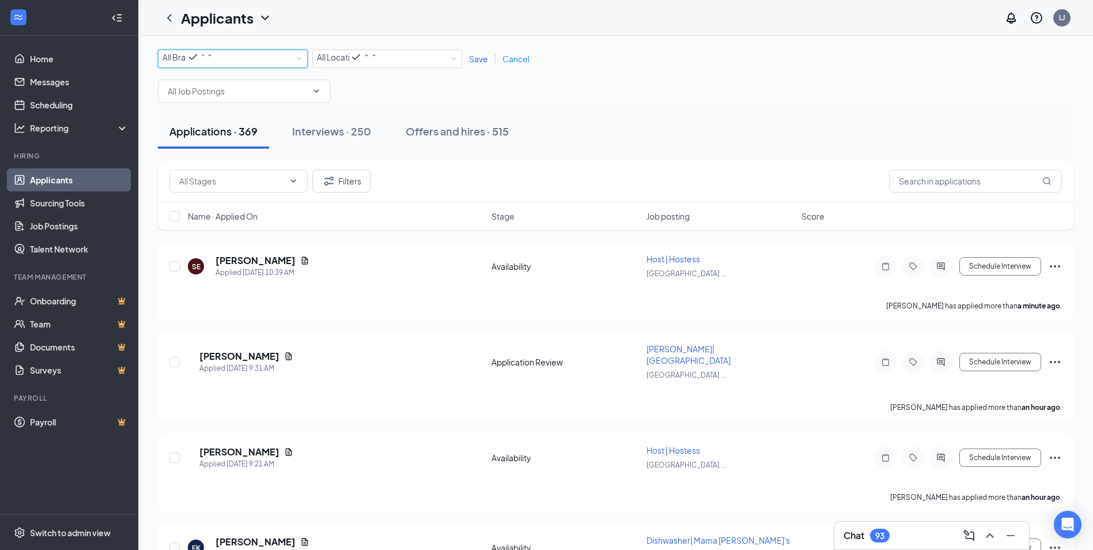
click at [191, 62] on span "All Brands" at bounding box center [180, 57] width 37 height 10
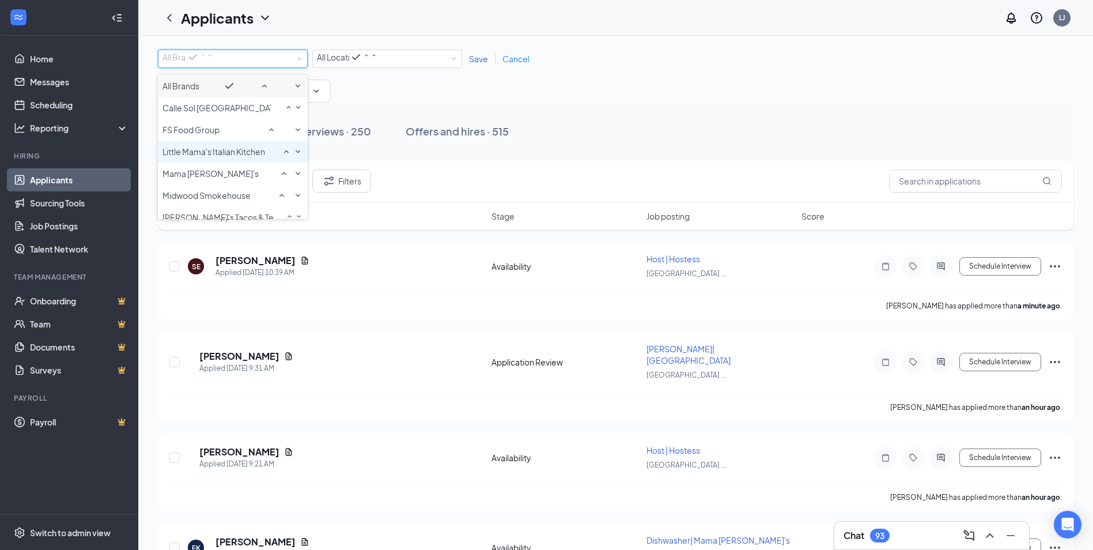
scroll to position [58, 0]
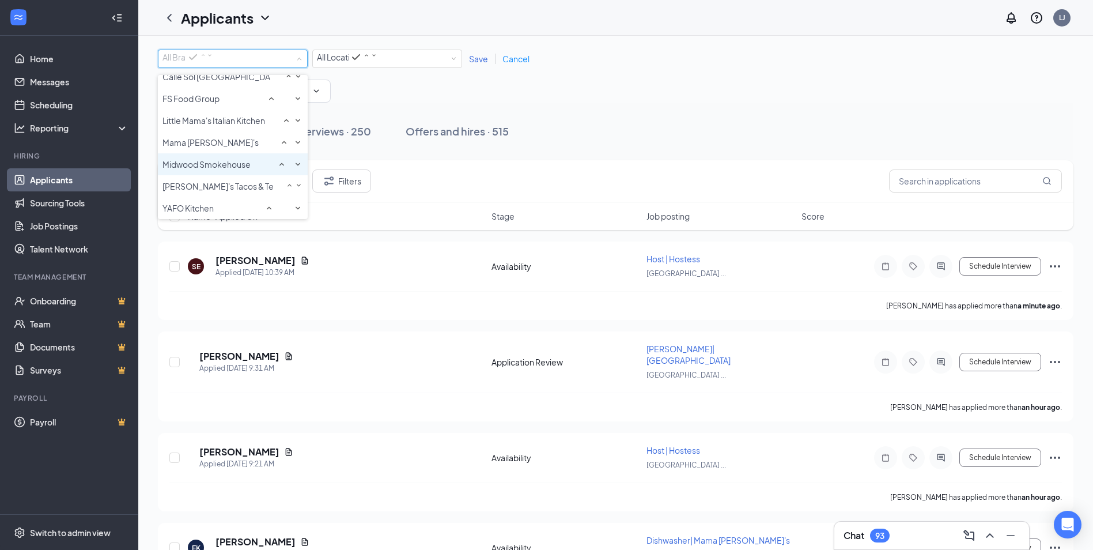
click at [215, 169] on span "Midwood Smokehouse" at bounding box center [206, 164] width 88 height 10
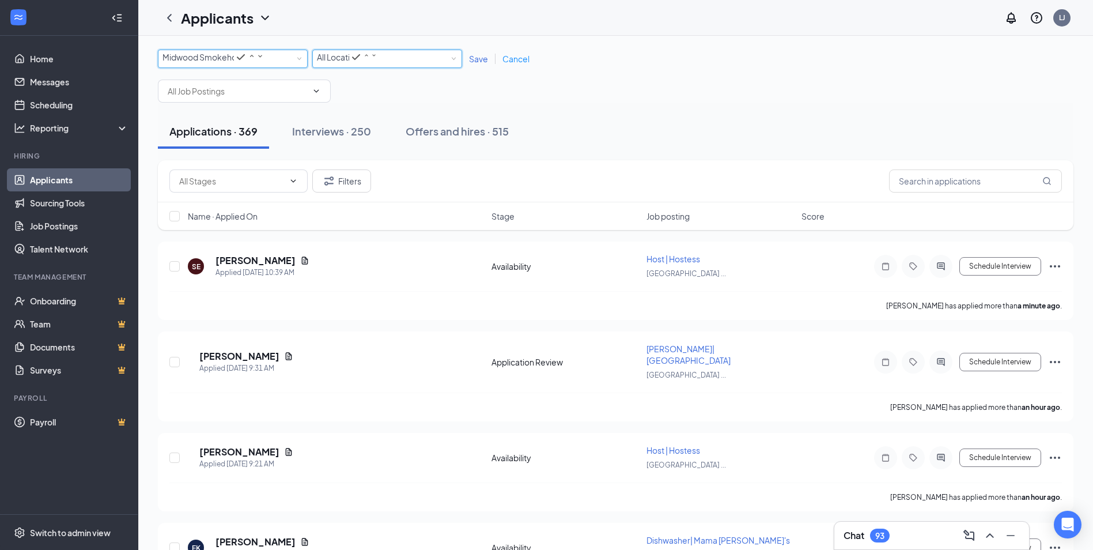
click at [377, 56] on div "All Locations" at bounding box center [347, 57] width 60 height 14
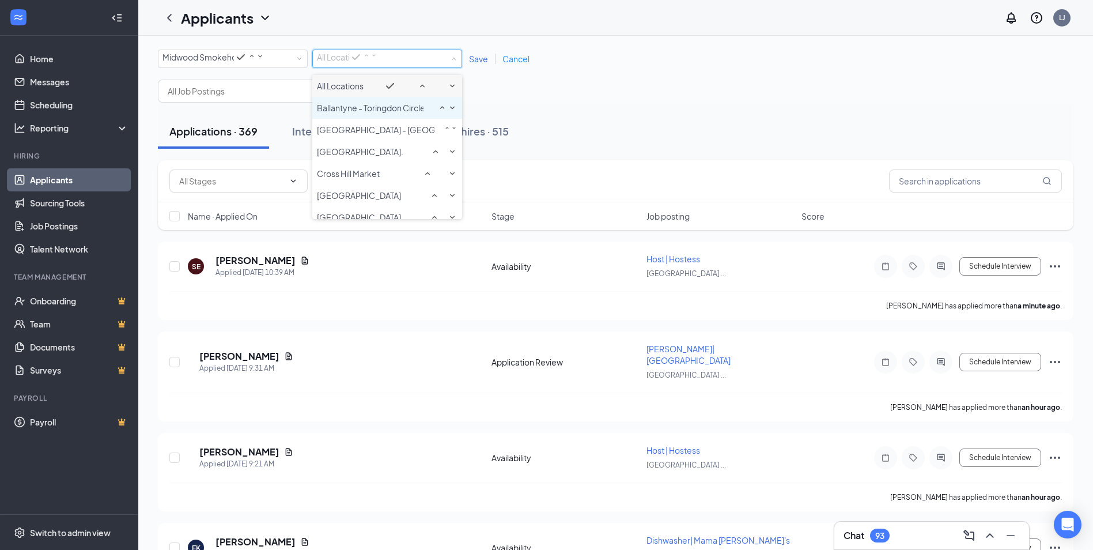
click at [365, 113] on span "Ballantyne - Toringdon Circle" at bounding box center [371, 108] width 108 height 10
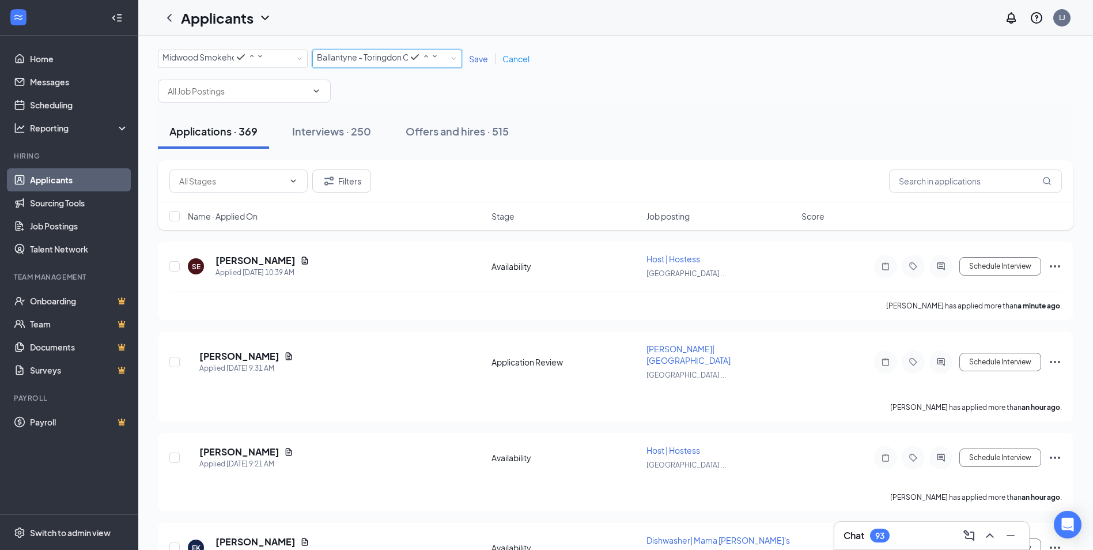
click at [474, 60] on span "Save" at bounding box center [478, 59] width 19 height 10
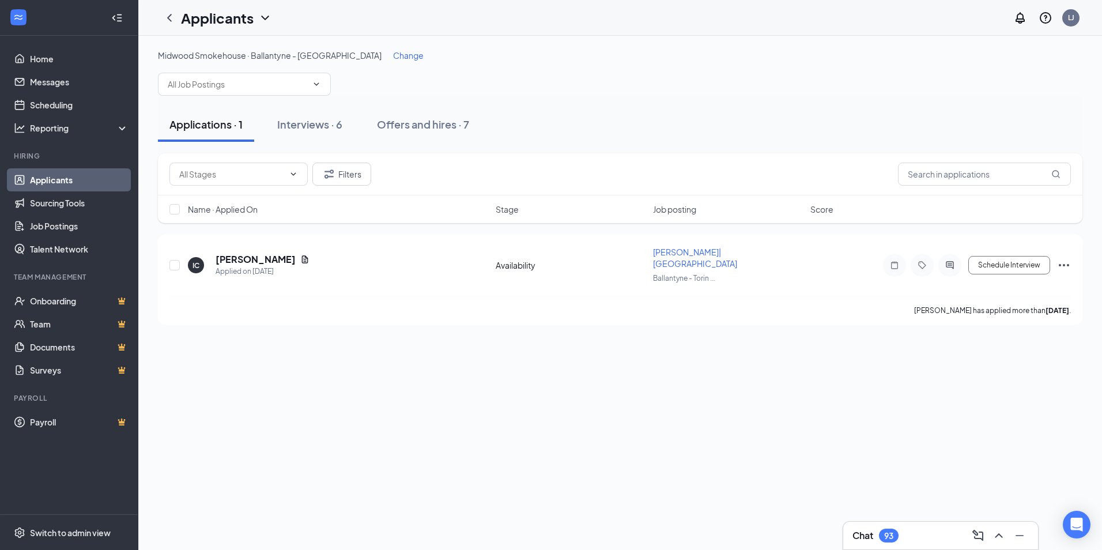
click at [398, 57] on span "Change" at bounding box center [408, 55] width 31 height 10
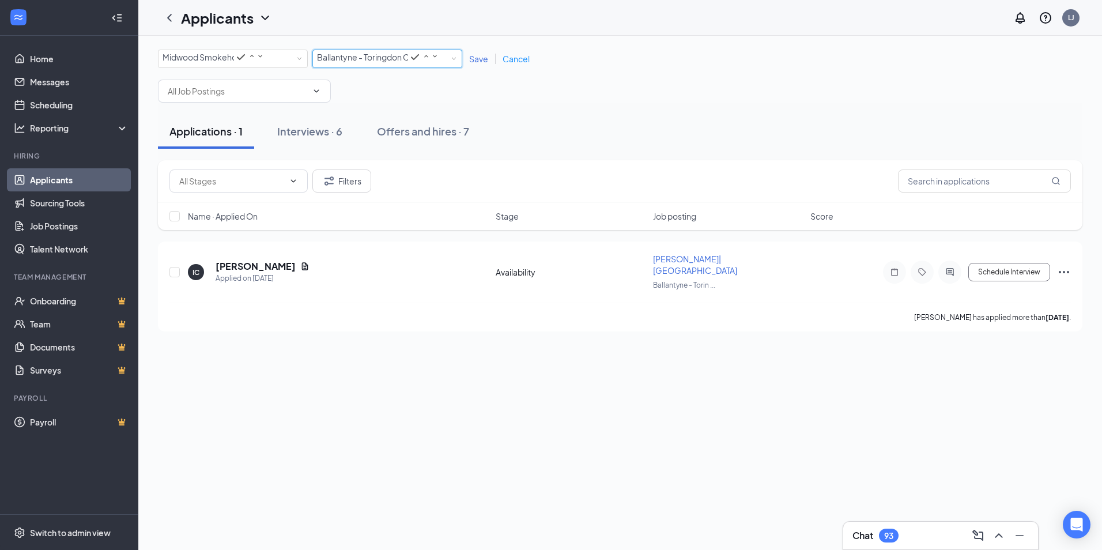
click at [360, 63] on span "Ballantyne - Toringdon Circle" at bounding box center [362, 57] width 91 height 12
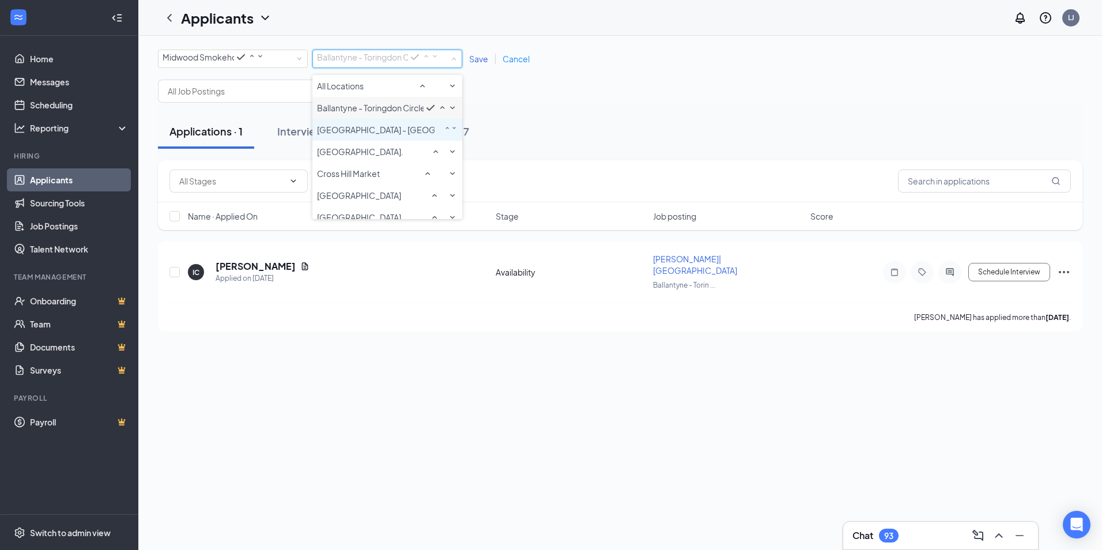
click at [365, 135] on span "[GEOGRAPHIC_DATA] - [GEOGRAPHIC_DATA]" at bounding box center [404, 129] width 175 height 10
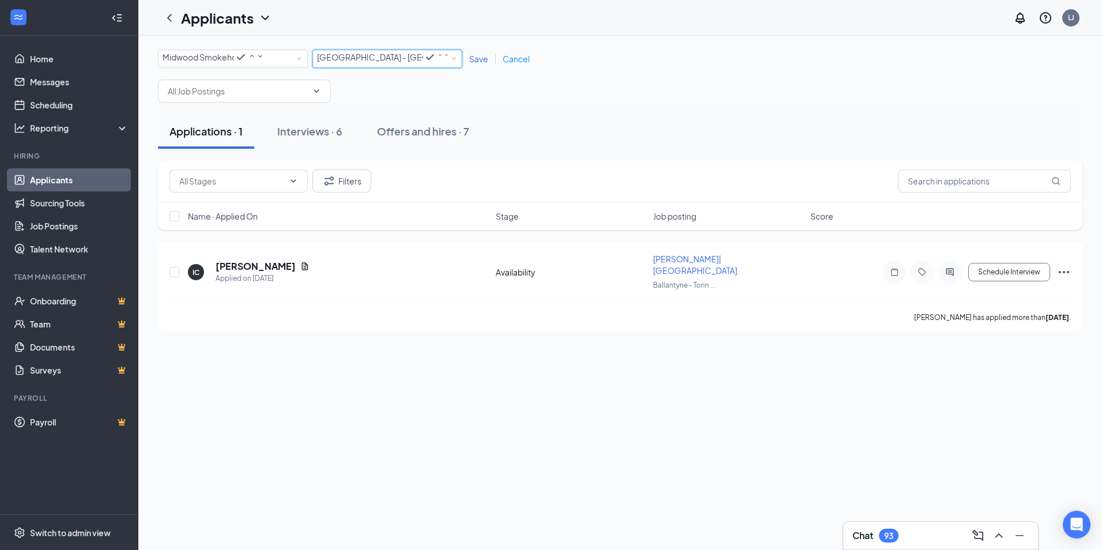
click at [474, 57] on span "Save" at bounding box center [478, 59] width 19 height 10
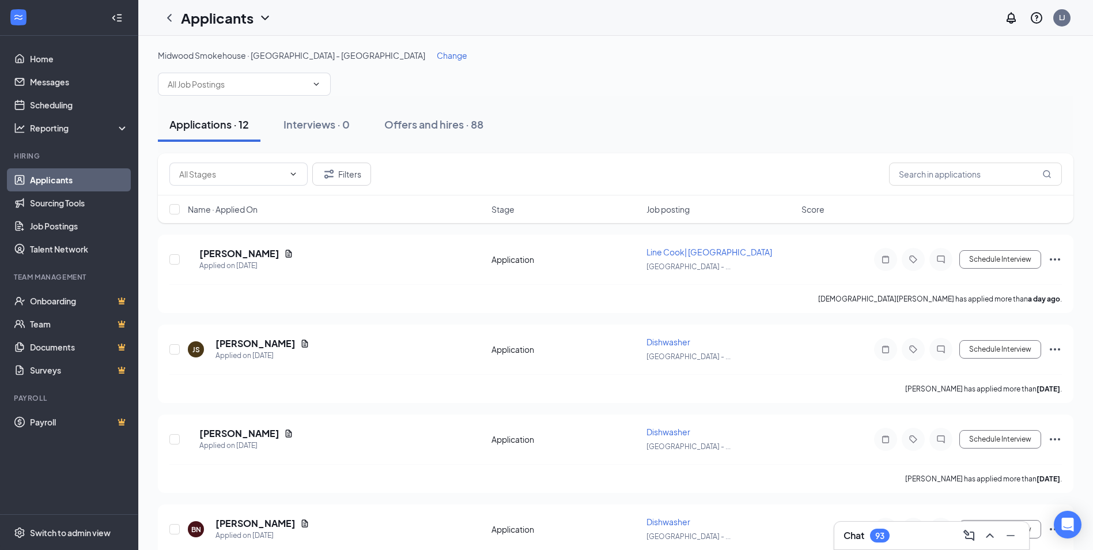
click at [437, 54] on span "Change" at bounding box center [452, 55] width 31 height 10
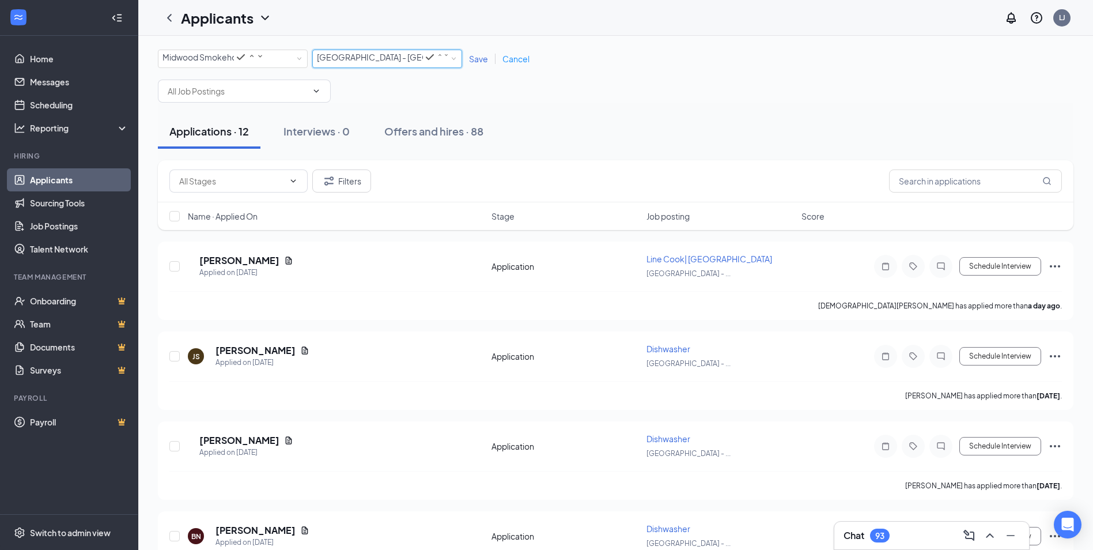
click at [351, 61] on span "[GEOGRAPHIC_DATA] - [GEOGRAPHIC_DATA]" at bounding box center [404, 57] width 175 height 10
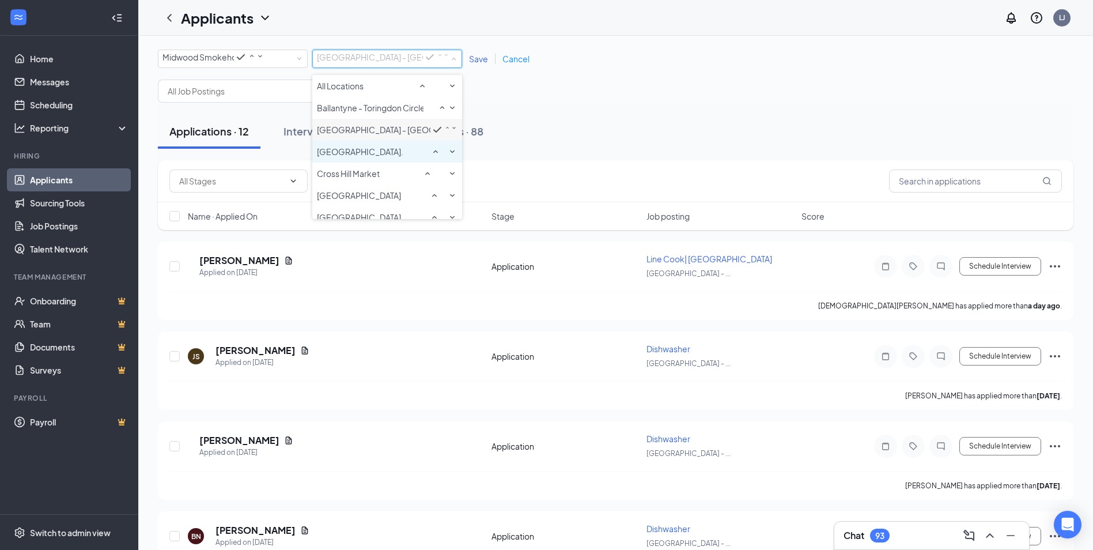
click at [347, 162] on li "[GEOGRAPHIC_DATA]." at bounding box center [387, 152] width 150 height 22
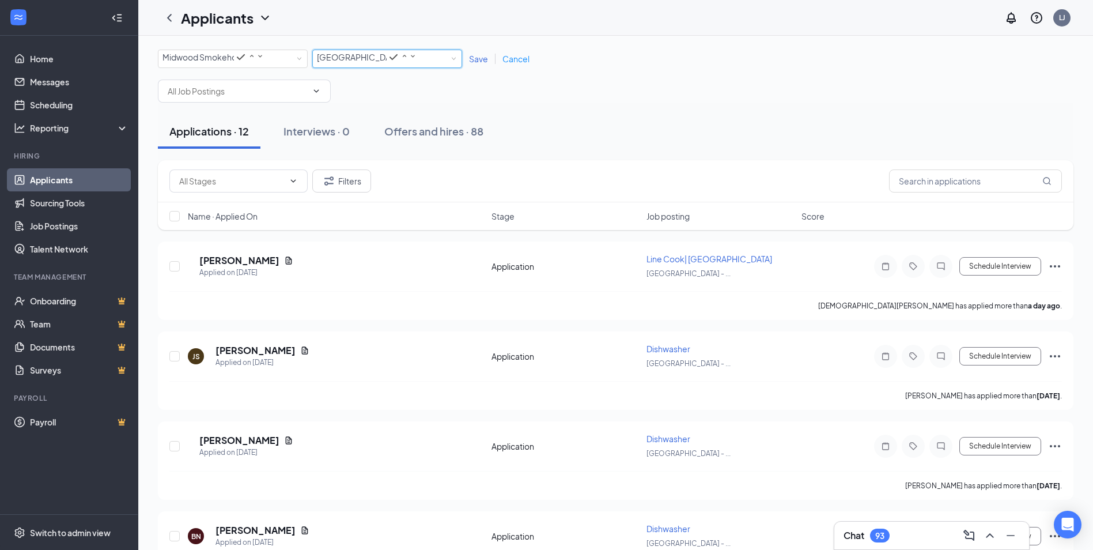
click at [479, 60] on span "Save" at bounding box center [478, 59] width 19 height 10
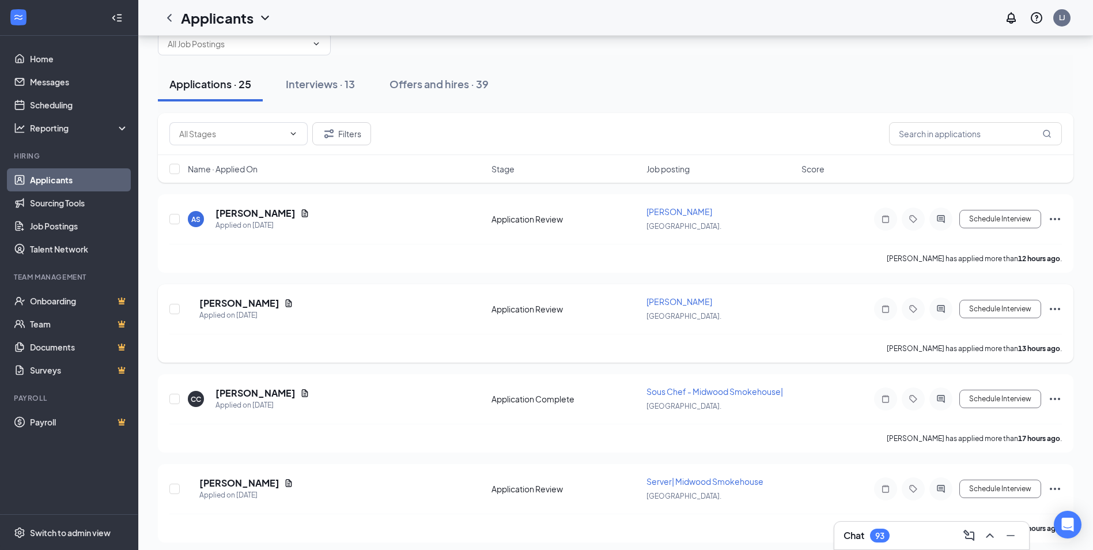
scroll to position [58, 0]
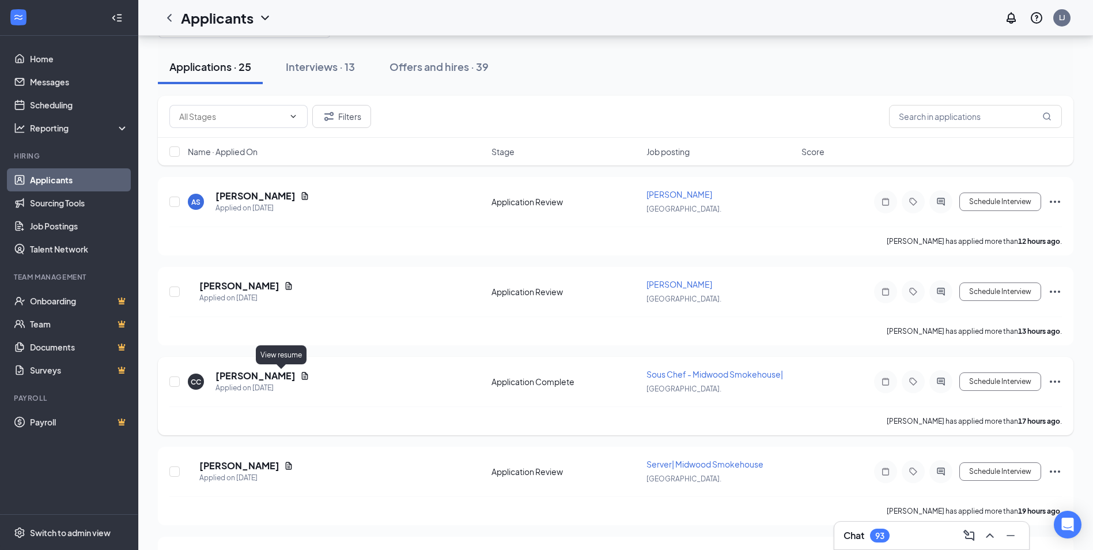
click at [302, 378] on icon "Document" at bounding box center [305, 375] width 6 height 7
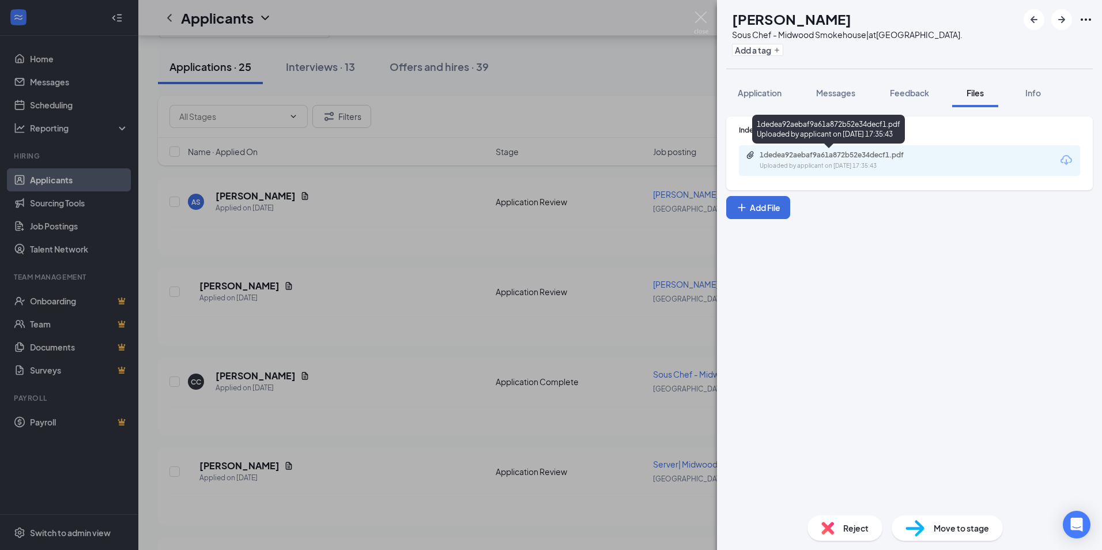
click at [851, 160] on div "1dedea92aebaf9a61a872b52e34decf1.pdf Uploaded by applicant on [DATE] 17:35:43" at bounding box center [839, 160] width 187 height 20
click at [835, 523] on div "Reject" at bounding box center [844, 527] width 75 height 25
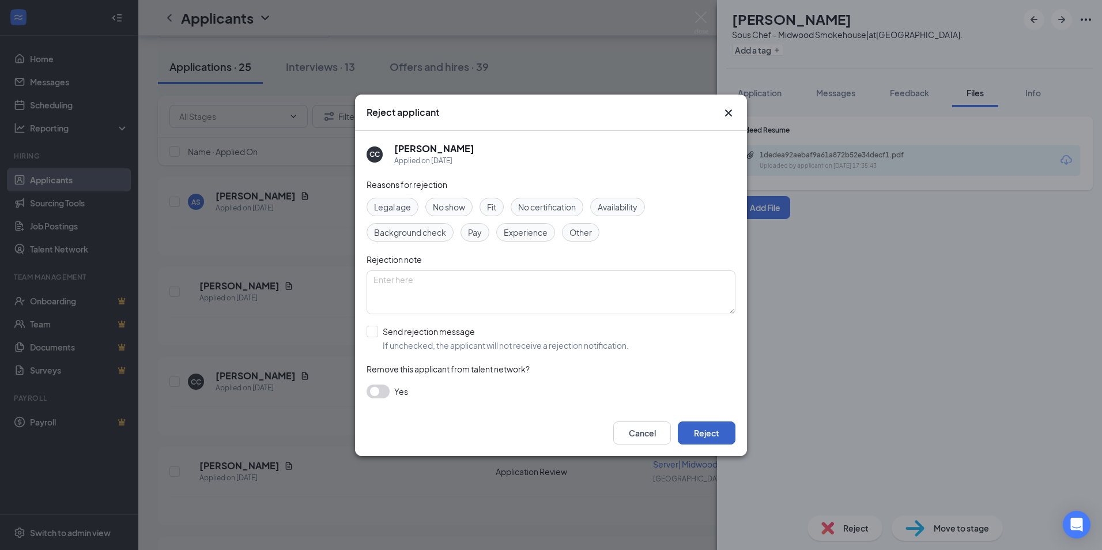
click at [703, 429] on button "Reject" at bounding box center [707, 432] width 58 height 23
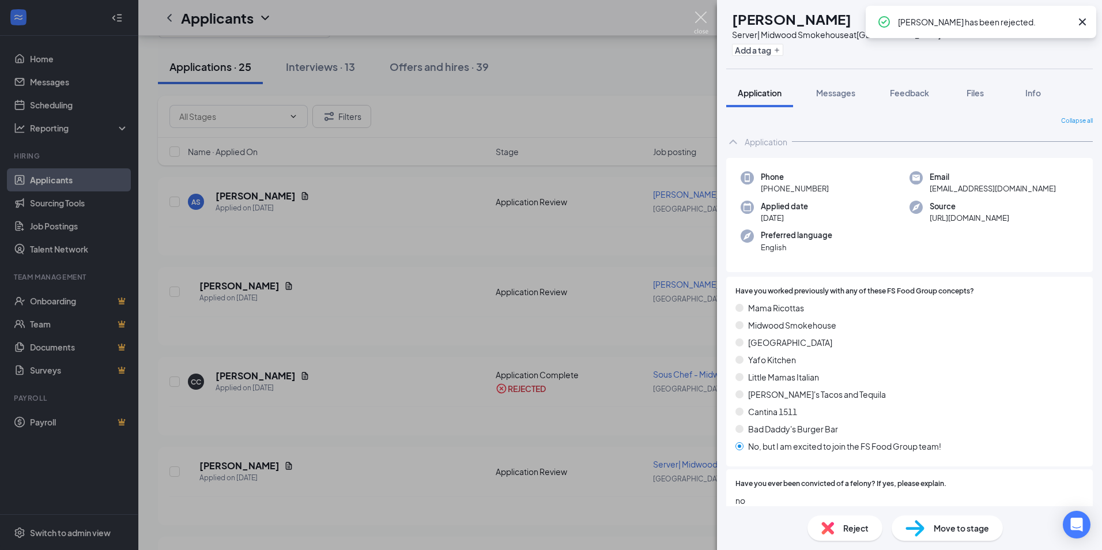
click at [700, 18] on img at bounding box center [701, 23] width 14 height 22
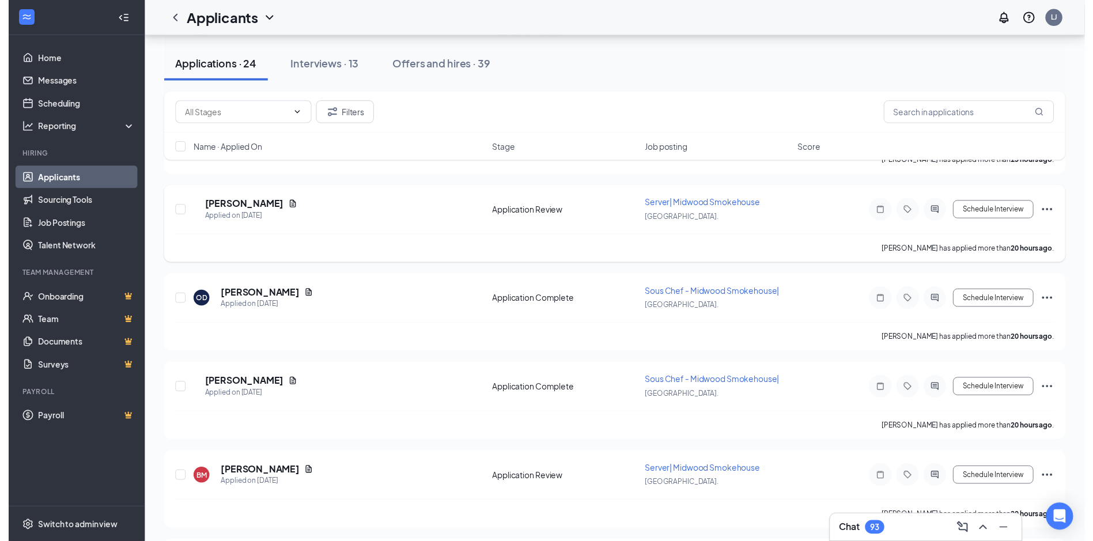
scroll to position [230, 0]
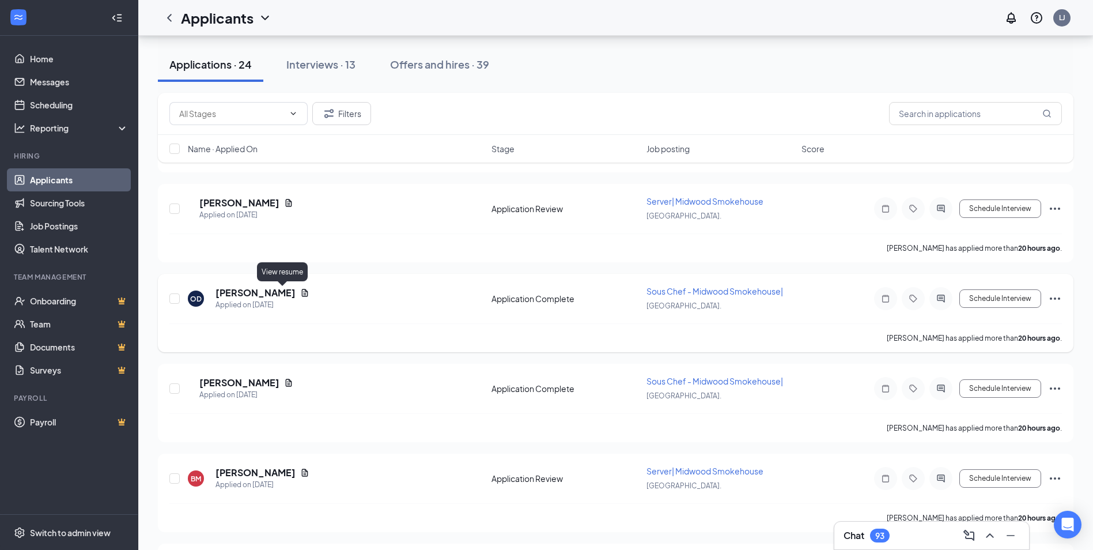
click at [302, 292] on icon "Document" at bounding box center [305, 292] width 6 height 7
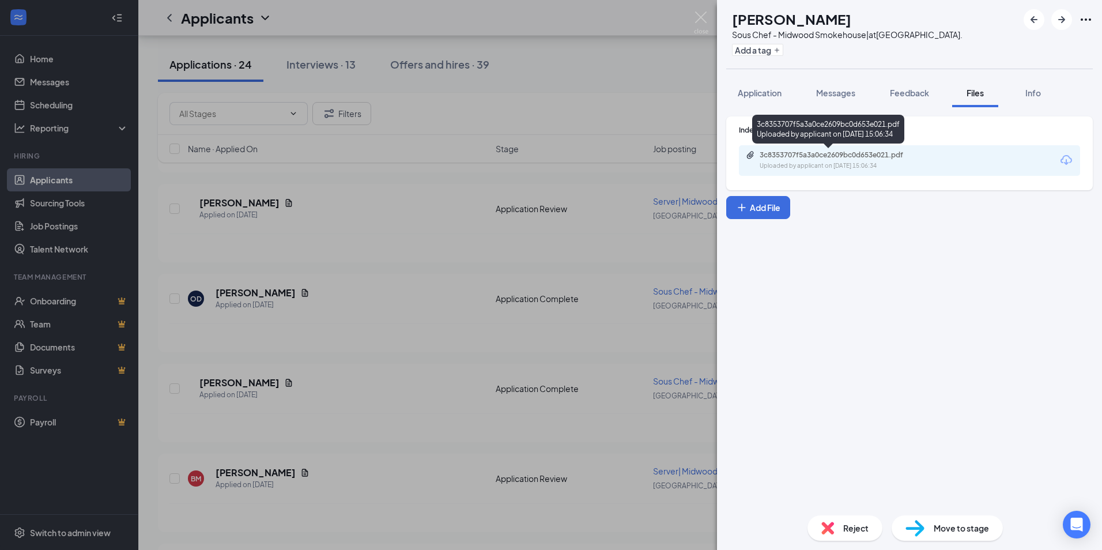
click at [882, 162] on div "Uploaded by applicant on [DATE] 15:06:34" at bounding box center [845, 165] width 173 height 9
click at [829, 525] on img at bounding box center [827, 527] width 13 height 13
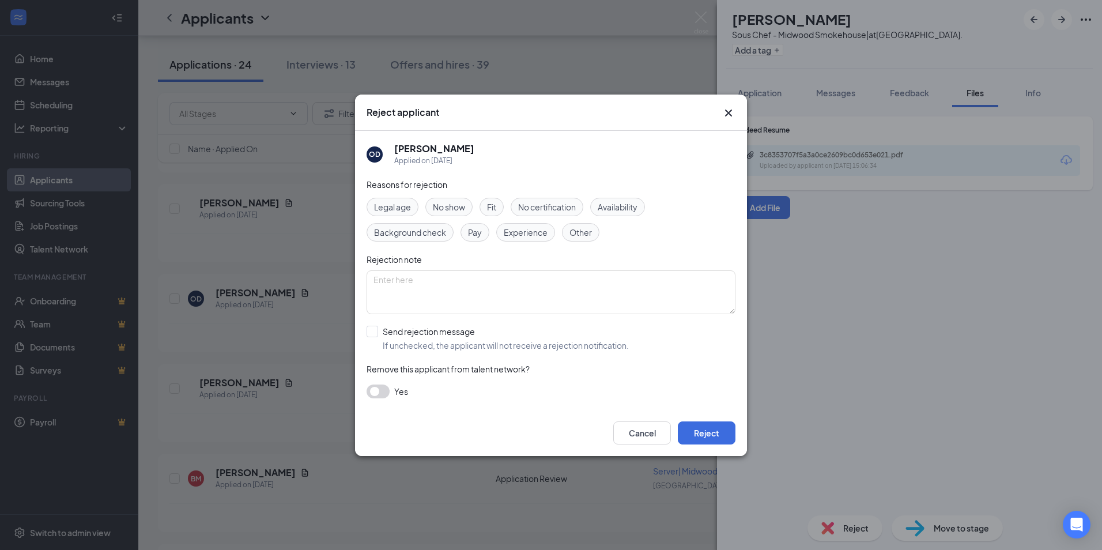
click at [732, 118] on icon "Cross" at bounding box center [728, 113] width 14 height 14
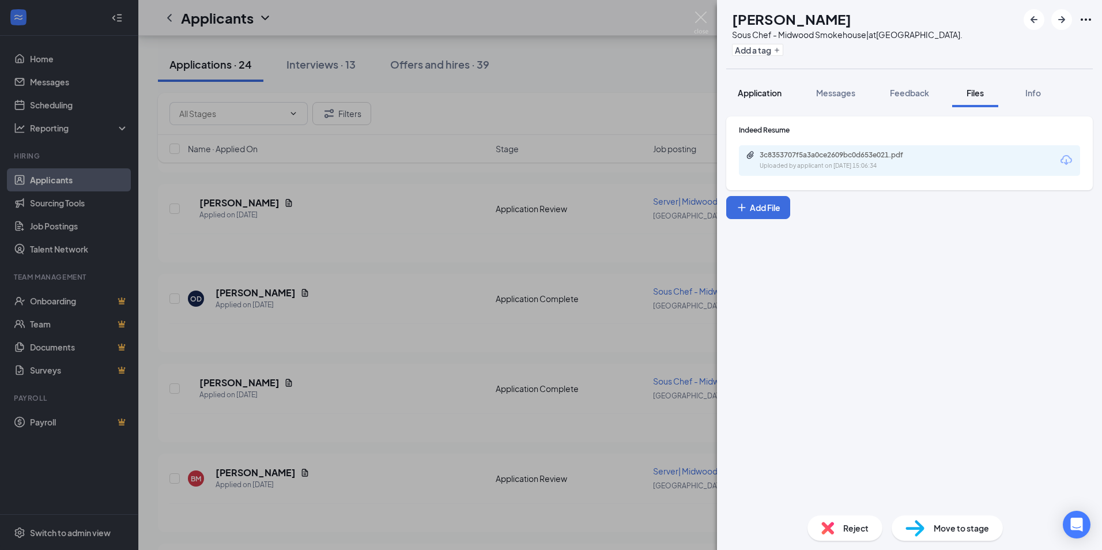
click at [763, 89] on span "Application" at bounding box center [759, 93] width 44 height 10
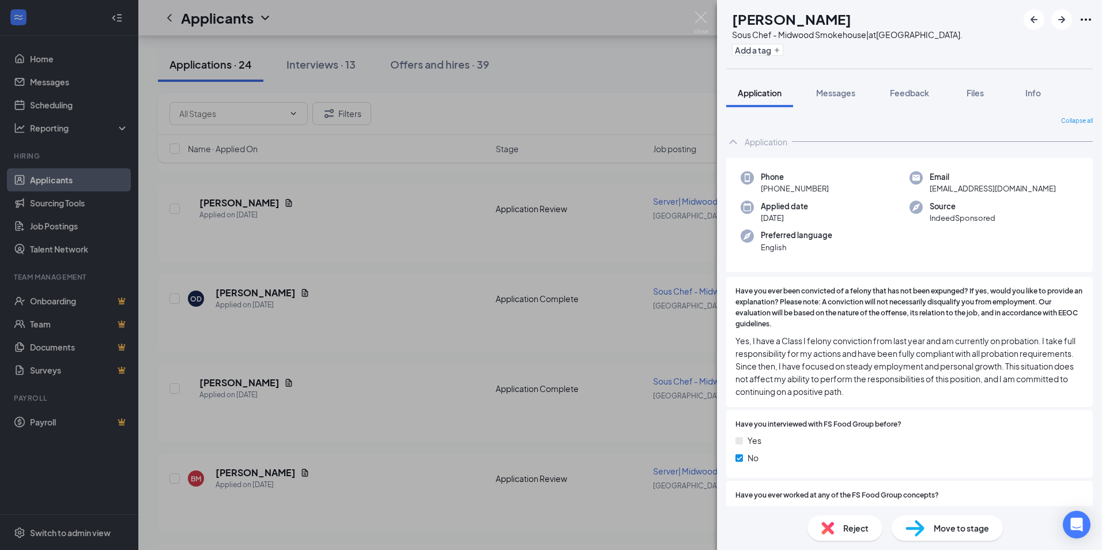
click at [862, 531] on span "Reject" at bounding box center [855, 527] width 25 height 13
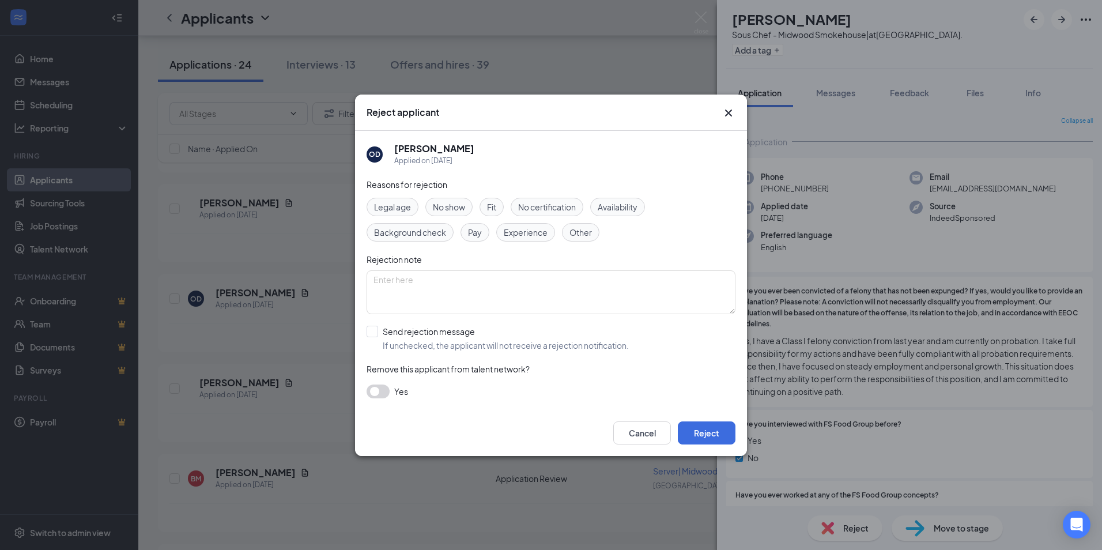
drag, startPoint x: 538, startPoint y: 228, endPoint x: 544, endPoint y: 235, distance: 10.2
click at [537, 228] on span "Experience" at bounding box center [526, 232] width 44 height 13
click at [721, 436] on button "Reject" at bounding box center [707, 432] width 58 height 23
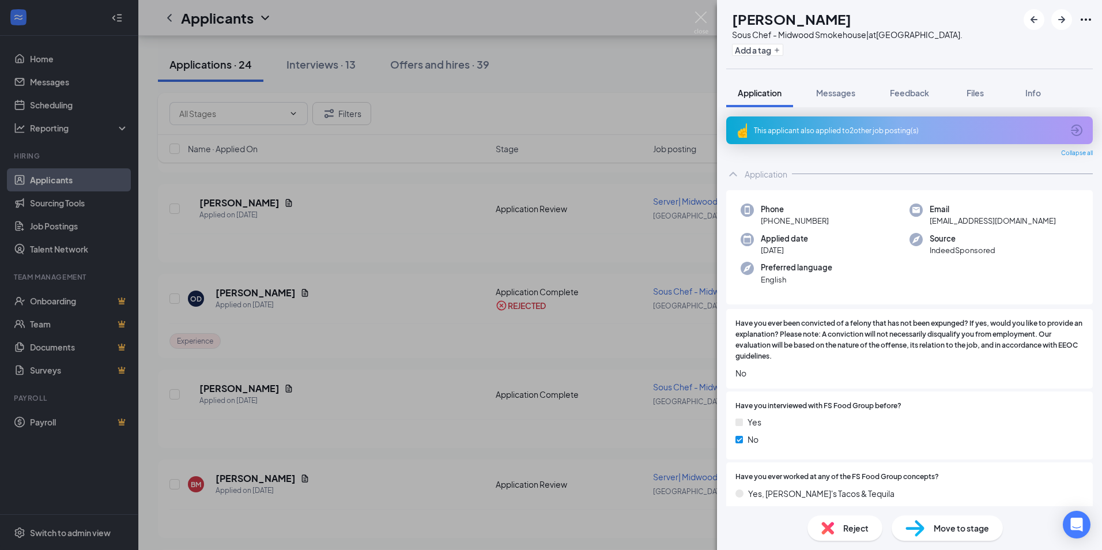
drag, startPoint x: 853, startPoint y: 128, endPoint x: 850, endPoint y: 141, distance: 12.3
click at [851, 129] on div "This applicant also applied to 2 other job posting(s)" at bounding box center [908, 131] width 309 height 10
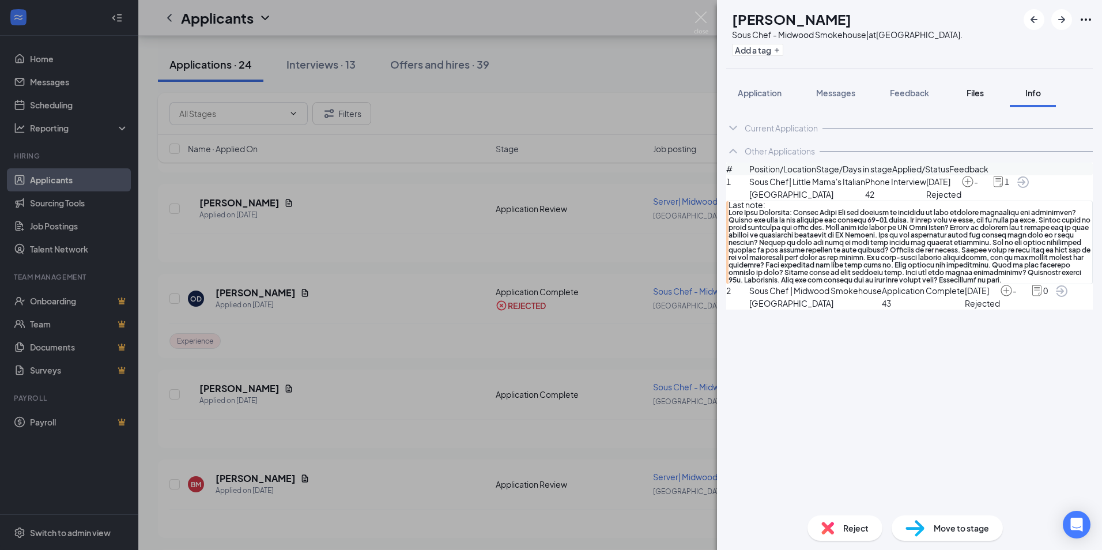
click at [983, 93] on span "Files" at bounding box center [974, 93] width 17 height 10
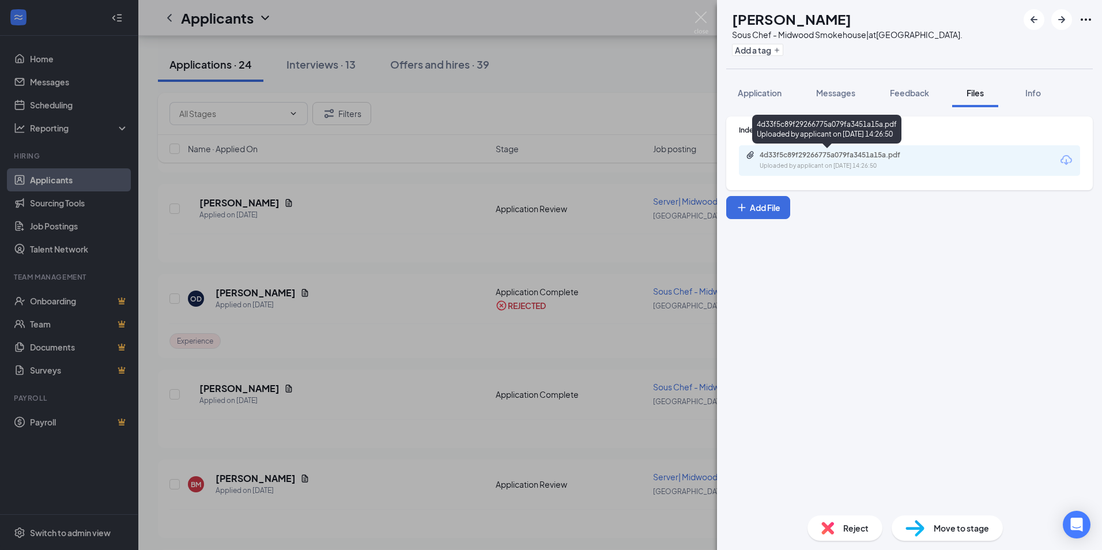
click at [882, 157] on div "4d33f5c89f29266775a079fa3451a15a.pdf" at bounding box center [839, 154] width 161 height 9
drag, startPoint x: 699, startPoint y: 18, endPoint x: 451, endPoint y: 218, distance: 319.3
click at [699, 17] on img at bounding box center [701, 23] width 14 height 22
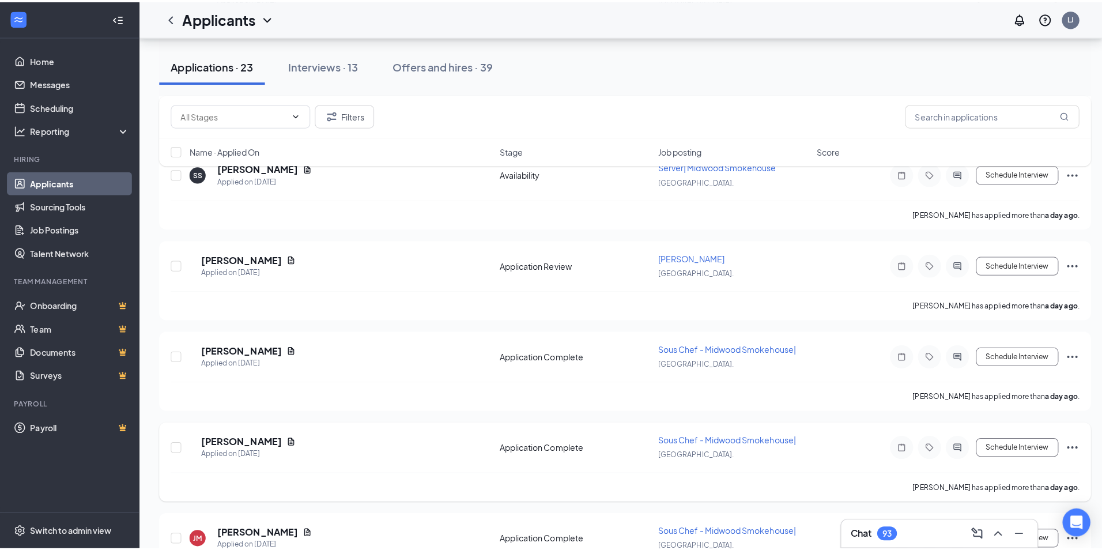
scroll to position [864, 0]
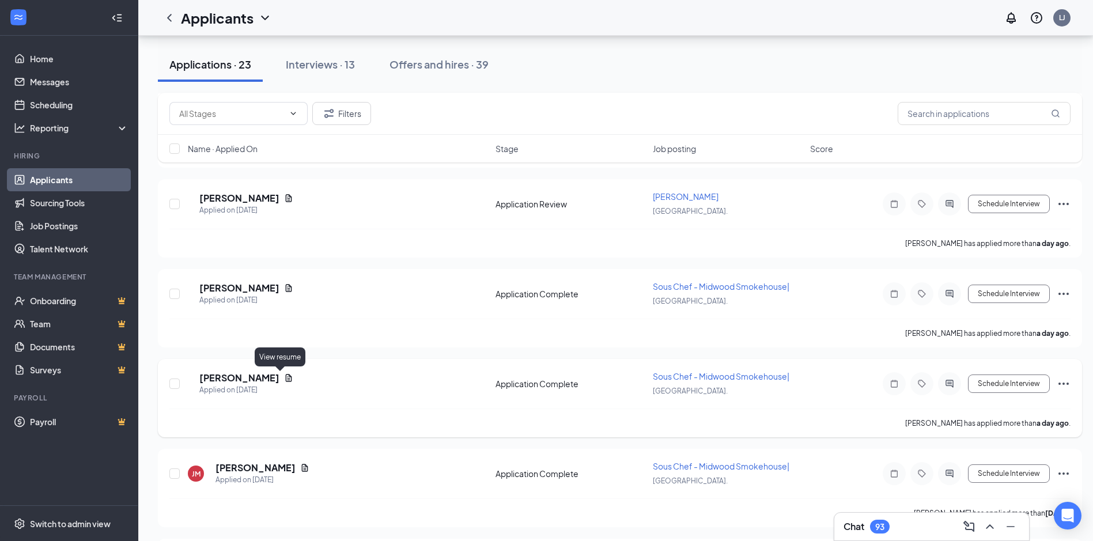
click at [286, 378] on icon "Document" at bounding box center [289, 377] width 6 height 7
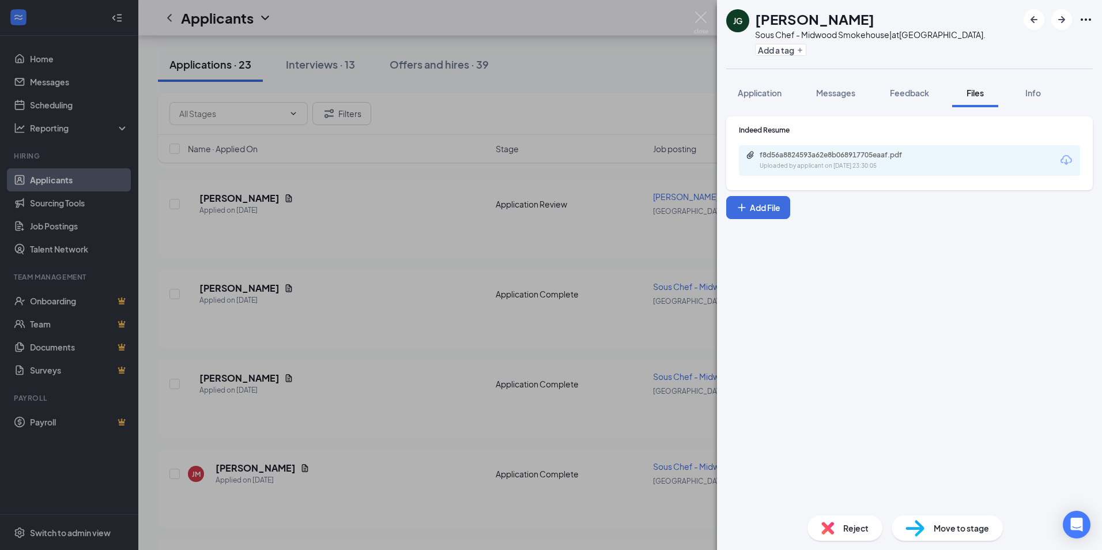
click at [776, 165] on div "Uploaded by applicant on [DATE] 23:30:05" at bounding box center [845, 165] width 173 height 9
click at [854, 520] on div "Reject" at bounding box center [844, 527] width 75 height 25
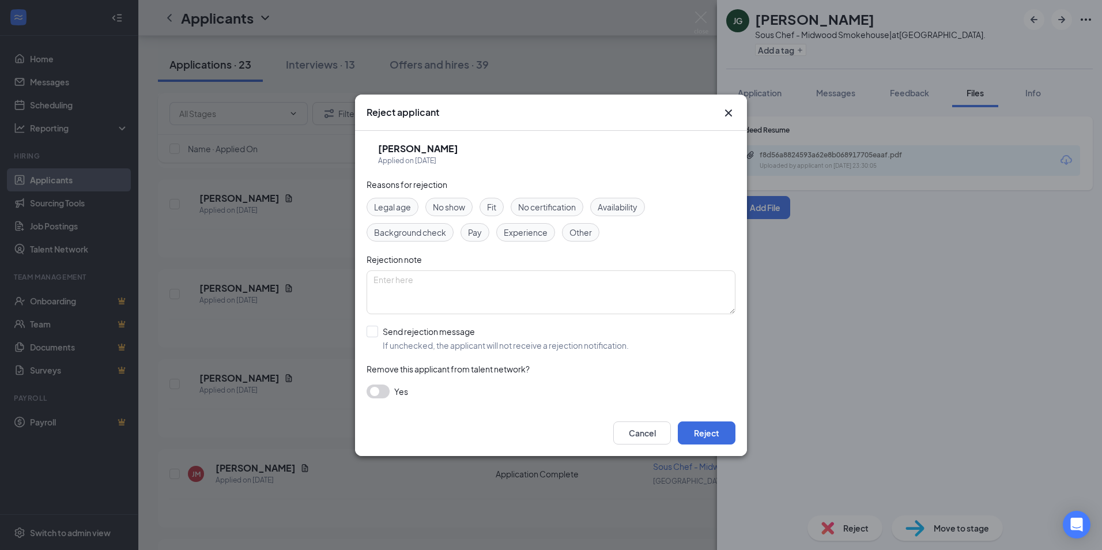
click at [535, 235] on span "Experience" at bounding box center [526, 232] width 44 height 13
click at [689, 429] on button "Reject" at bounding box center [707, 432] width 58 height 23
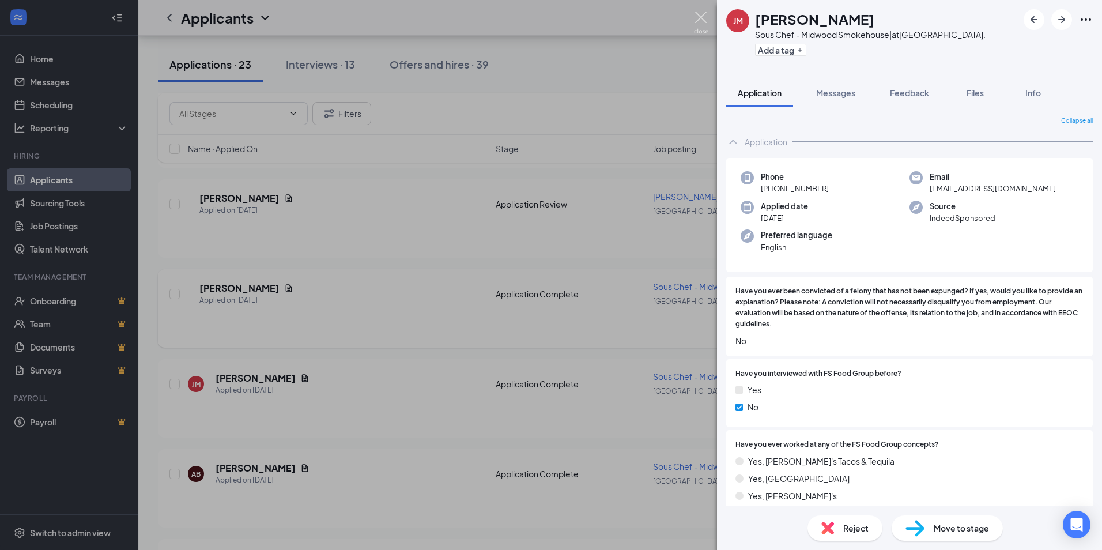
drag, startPoint x: 703, startPoint y: 22, endPoint x: 368, endPoint y: 305, distance: 438.6
click at [702, 22] on img at bounding box center [701, 23] width 14 height 22
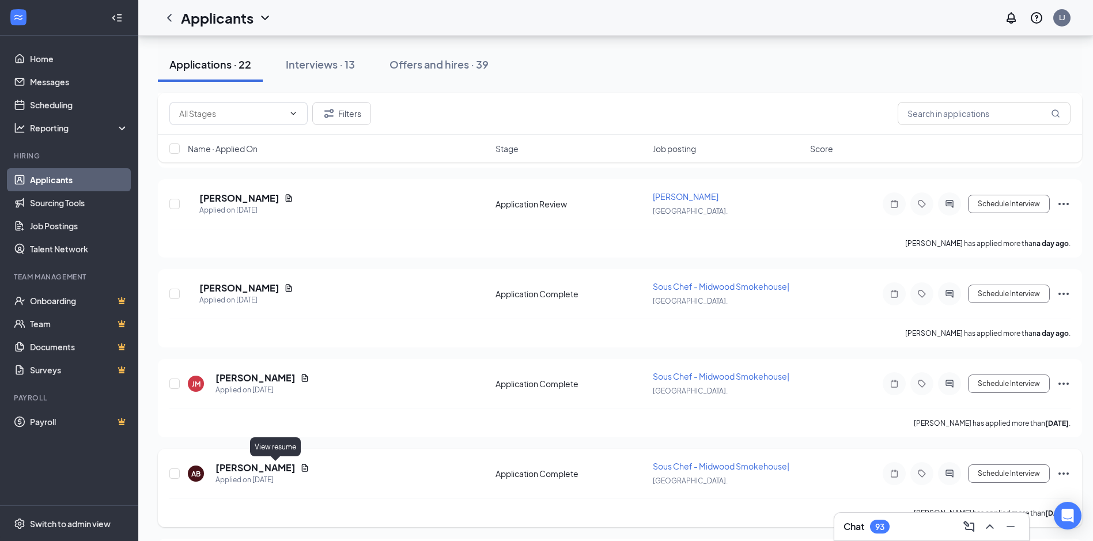
click at [302, 467] on icon "Document" at bounding box center [305, 467] width 6 height 7
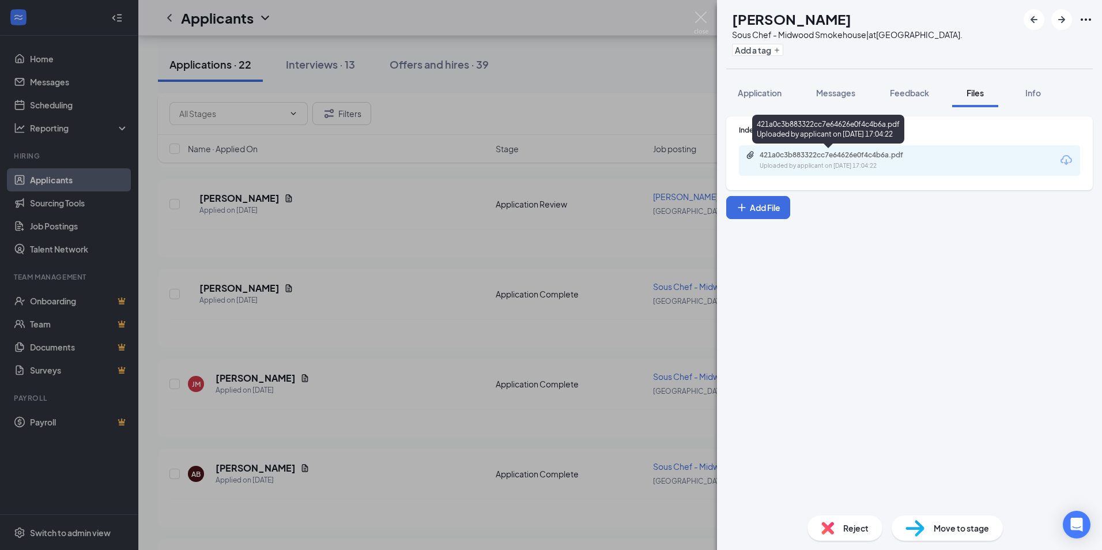
click at [860, 160] on div "421a0c3b883322cc7e64626e0f4c4b6a.pdf Uploaded by applicant on [DATE] 17:04:22" at bounding box center [839, 160] width 187 height 20
click at [758, 96] on span "Application" at bounding box center [759, 93] width 44 height 10
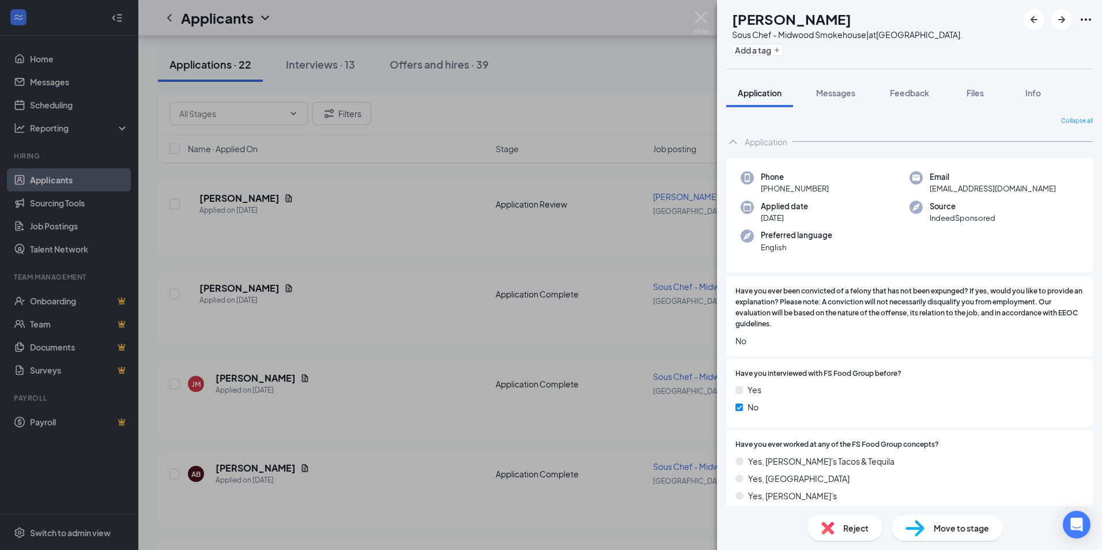
scroll to position [230, 0]
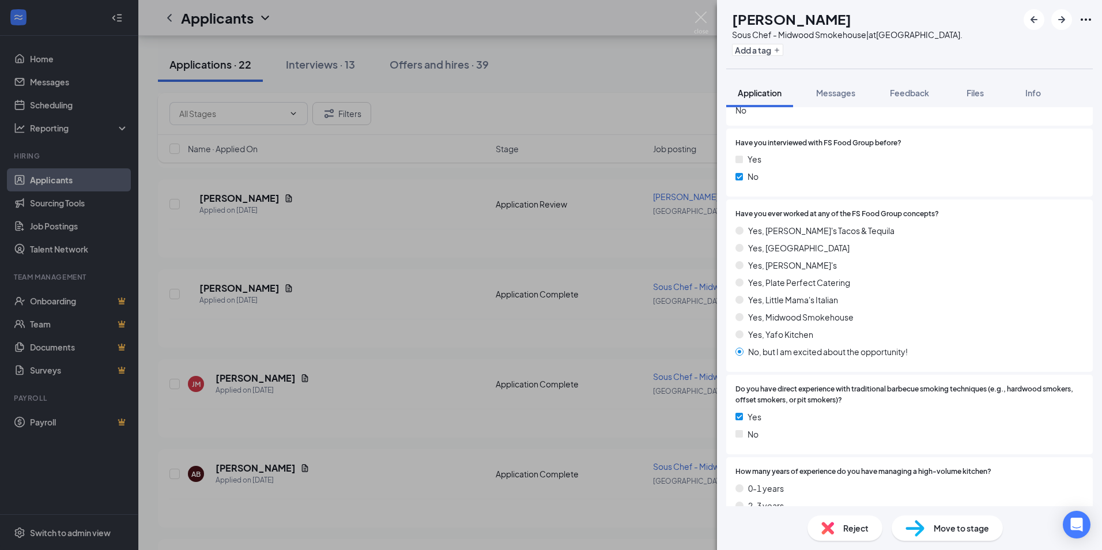
click at [860, 531] on span "Reject" at bounding box center [855, 527] width 25 height 13
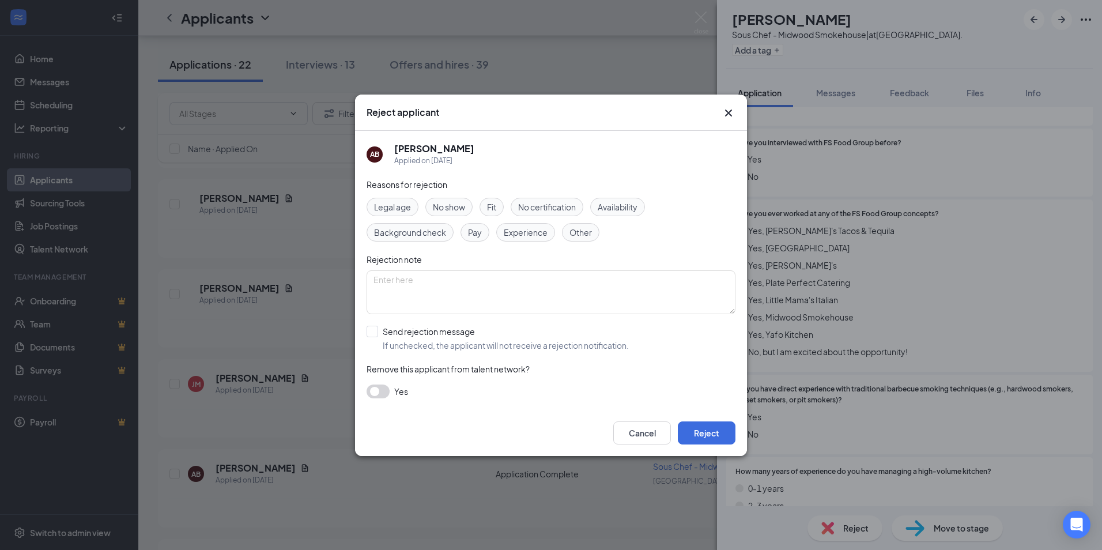
click at [531, 234] on span "Experience" at bounding box center [526, 232] width 44 height 13
click at [711, 436] on button "Reject" at bounding box center [707, 432] width 58 height 23
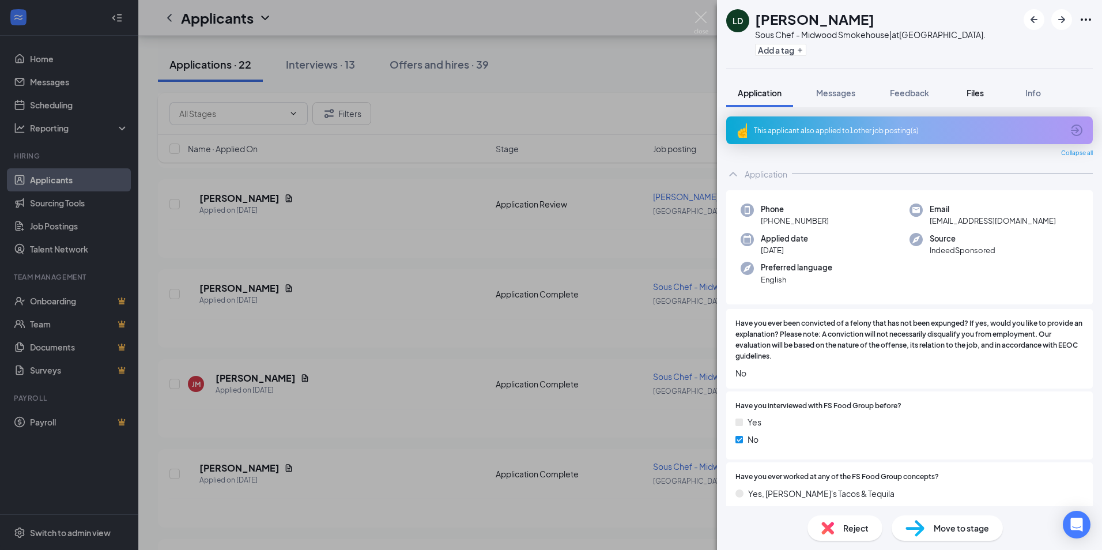
click at [981, 97] on span "Files" at bounding box center [974, 93] width 17 height 10
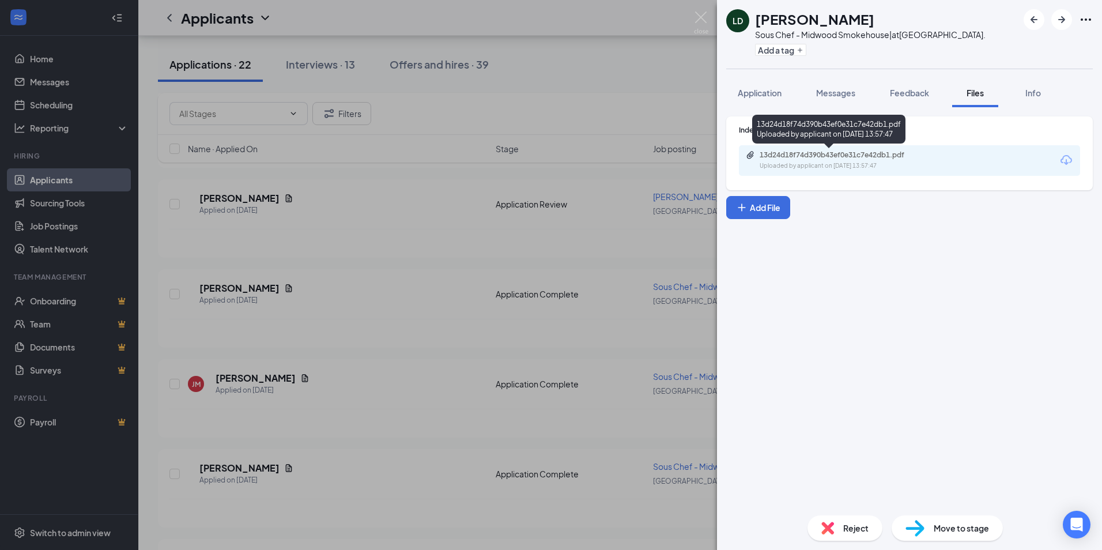
click at [868, 162] on div "Uploaded by applicant on [DATE] 13:57:47" at bounding box center [845, 165] width 173 height 9
click at [852, 528] on span "Reject" at bounding box center [855, 527] width 25 height 13
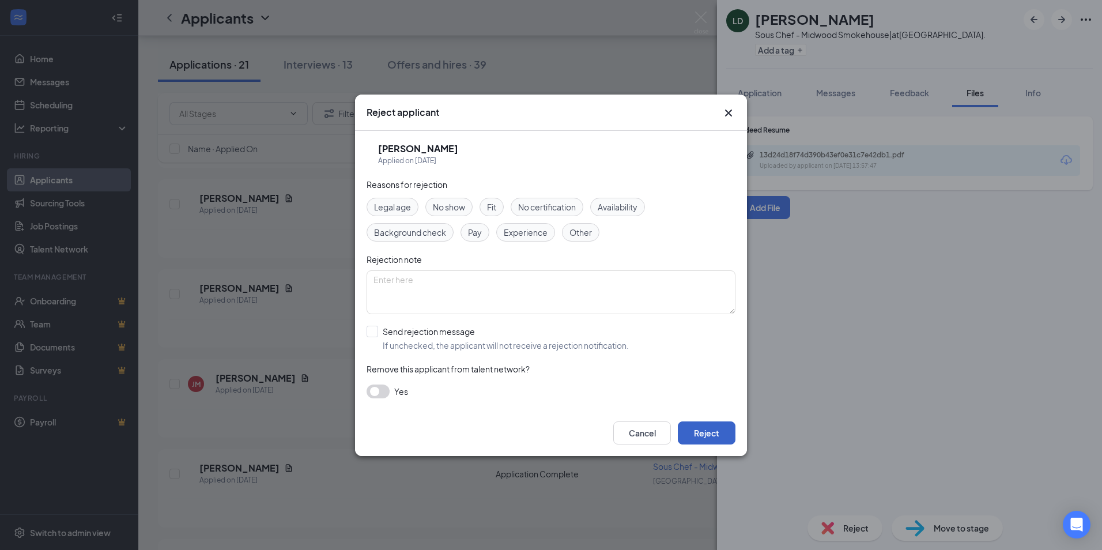
click at [712, 431] on button "Reject" at bounding box center [707, 432] width 58 height 23
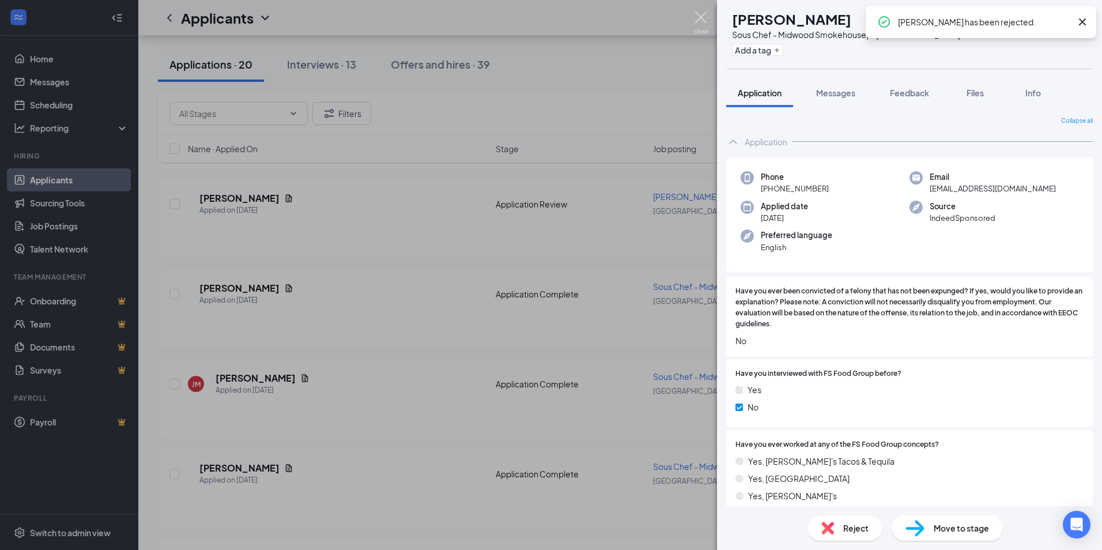
click at [705, 23] on img at bounding box center [701, 23] width 14 height 22
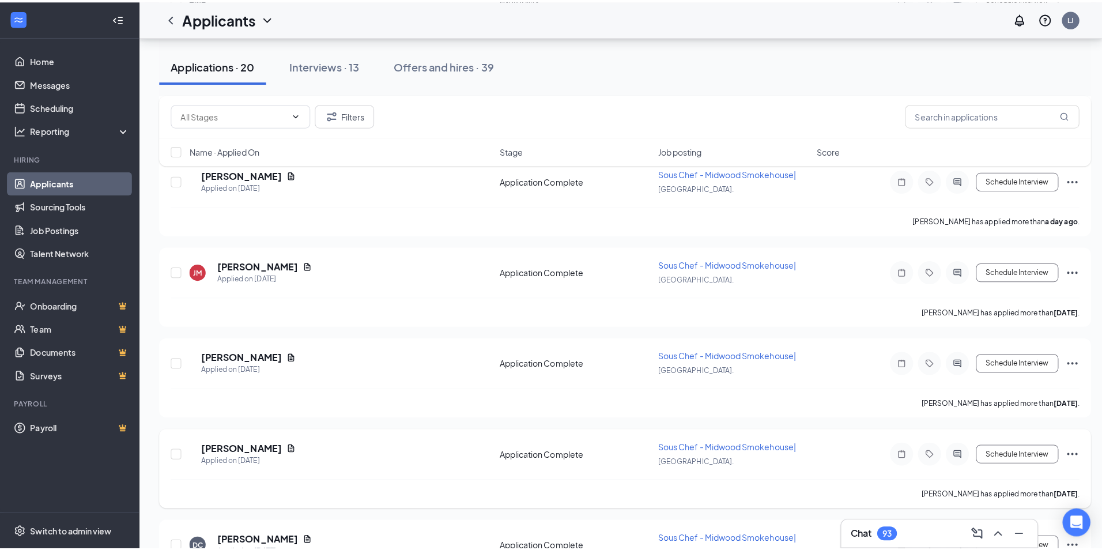
scroll to position [979, 0]
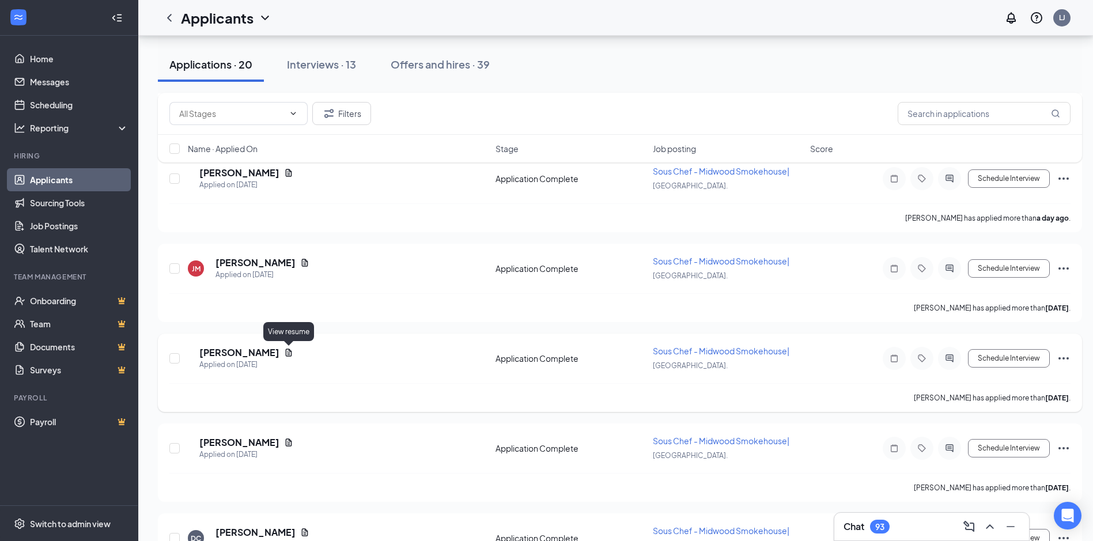
click at [289, 351] on icon "Document" at bounding box center [288, 352] width 9 height 9
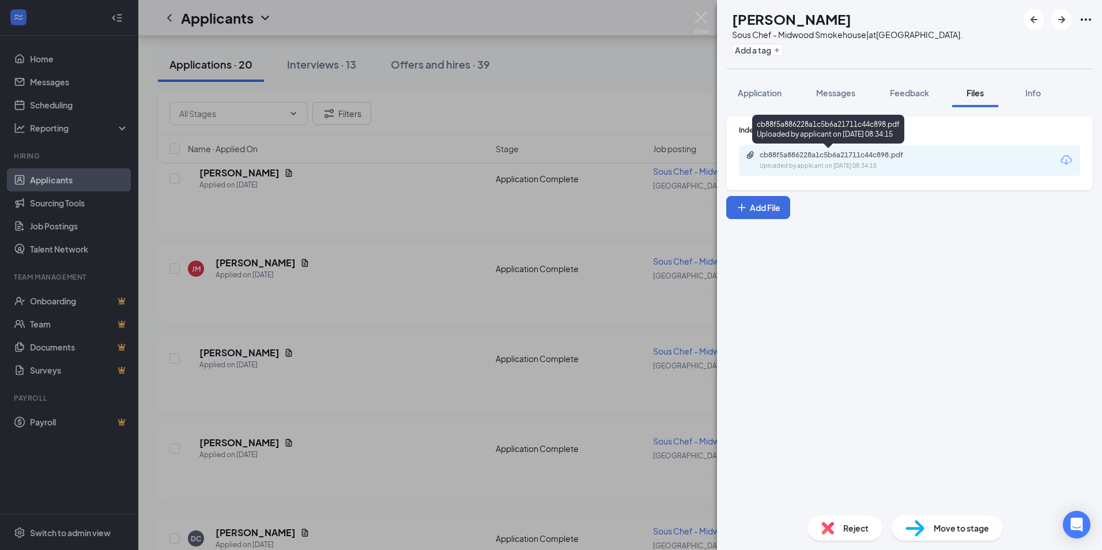
click at [905, 152] on div "cb88f5a886228a1c5b6a21711c44c898.pdf" at bounding box center [839, 154] width 161 height 9
click at [750, 96] on span "Application" at bounding box center [759, 93] width 44 height 10
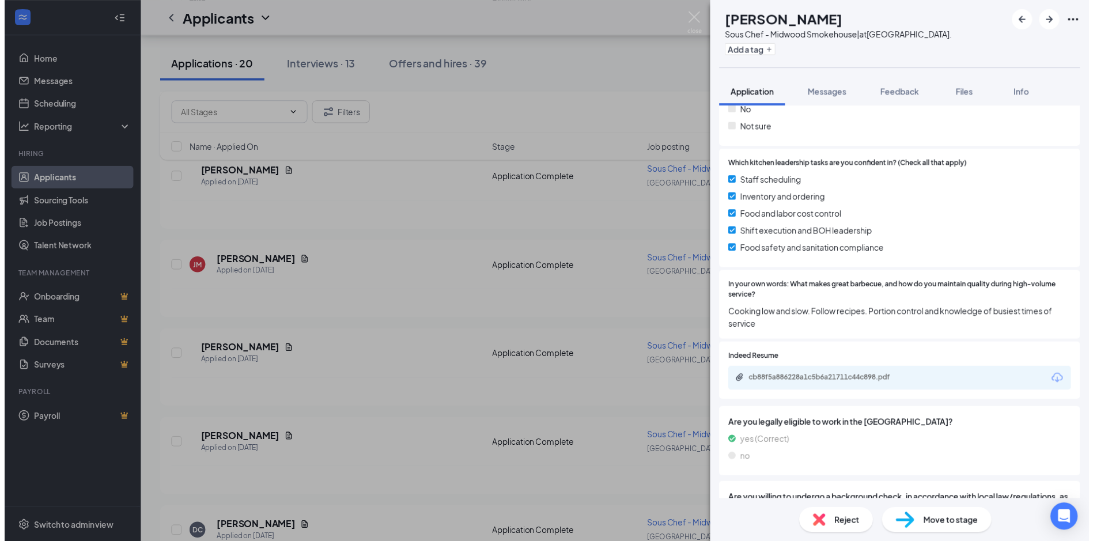
scroll to position [800, 0]
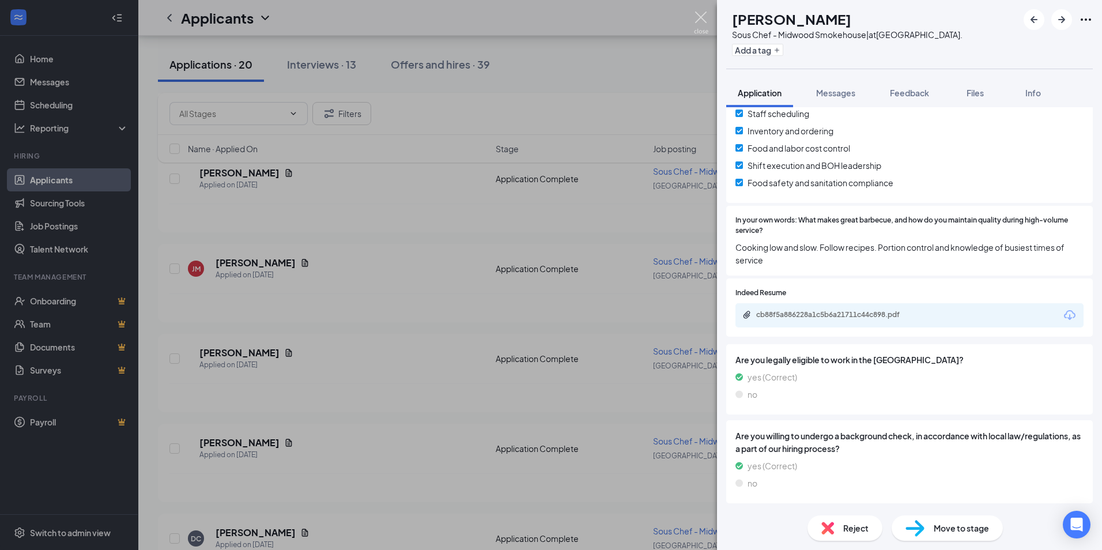
click at [699, 22] on img at bounding box center [701, 23] width 14 height 22
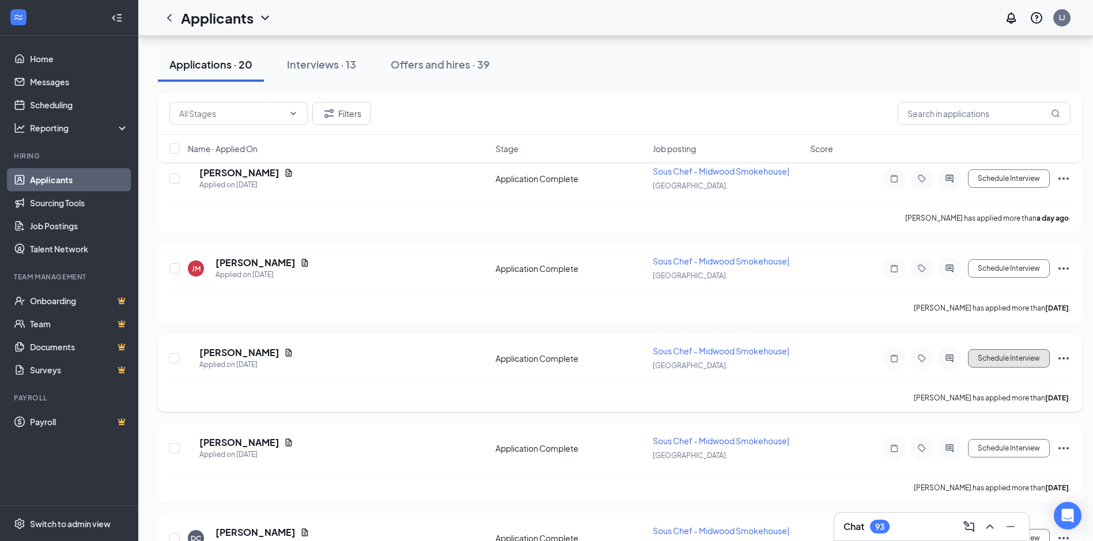
click at [992, 357] on button "Schedule Interview" at bounding box center [1009, 358] width 82 height 18
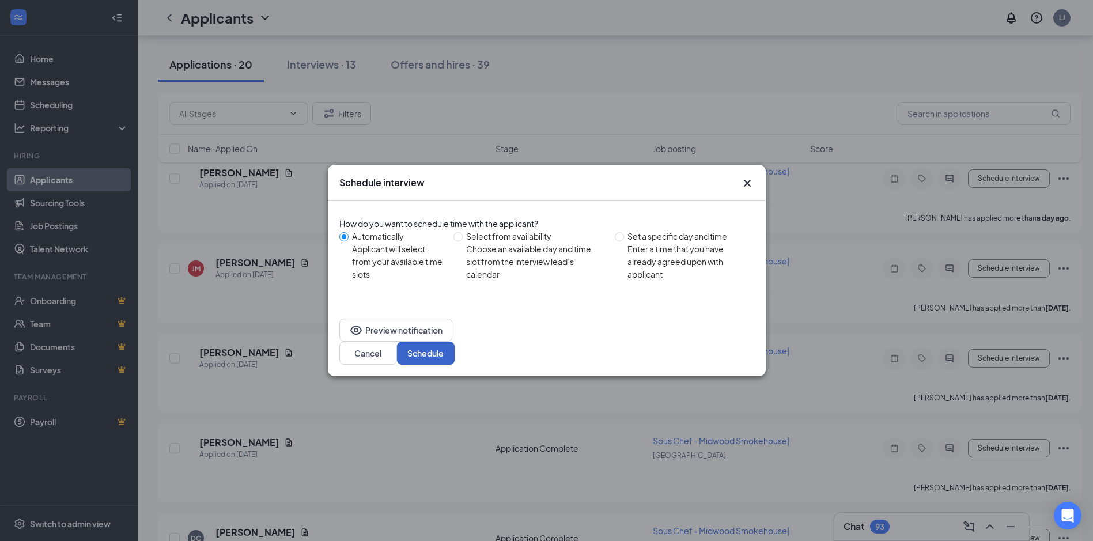
click at [455, 342] on button "Schedule" at bounding box center [426, 353] width 58 height 23
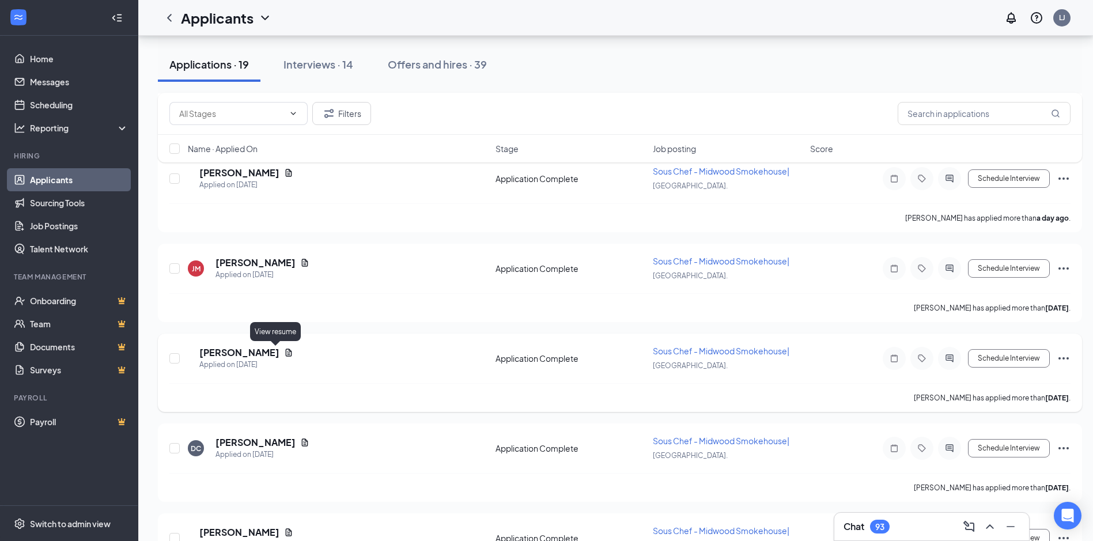
click at [284, 350] on icon "Document" at bounding box center [288, 352] width 9 height 9
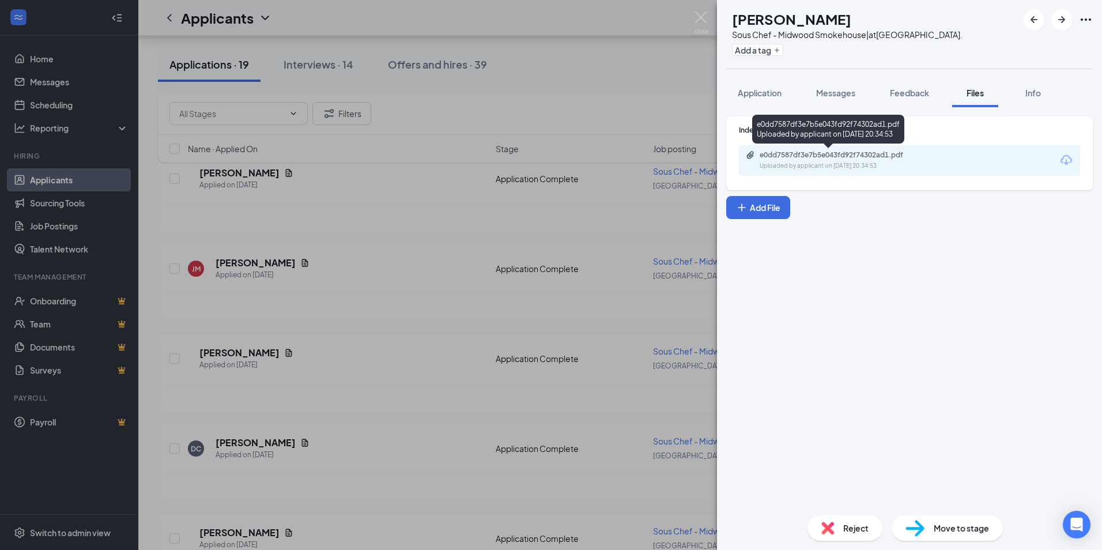
click at [894, 165] on div "Uploaded by applicant on [DATE] 20:34:53" at bounding box center [845, 165] width 173 height 9
click at [856, 525] on span "Reject" at bounding box center [855, 527] width 25 height 13
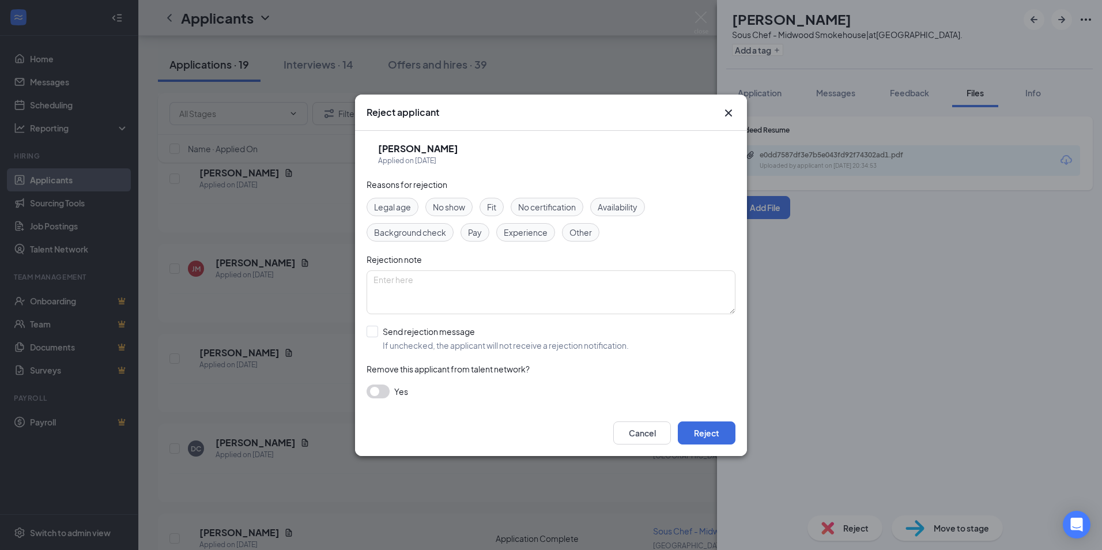
click at [516, 230] on span "Experience" at bounding box center [526, 232] width 44 height 13
click at [720, 436] on button "Reject" at bounding box center [707, 432] width 58 height 23
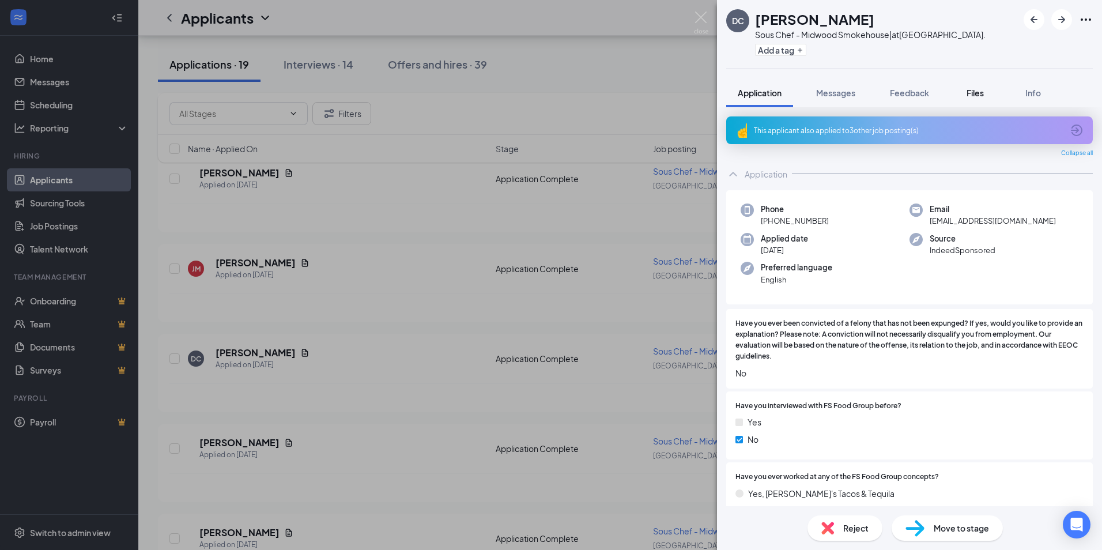
click at [973, 86] on button "Files" at bounding box center [975, 92] width 46 height 29
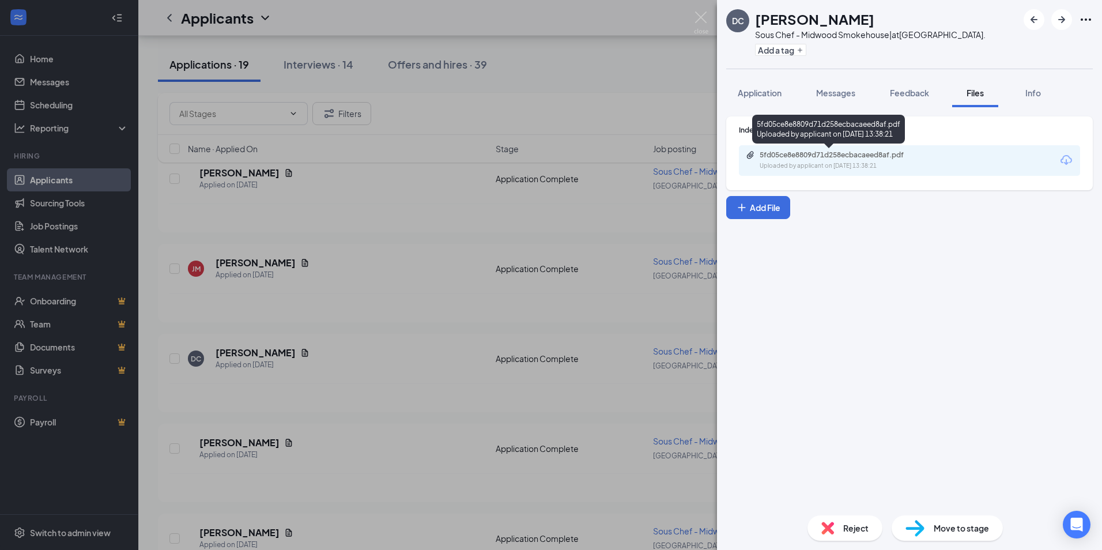
click at [855, 157] on div "5fd05ce8e8809d71d258ecbacaeed8af.pdf" at bounding box center [839, 154] width 161 height 9
click at [863, 518] on div "Reject" at bounding box center [844, 527] width 75 height 25
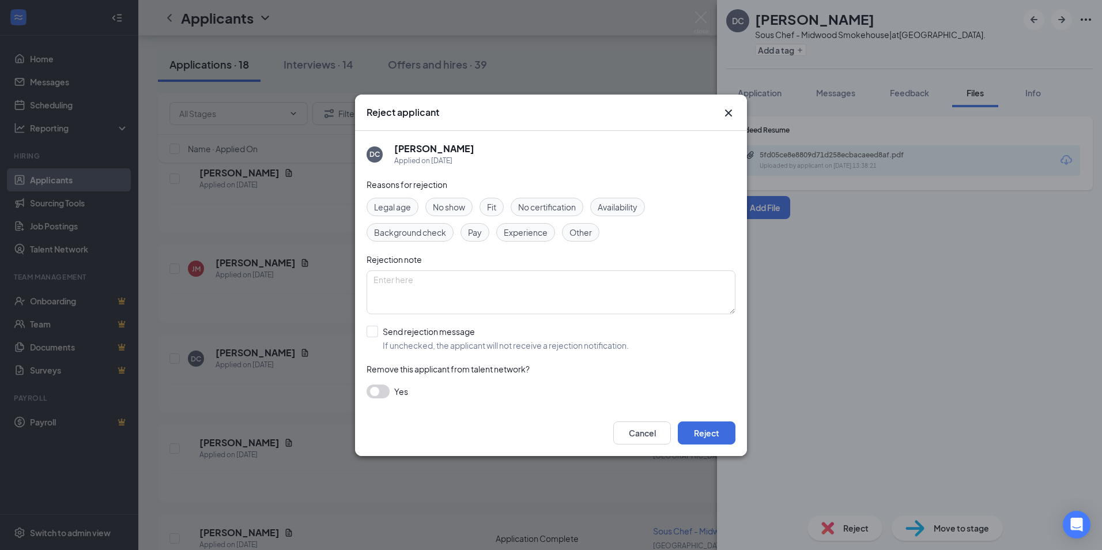
click at [514, 232] on span "Experience" at bounding box center [526, 232] width 44 height 13
click at [705, 434] on button "Reject" at bounding box center [707, 432] width 58 height 23
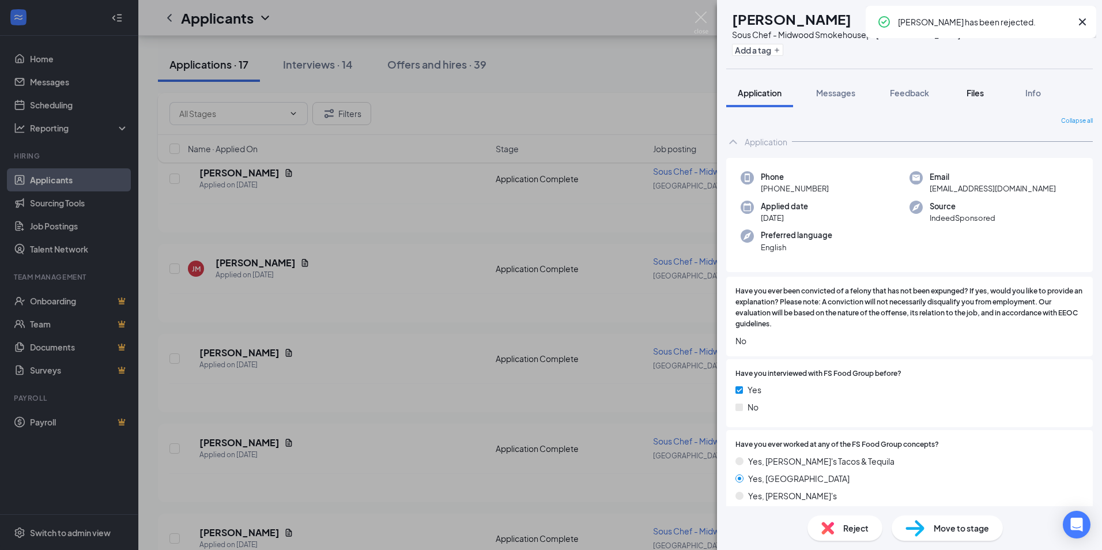
click at [974, 93] on span "Files" at bounding box center [974, 93] width 17 height 10
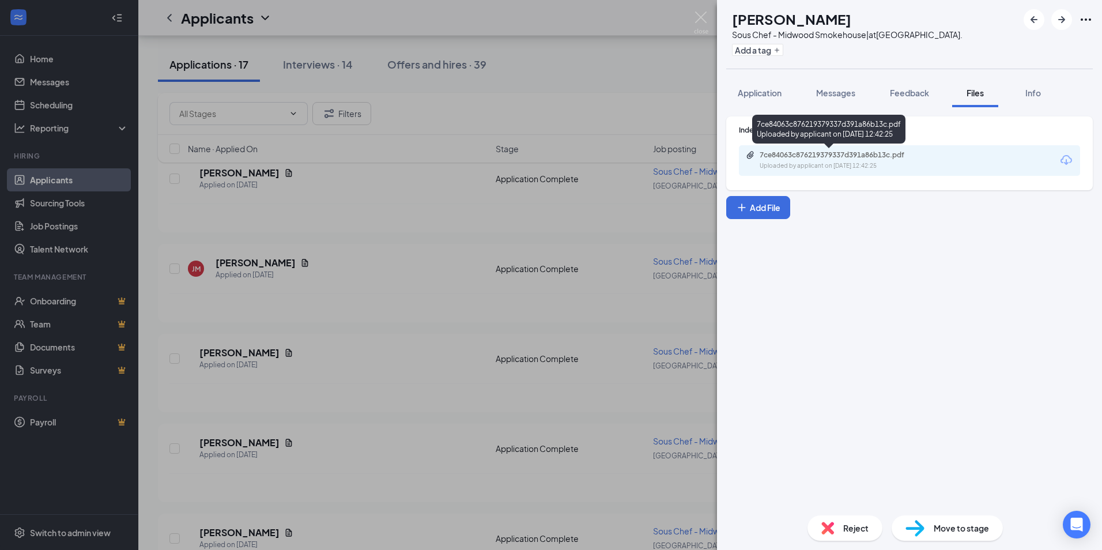
click at [837, 161] on div "7ce84063c876219379337d391a86b13c.pdf Uploaded by applicant on [DATE] 12:42:25" at bounding box center [839, 160] width 187 height 20
click at [751, 92] on span "Application" at bounding box center [759, 93] width 44 height 10
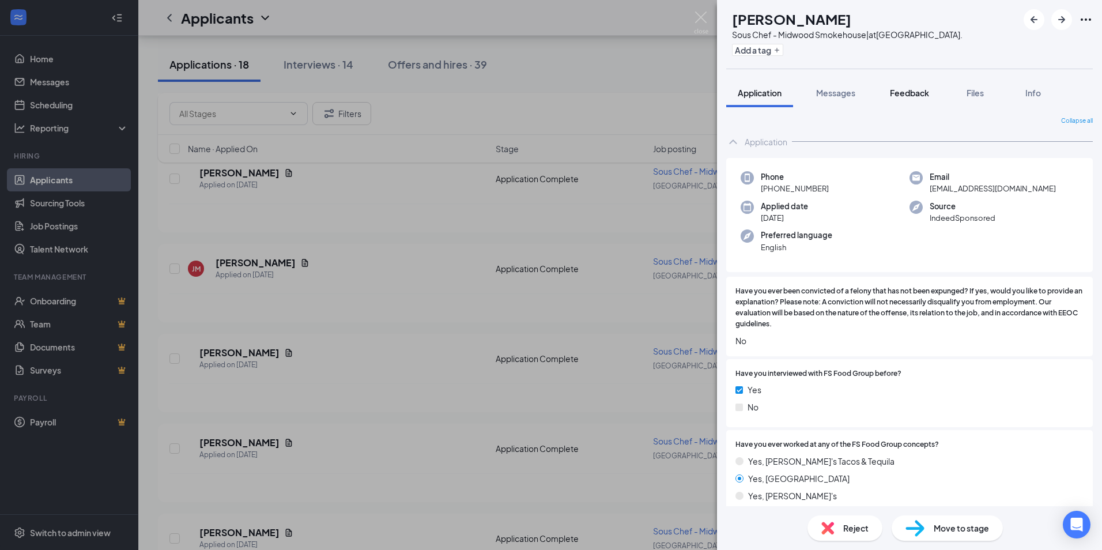
click at [917, 93] on span "Feedback" at bounding box center [909, 93] width 39 height 10
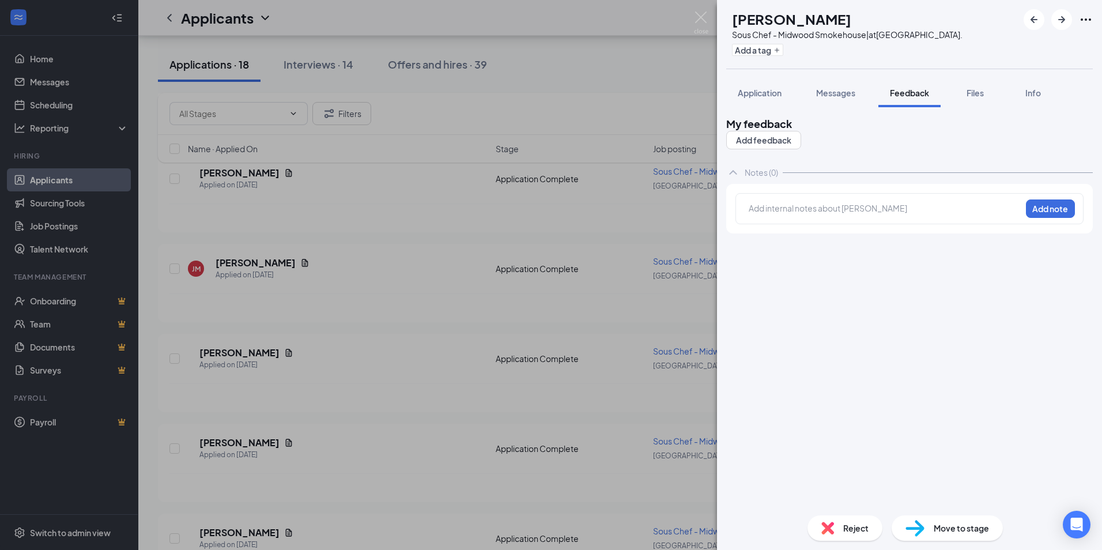
click at [800, 211] on div at bounding box center [884, 208] width 271 height 12
click at [849, 528] on span "Reject" at bounding box center [855, 527] width 25 height 13
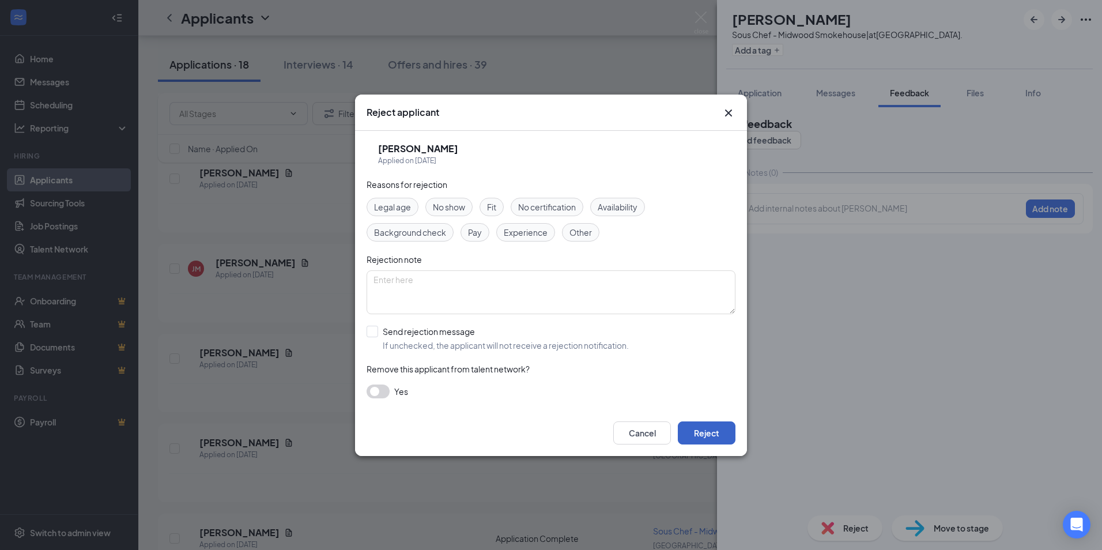
click at [716, 432] on button "Reject" at bounding box center [707, 432] width 58 height 23
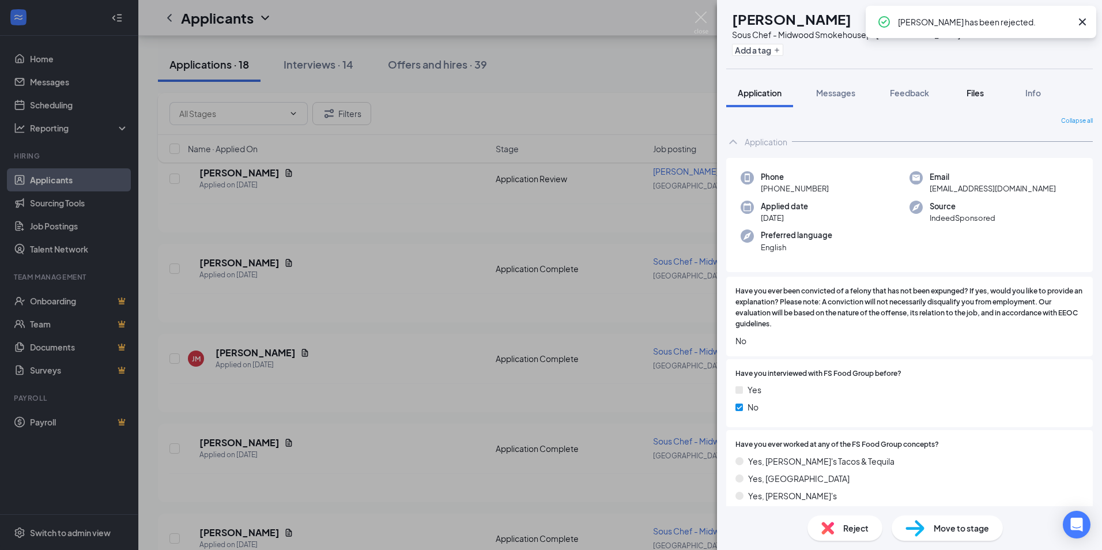
click at [978, 90] on span "Files" at bounding box center [974, 93] width 17 height 10
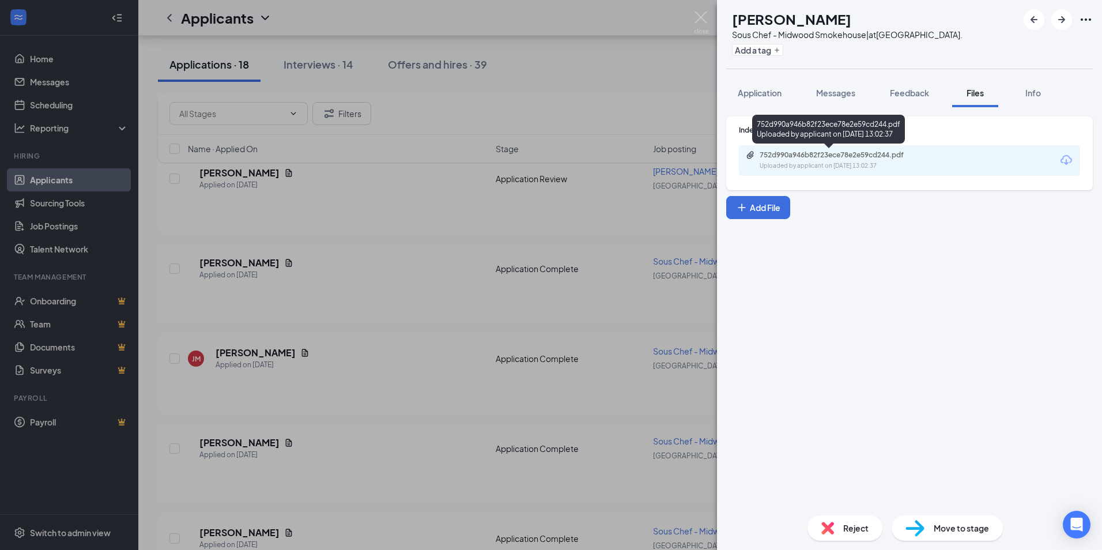
click at [849, 158] on div "752d990a946b82f23ece78e2e59cd244.pdf" at bounding box center [839, 154] width 161 height 9
click at [843, 531] on span "Reject" at bounding box center [855, 527] width 25 height 13
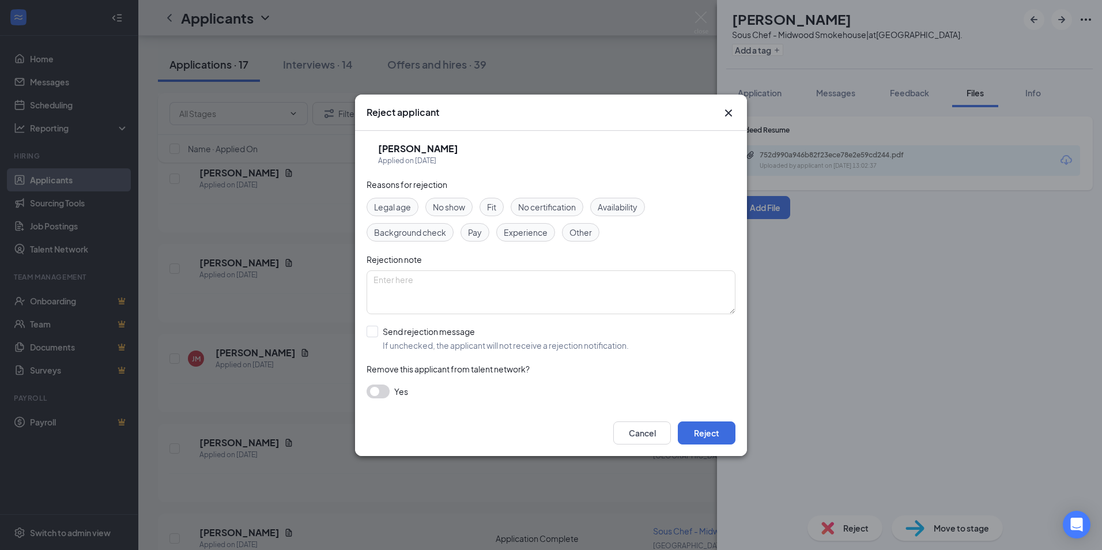
click at [543, 225] on div "Experience" at bounding box center [525, 232] width 59 height 18
click at [715, 440] on button "Reject" at bounding box center [707, 432] width 58 height 23
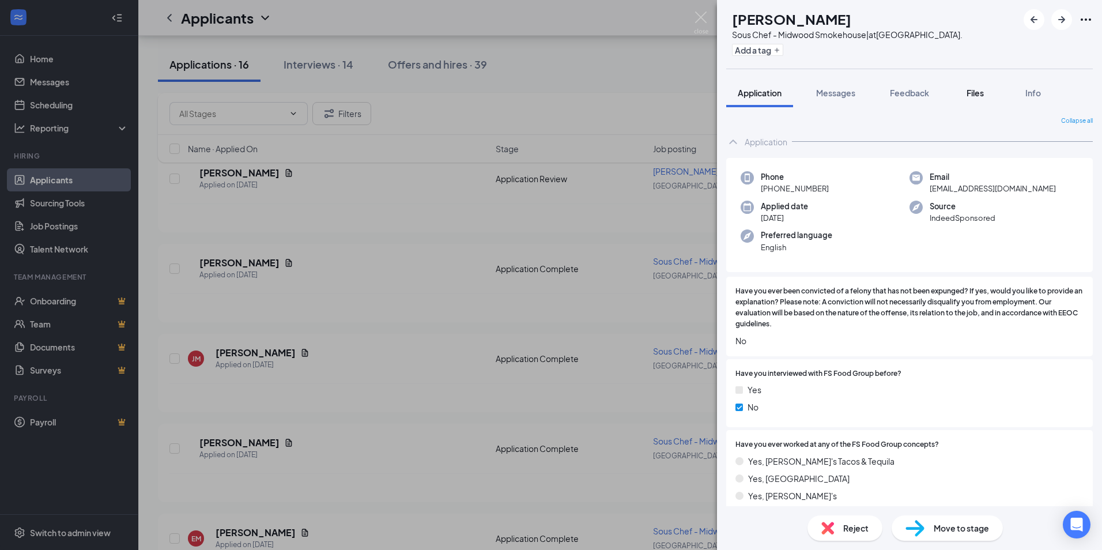
click at [974, 91] on span "Files" at bounding box center [974, 93] width 17 height 10
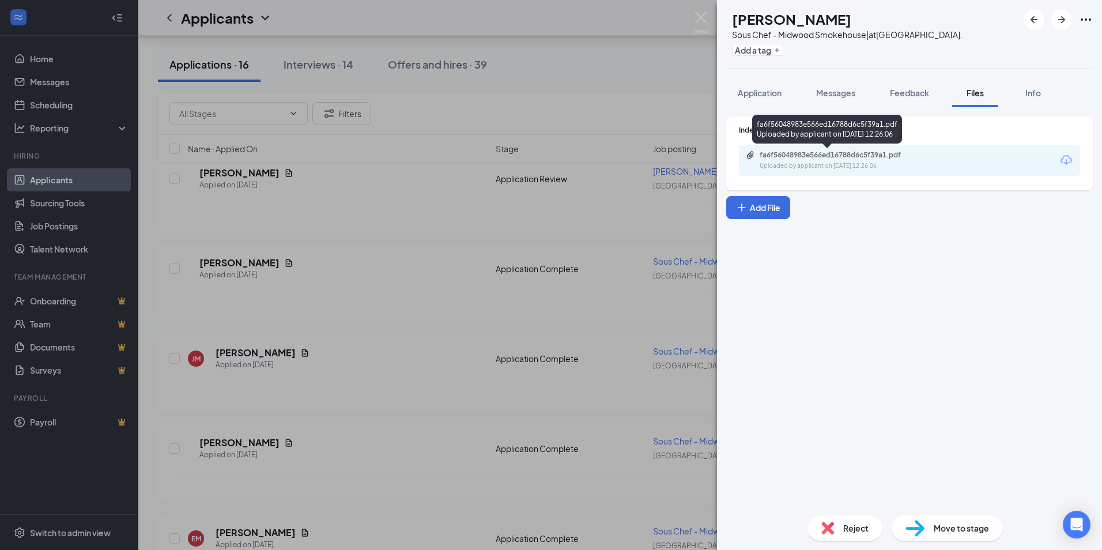
click at [891, 157] on div "fa6f56048983e566ed16788d6c5f39a1.pdf" at bounding box center [839, 154] width 161 height 9
click at [699, 15] on img at bounding box center [701, 23] width 14 height 22
